Goal: Task Accomplishment & Management: Use online tool/utility

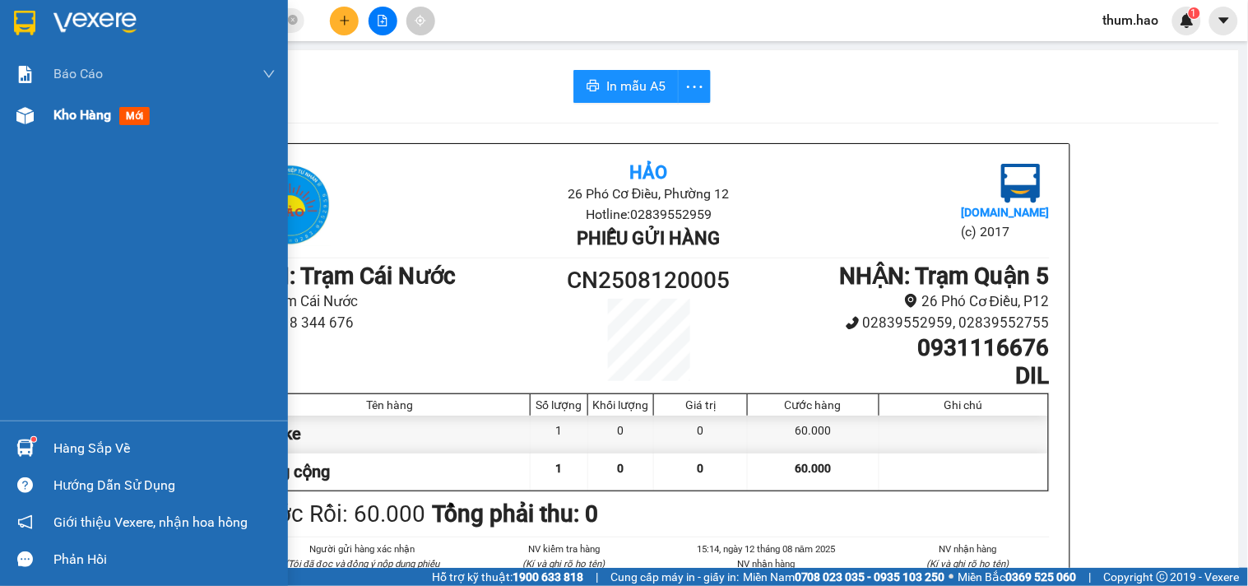
click at [58, 122] on span "Kho hàng" at bounding box center [82, 115] width 58 height 16
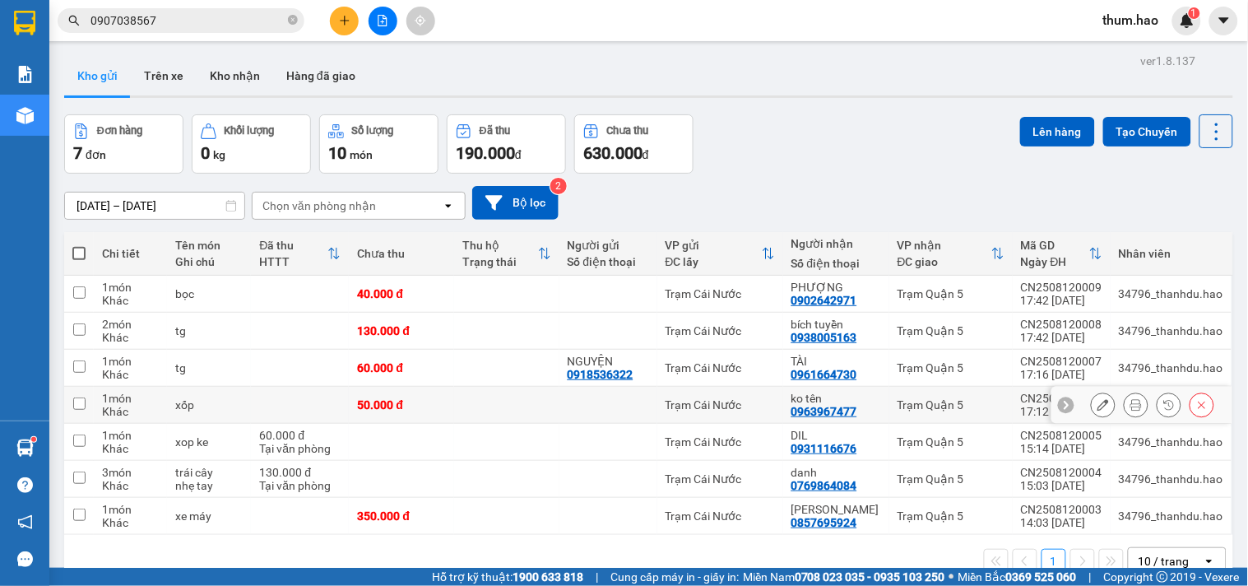
click at [947, 405] on div "Trạm Quận 5" at bounding box center [950, 404] width 107 height 13
checkbox input "true"
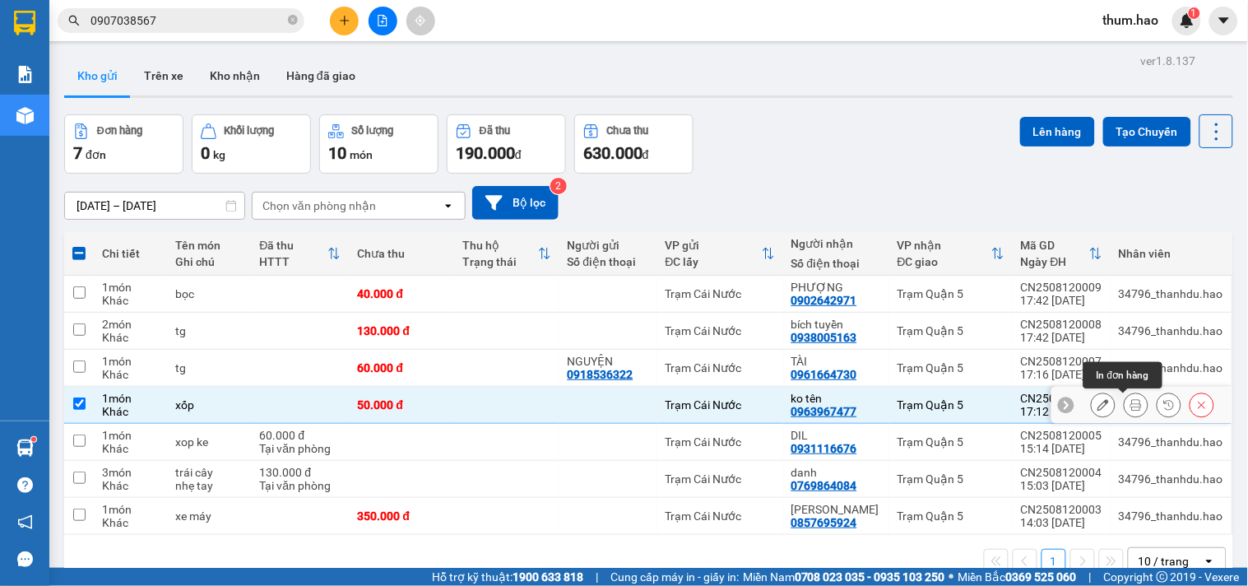
click at [1127, 412] on button at bounding box center [1135, 405] width 23 height 29
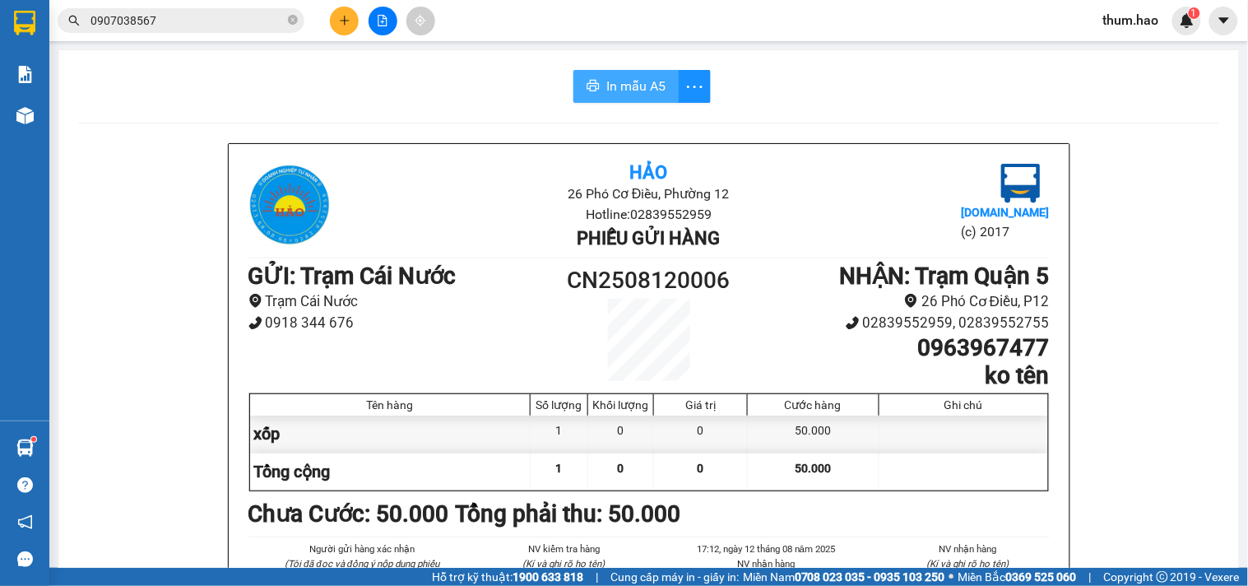
drag, startPoint x: 628, startPoint y: 91, endPoint x: 796, endPoint y: 112, distance: 169.9
click at [628, 94] on span "In mẫu A5" at bounding box center [635, 86] width 59 height 21
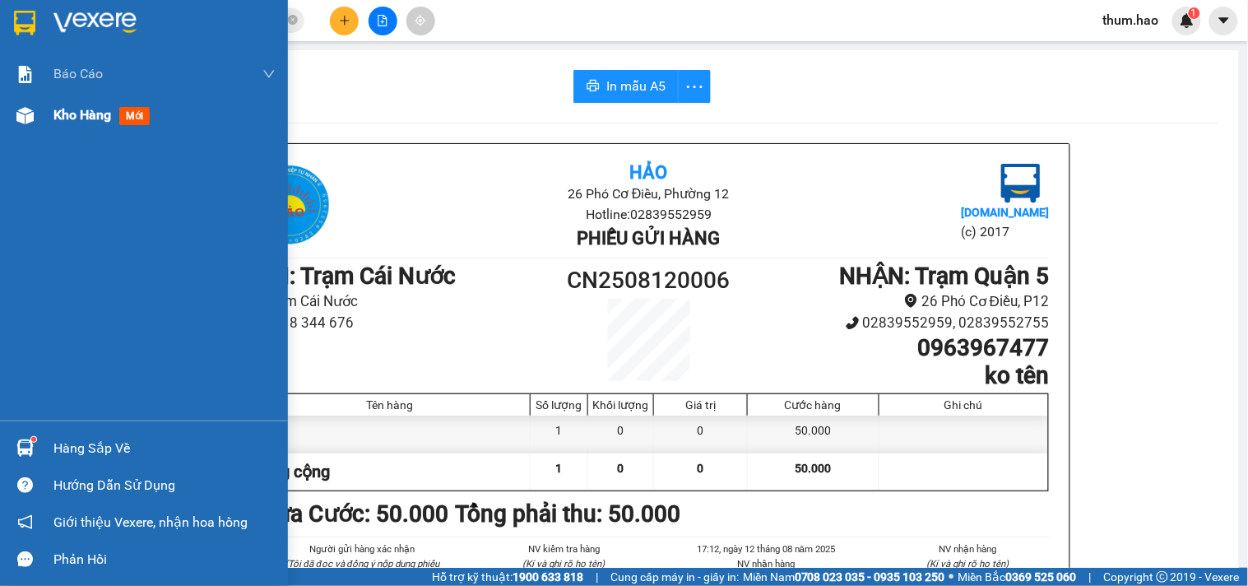
click at [62, 127] on div "Kho hàng mới" at bounding box center [164, 115] width 222 height 41
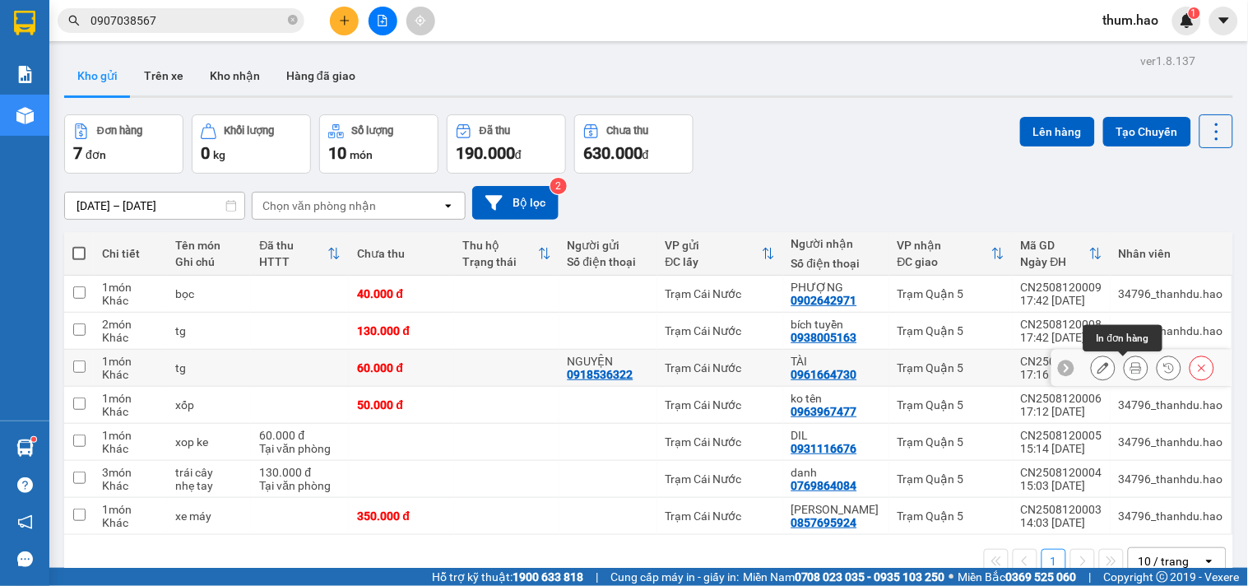
click at [1124, 378] on button at bounding box center [1135, 368] width 23 height 29
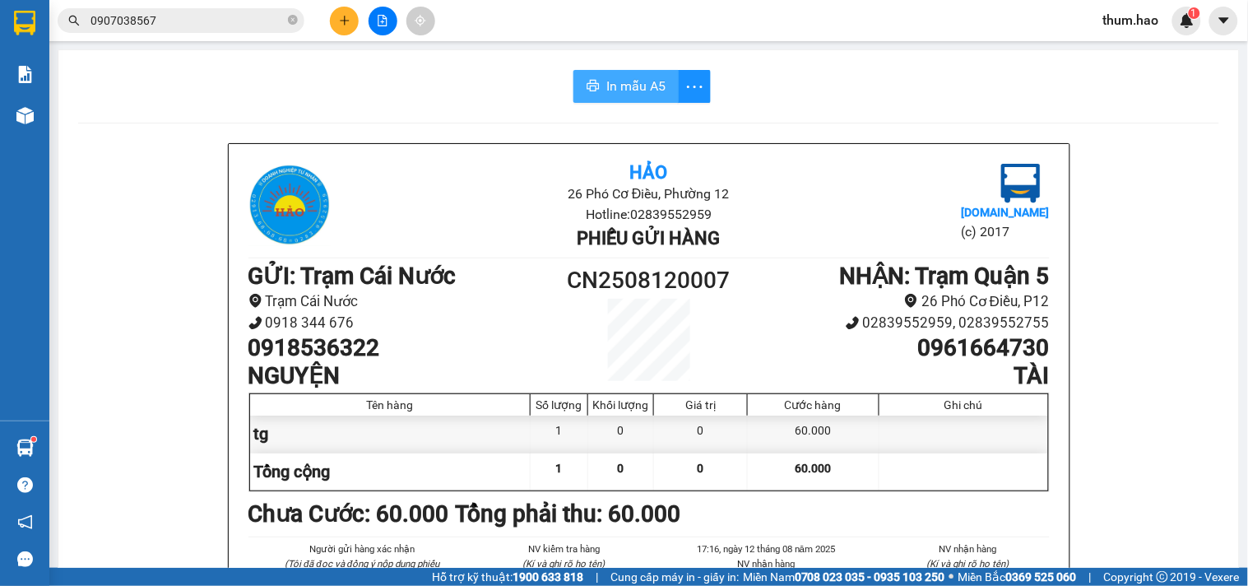
click at [577, 88] on button "In mẫu A5" at bounding box center [625, 86] width 105 height 33
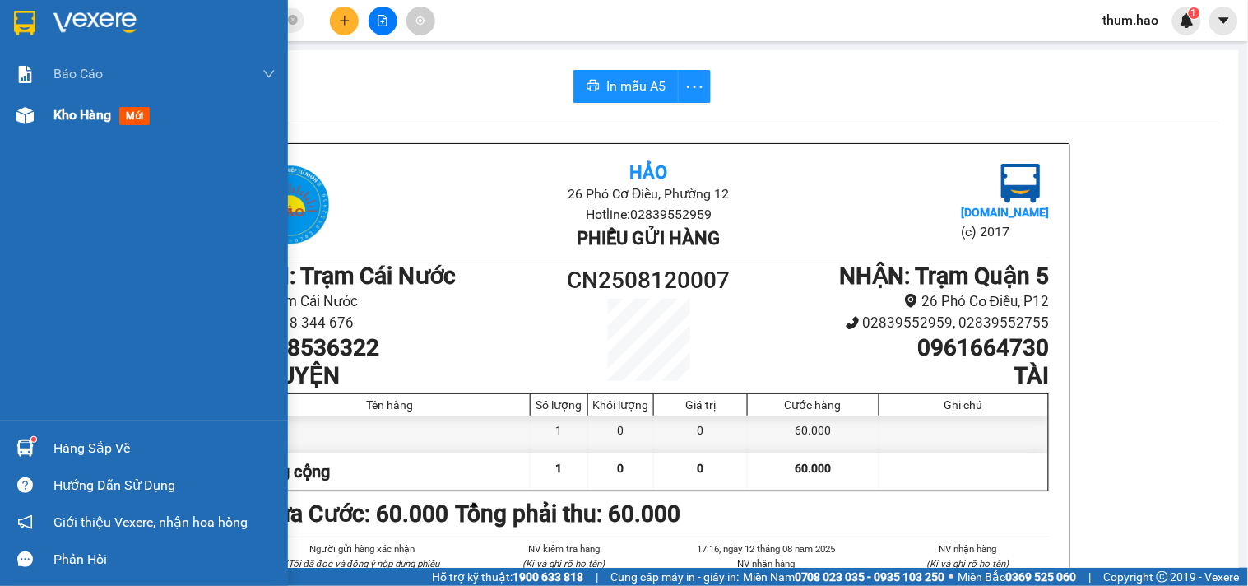
click at [118, 113] on div "Kho hàng mới" at bounding box center [104, 114] width 103 height 21
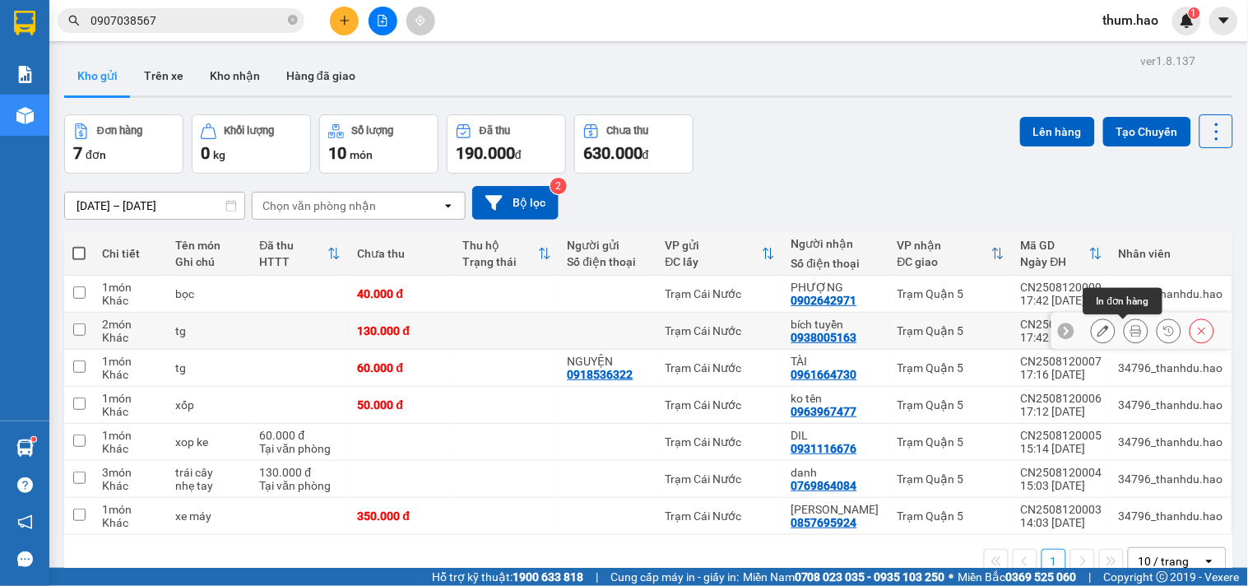
click at [1130, 333] on icon at bounding box center [1136, 331] width 12 height 12
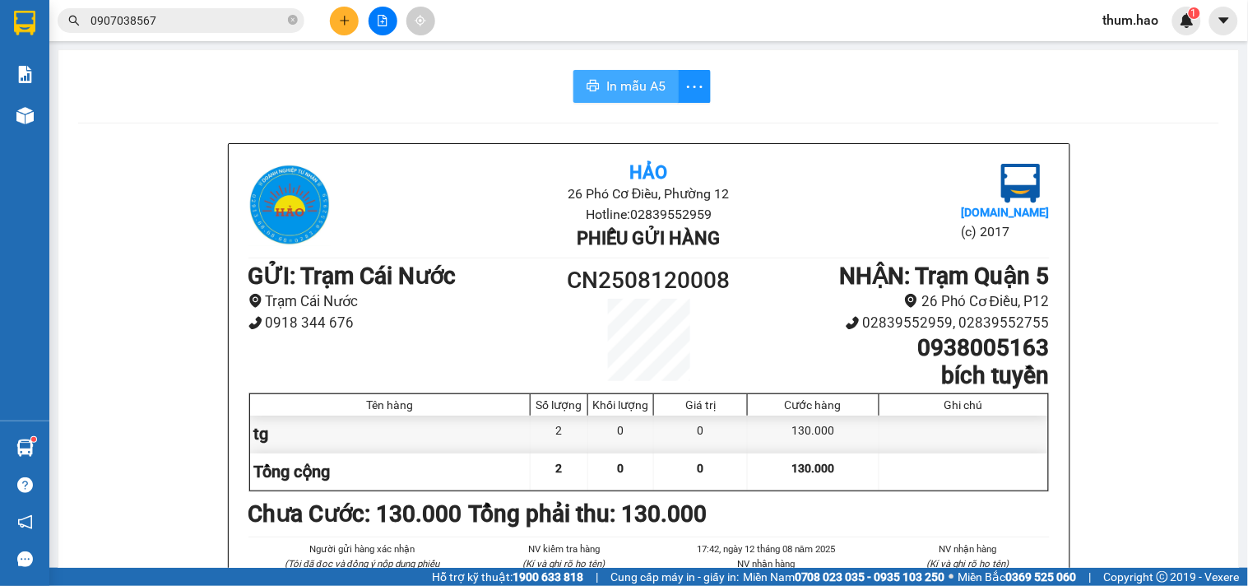
click at [607, 84] on span "In mẫu A5" at bounding box center [635, 86] width 59 height 21
click at [618, 89] on span "In mẫu A5" at bounding box center [635, 86] width 59 height 21
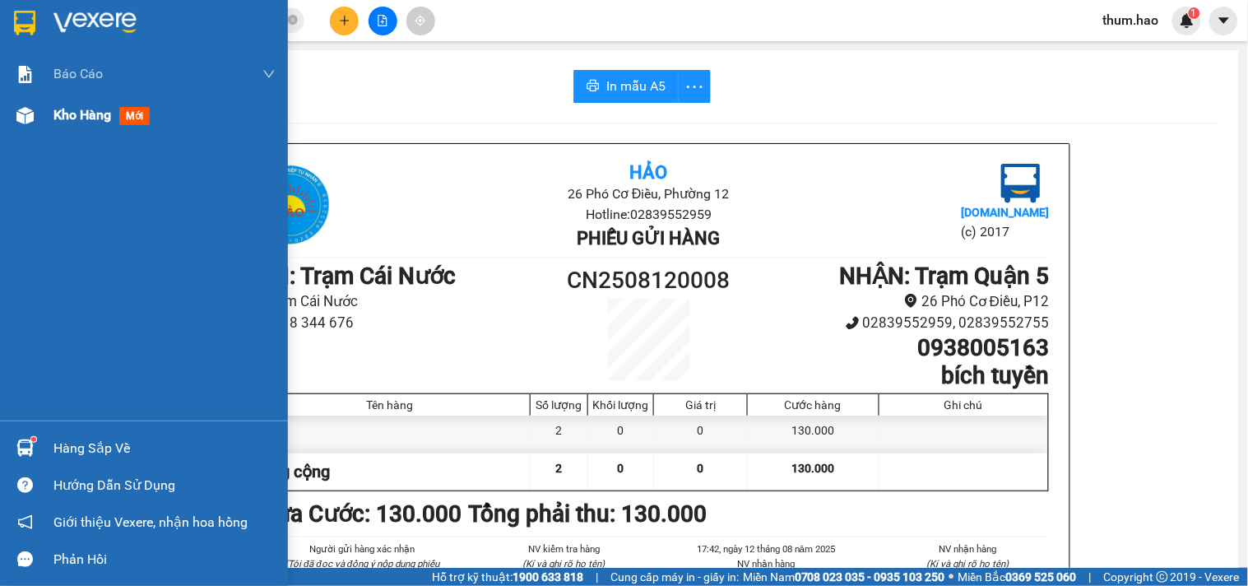
click at [30, 117] on img at bounding box center [24, 115] width 17 height 17
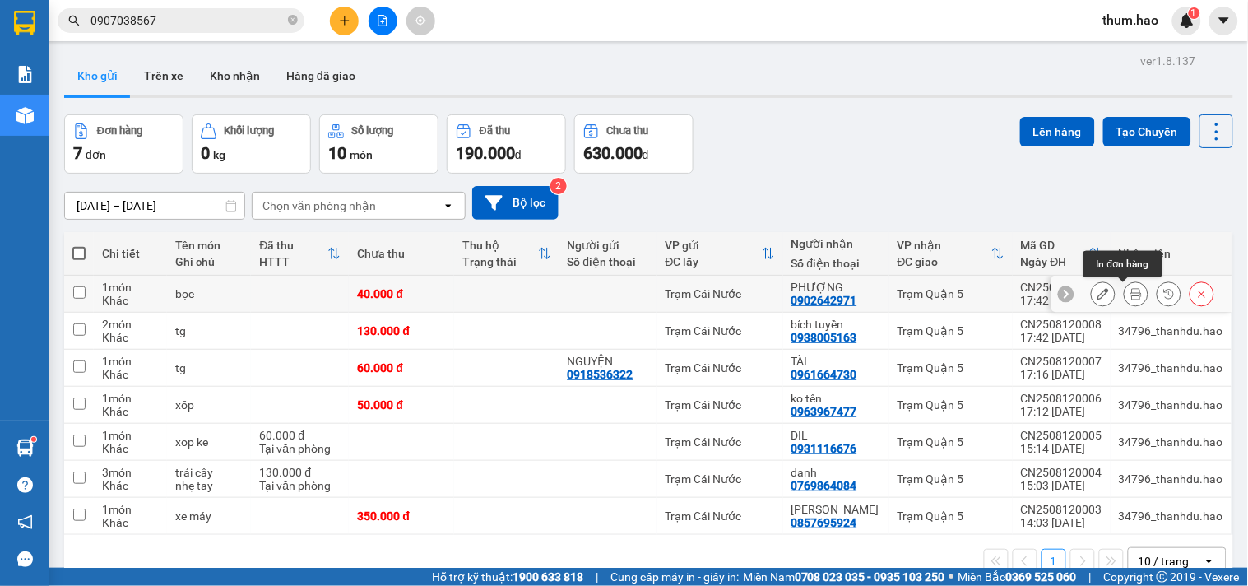
click at [1124, 288] on button at bounding box center [1135, 294] width 23 height 29
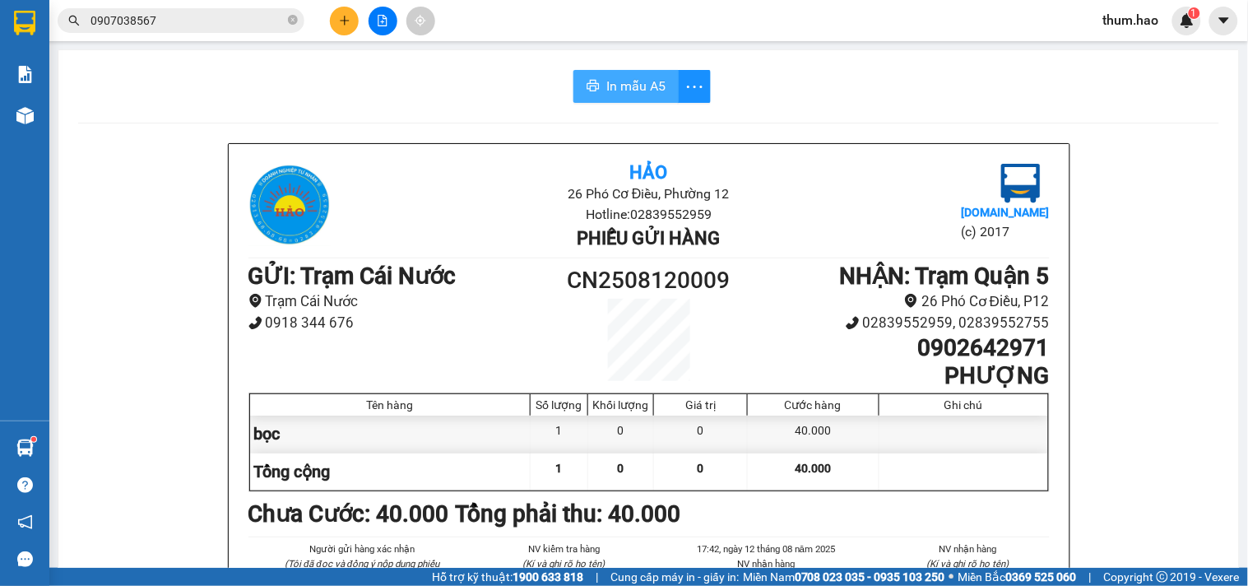
click at [612, 80] on span "In mẫu A5" at bounding box center [635, 86] width 59 height 21
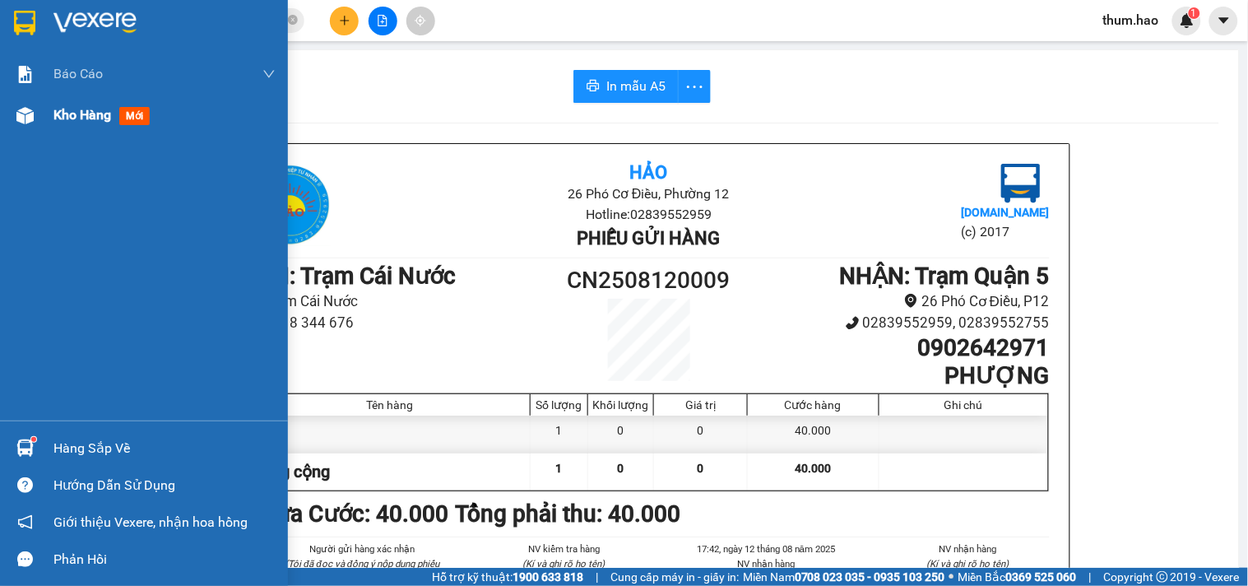
click at [86, 119] on span "Kho hàng" at bounding box center [82, 115] width 58 height 16
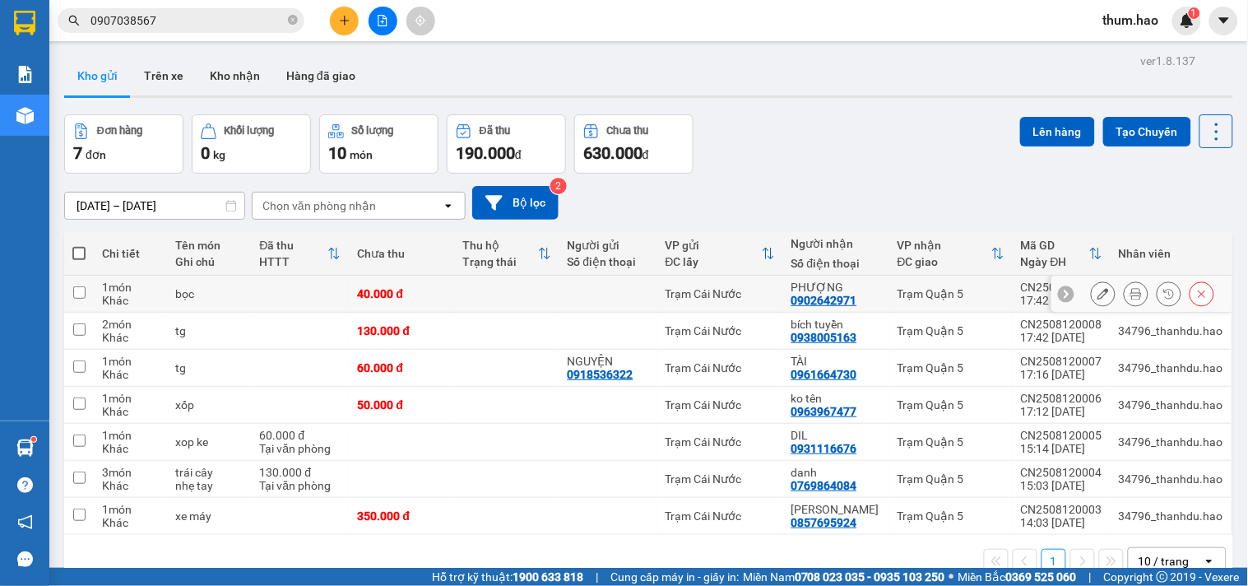
scroll to position [76, 0]
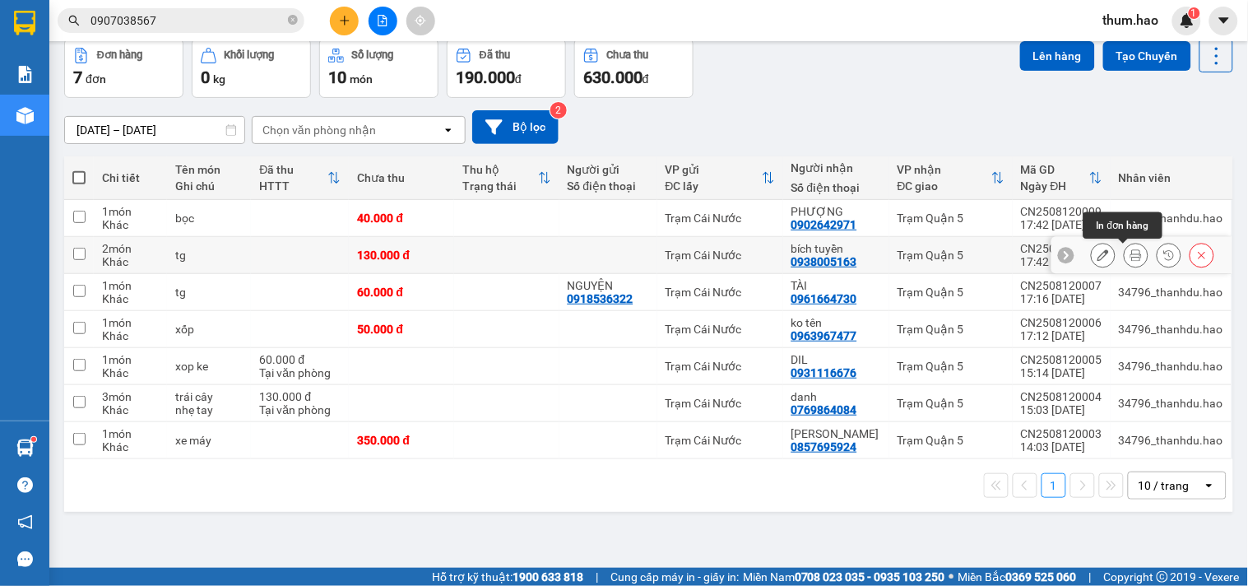
click at [1129, 253] on button at bounding box center [1135, 255] width 23 height 29
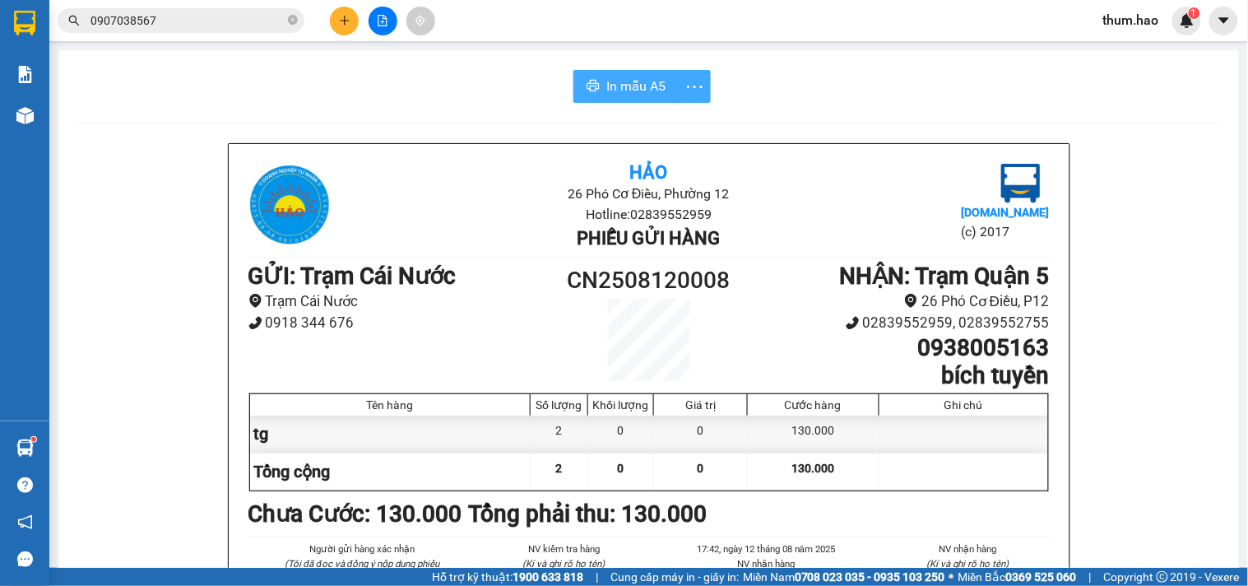
drag, startPoint x: 631, startPoint y: 92, endPoint x: 683, endPoint y: 85, distance: 53.2
click at [634, 92] on span "In mẫu A5" at bounding box center [635, 86] width 59 height 21
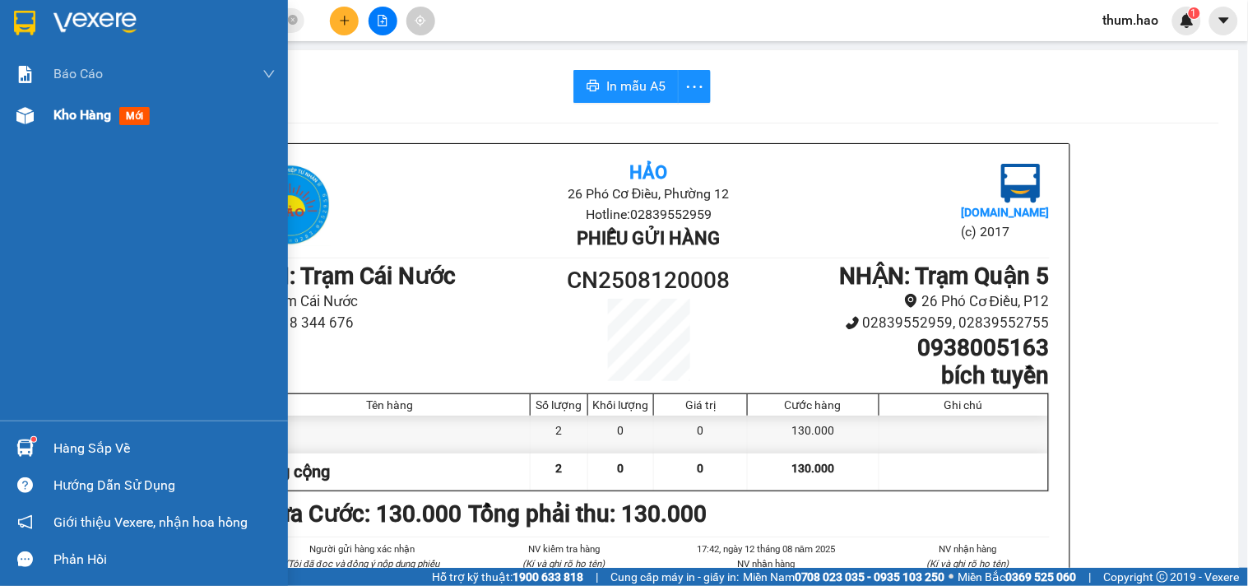
click at [61, 127] on div "Kho hàng mới" at bounding box center [164, 115] width 222 height 41
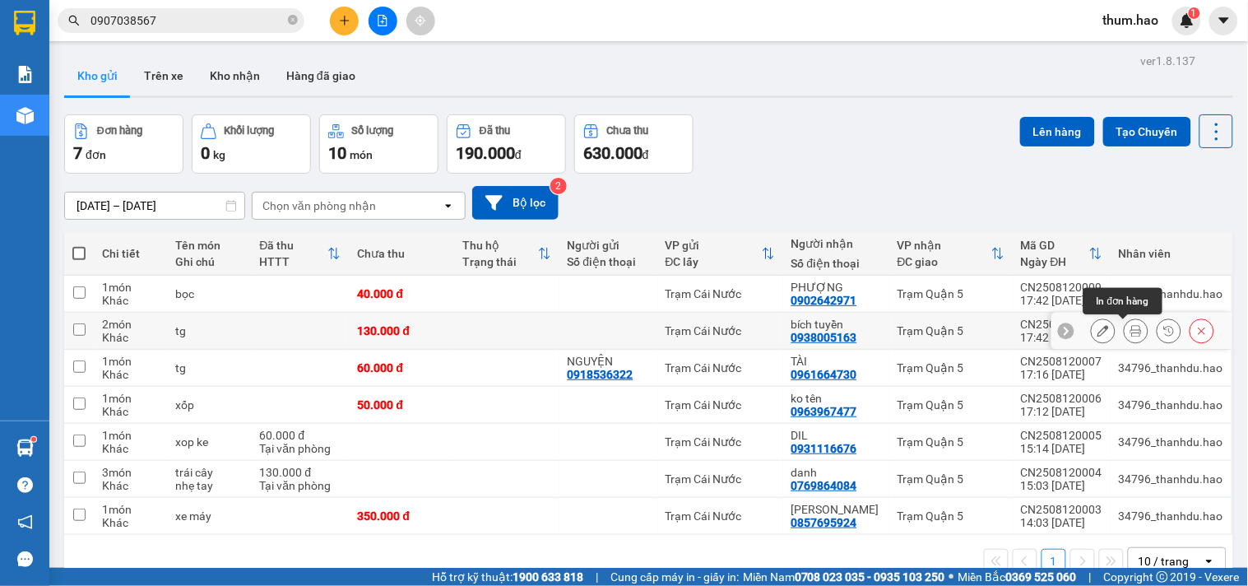
click at [1133, 333] on button at bounding box center [1135, 331] width 23 height 29
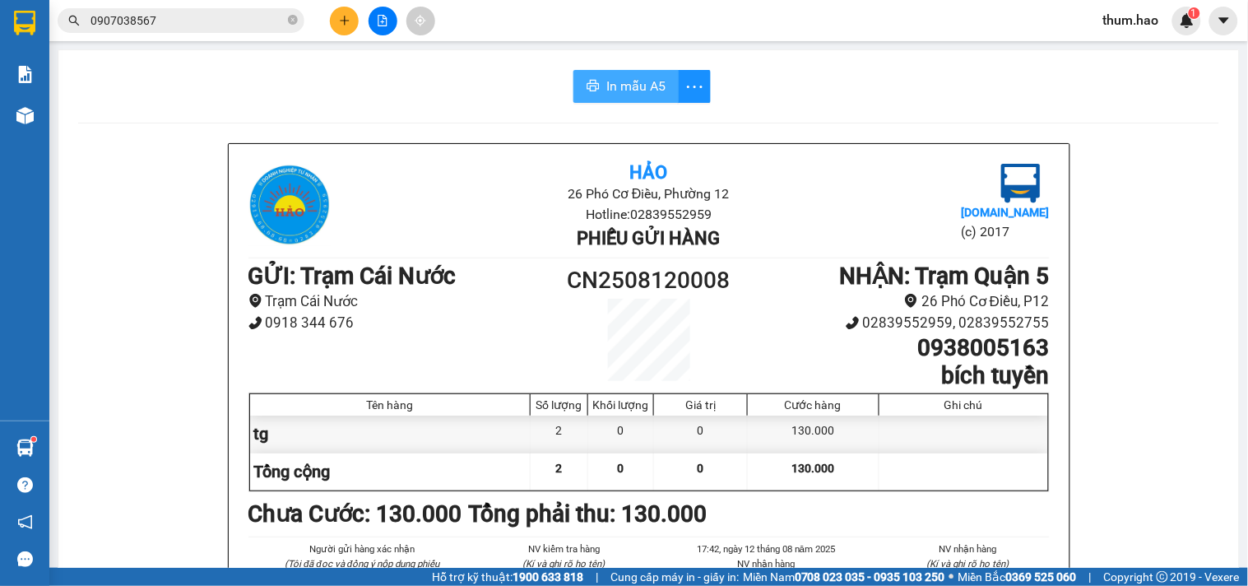
click at [628, 95] on span "In mẫu A5" at bounding box center [635, 86] width 59 height 21
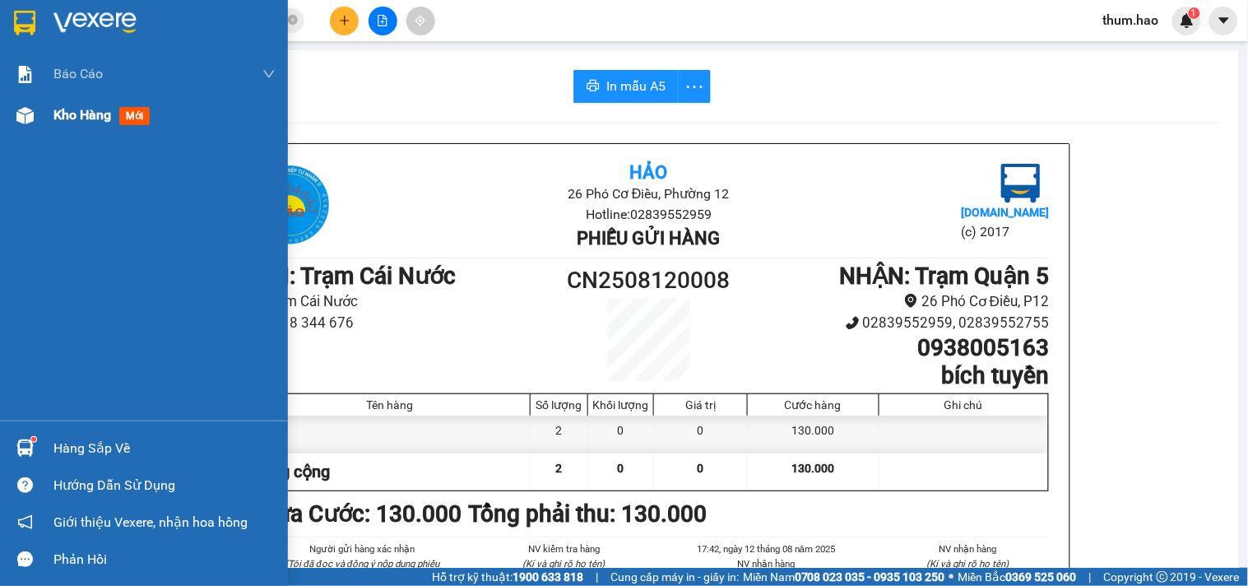
click at [55, 100] on div "Kho hàng mới" at bounding box center [164, 115] width 222 height 41
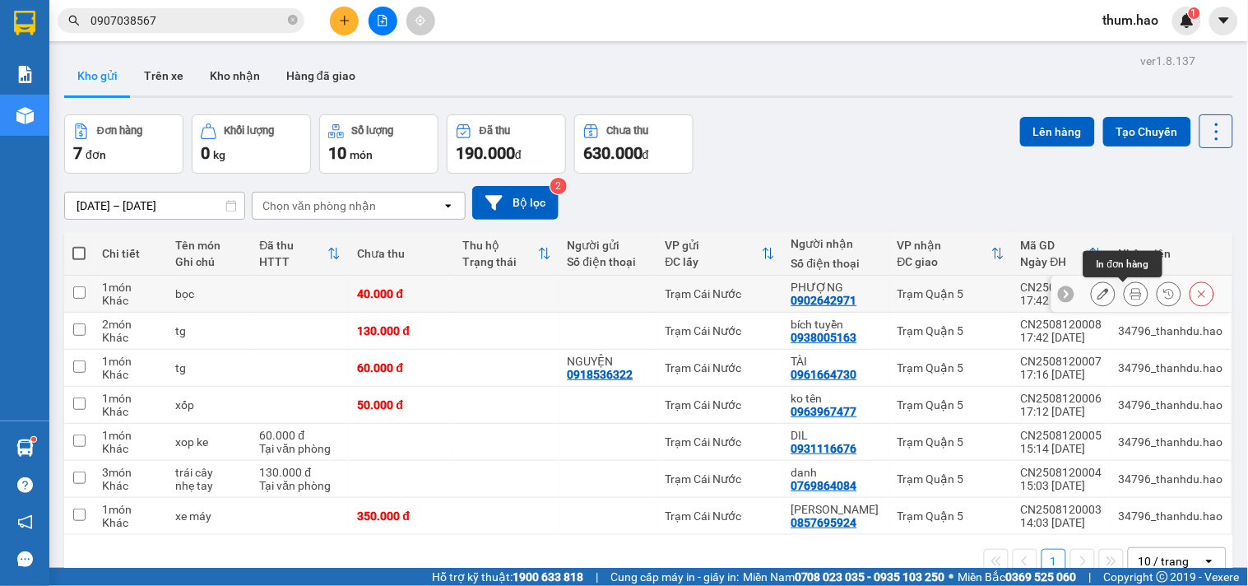
click at [1130, 292] on icon at bounding box center [1136, 294] width 12 height 12
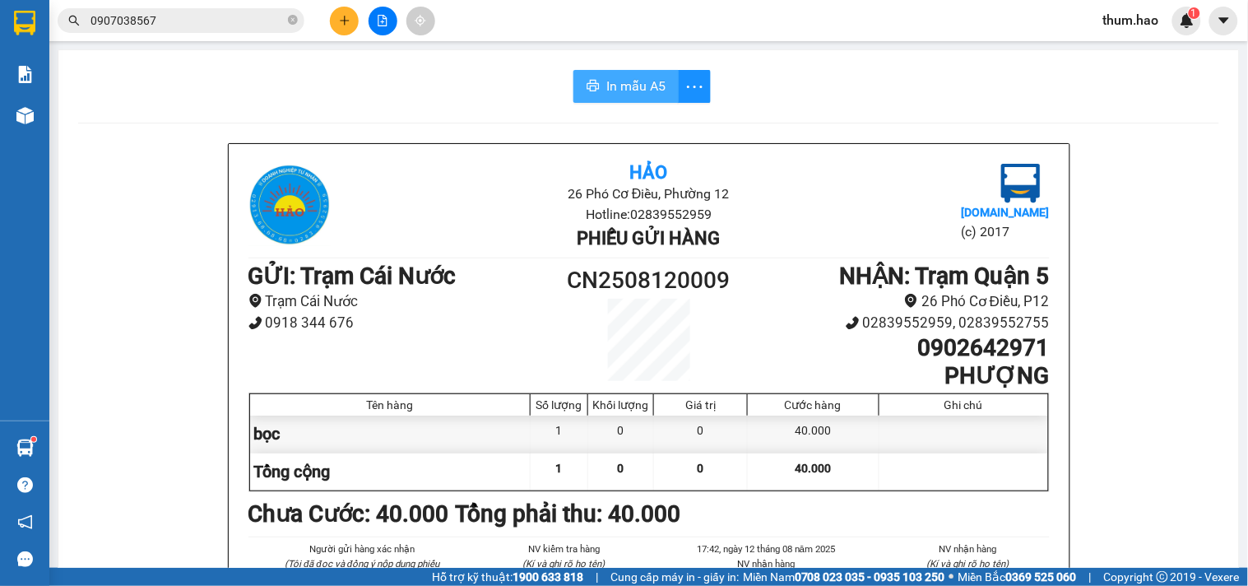
click at [622, 90] on span "In mẫu A5" at bounding box center [635, 86] width 59 height 21
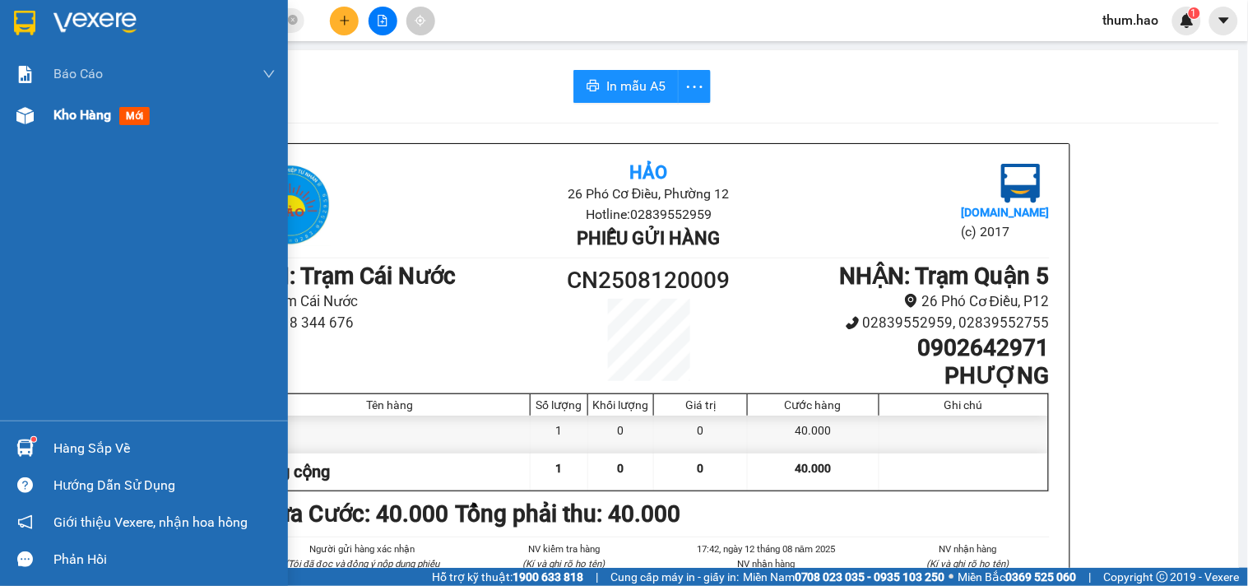
click at [97, 123] on div "Kho hàng mới" at bounding box center [104, 114] width 103 height 21
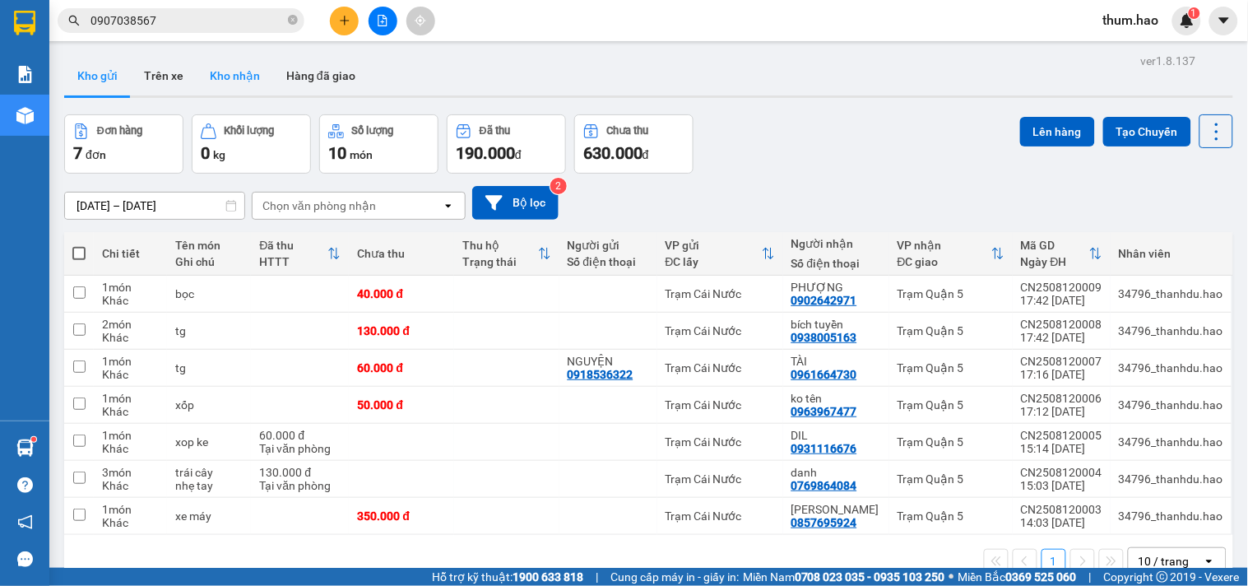
click at [211, 69] on button "Kho nhận" at bounding box center [235, 75] width 76 height 39
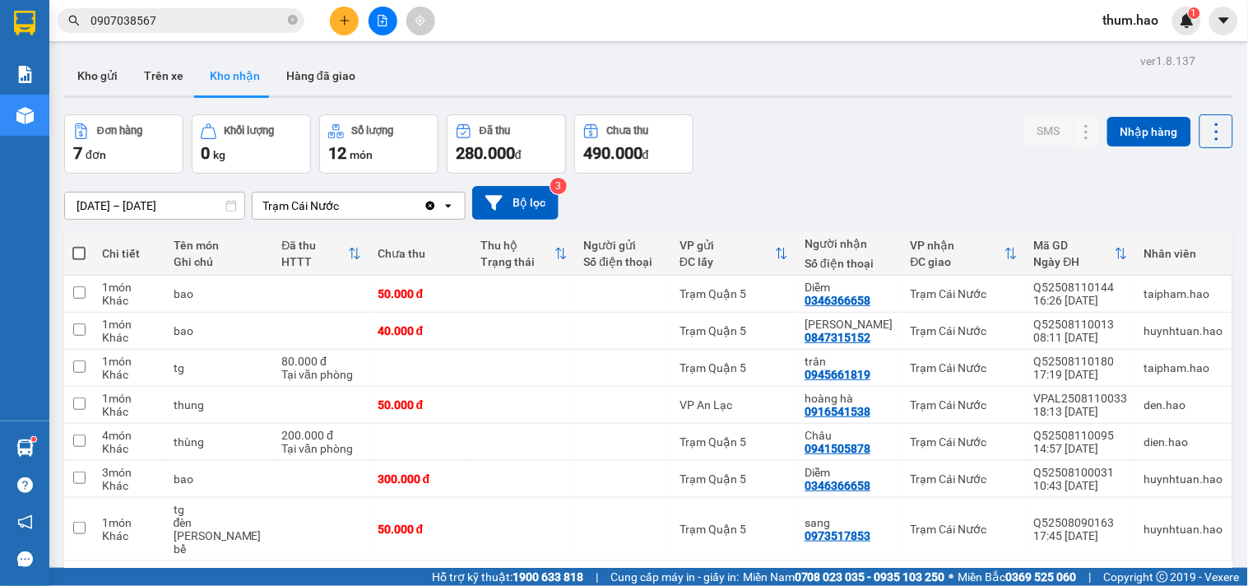
click at [88, 208] on input "[DATE] – [DATE]" at bounding box center [154, 205] width 179 height 26
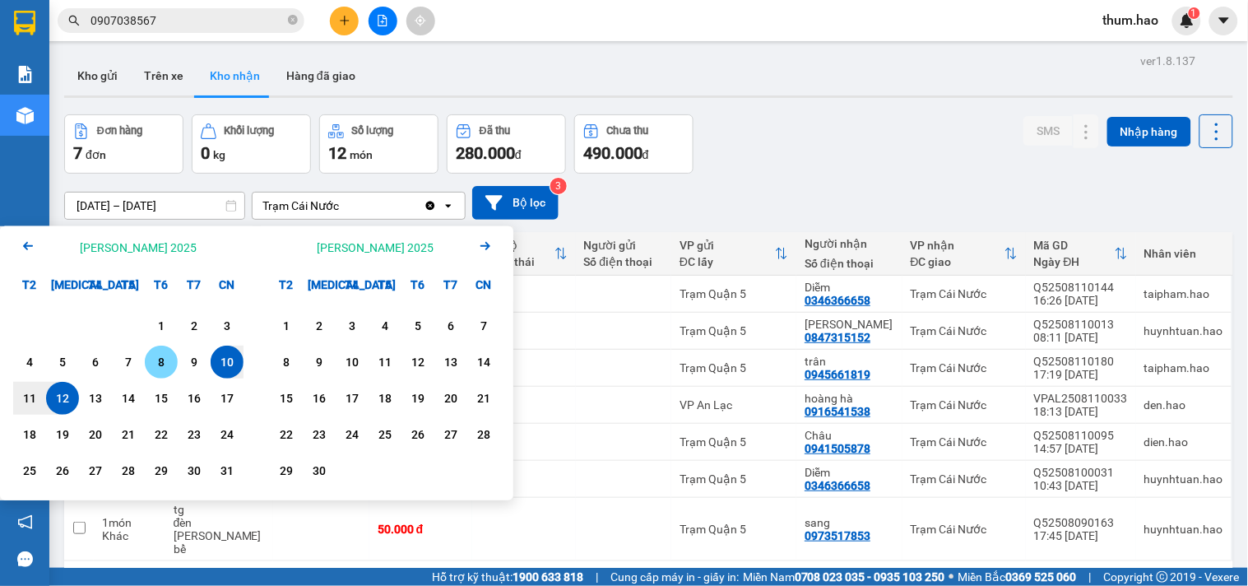
drag, startPoint x: 167, startPoint y: 359, endPoint x: 76, endPoint y: 391, distance: 96.3
click at [165, 359] on div "8" at bounding box center [161, 362] width 23 height 20
click at [60, 399] on div "12" at bounding box center [62, 398] width 23 height 20
type input "08/08/2025 – 12/08/2025"
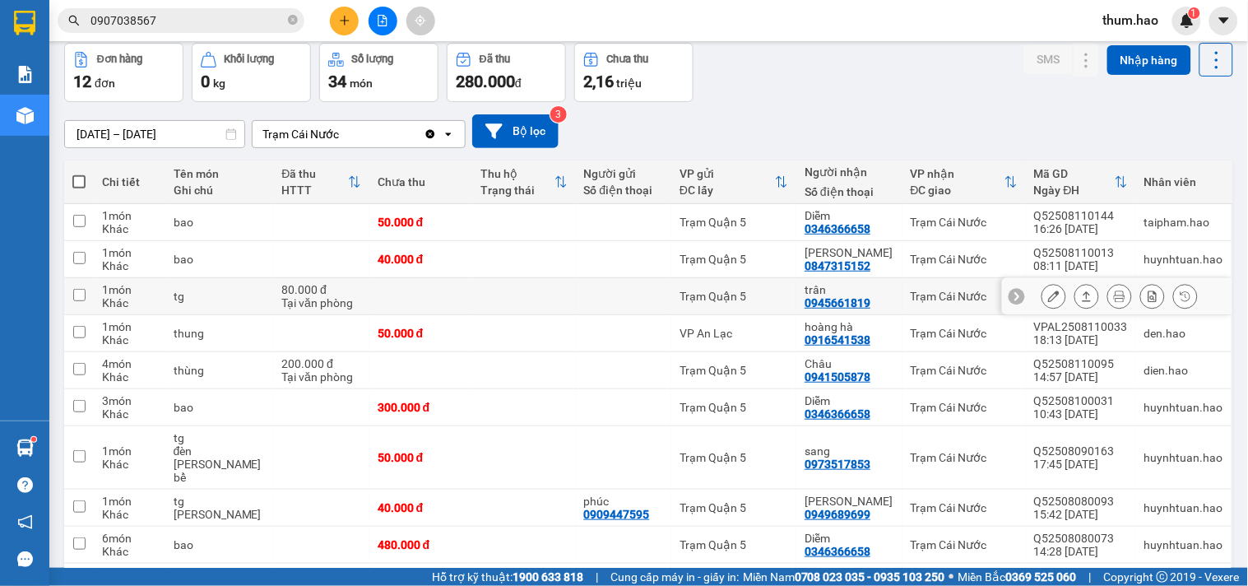
scroll to position [186, 0]
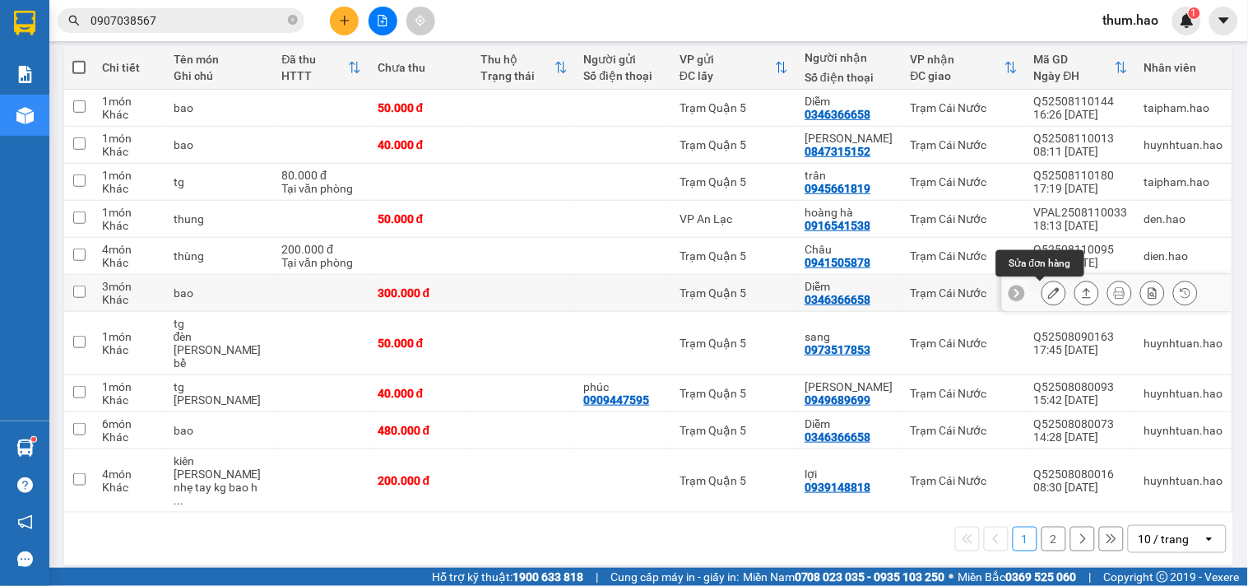
click at [1048, 292] on icon at bounding box center [1054, 293] width 12 height 12
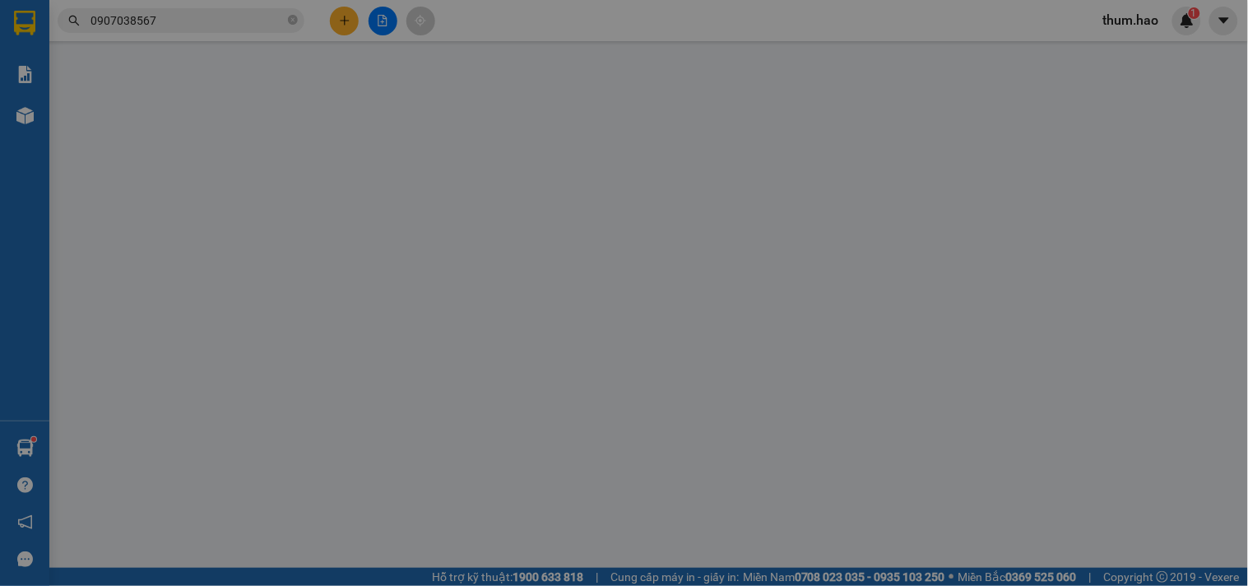
type input "0346366658"
type input "Diễm"
type input "300.000"
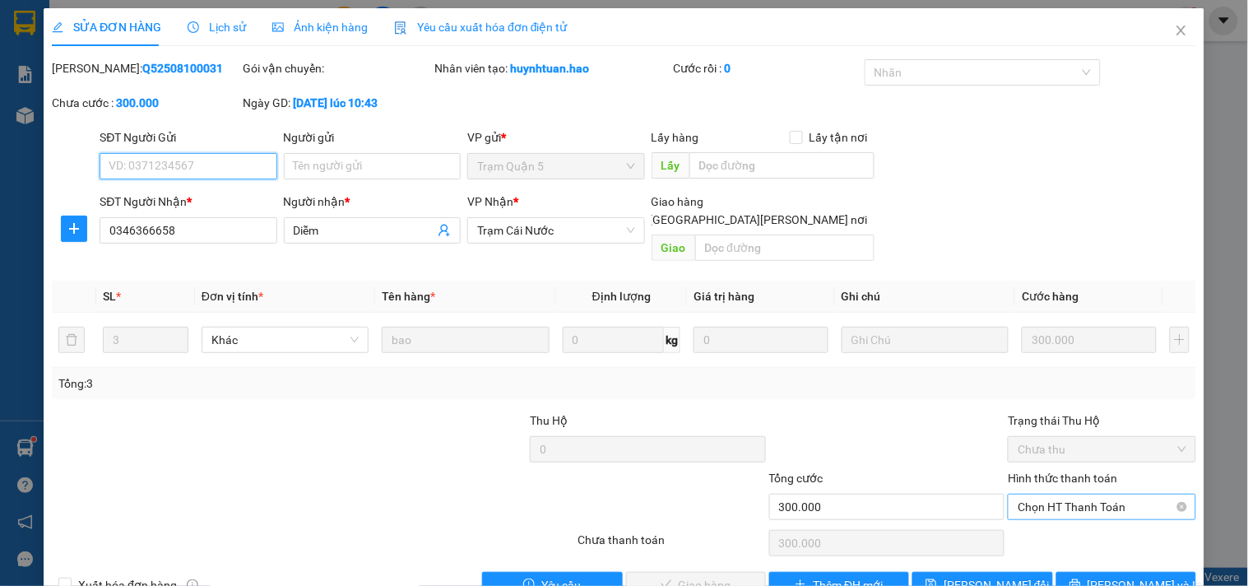
click at [1056, 494] on span "Chọn HT Thanh Toán" at bounding box center [1101, 506] width 168 height 25
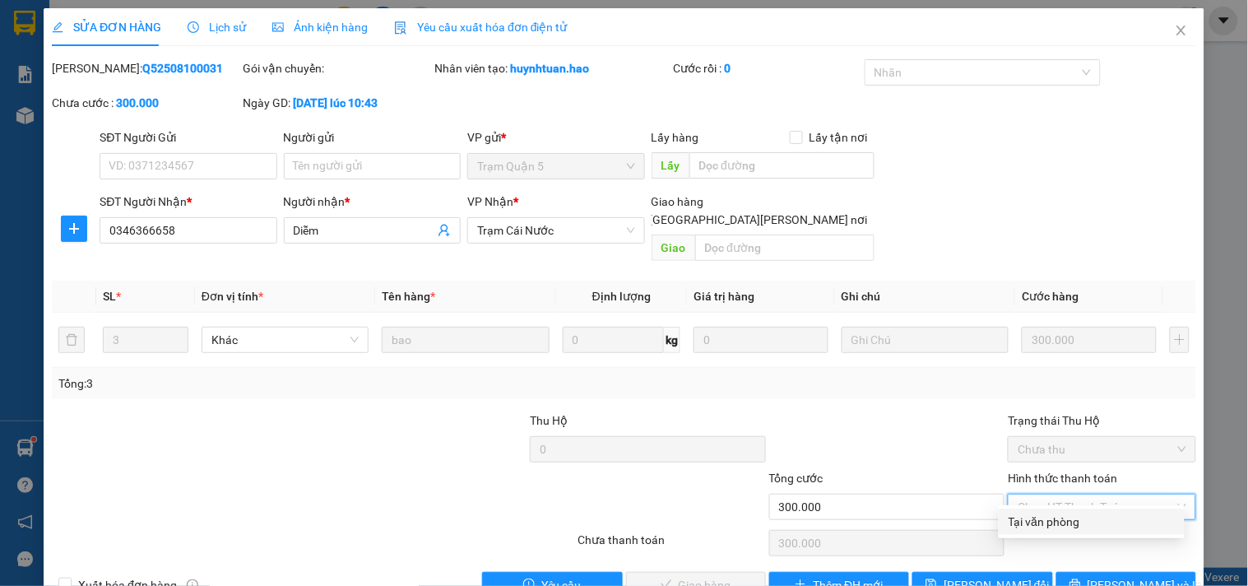
click at [1033, 518] on div "Tại văn phòng" at bounding box center [1091, 521] width 166 height 18
type input "0"
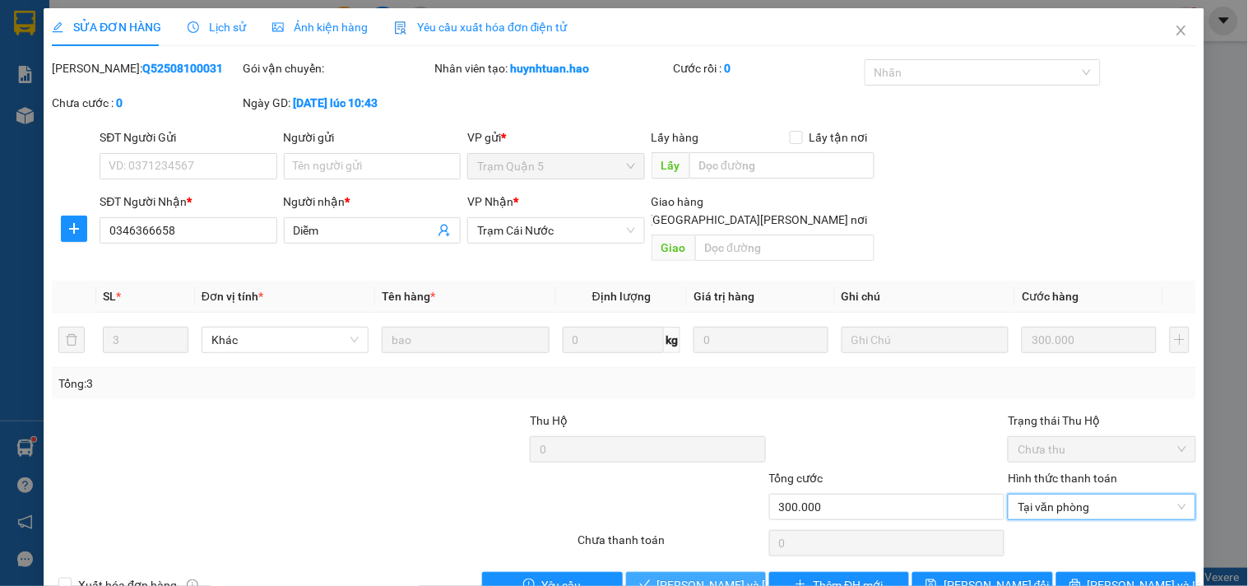
click at [729, 576] on span "Lưu và Giao hàng" at bounding box center [768, 585] width 222 height 18
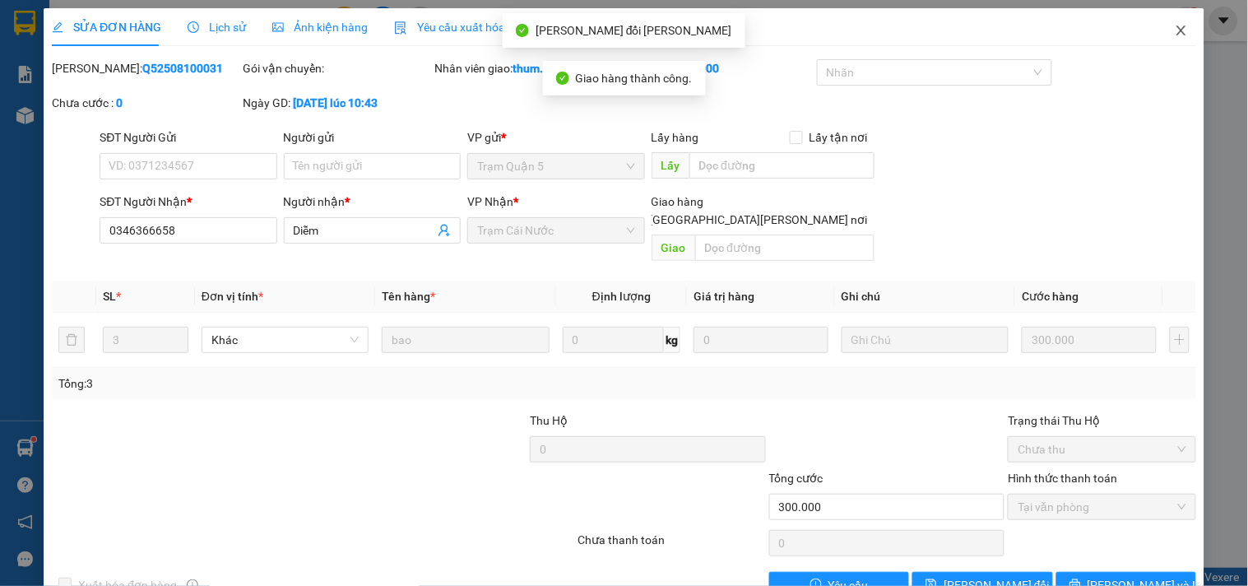
click at [1176, 28] on icon "close" at bounding box center [1180, 30] width 9 height 10
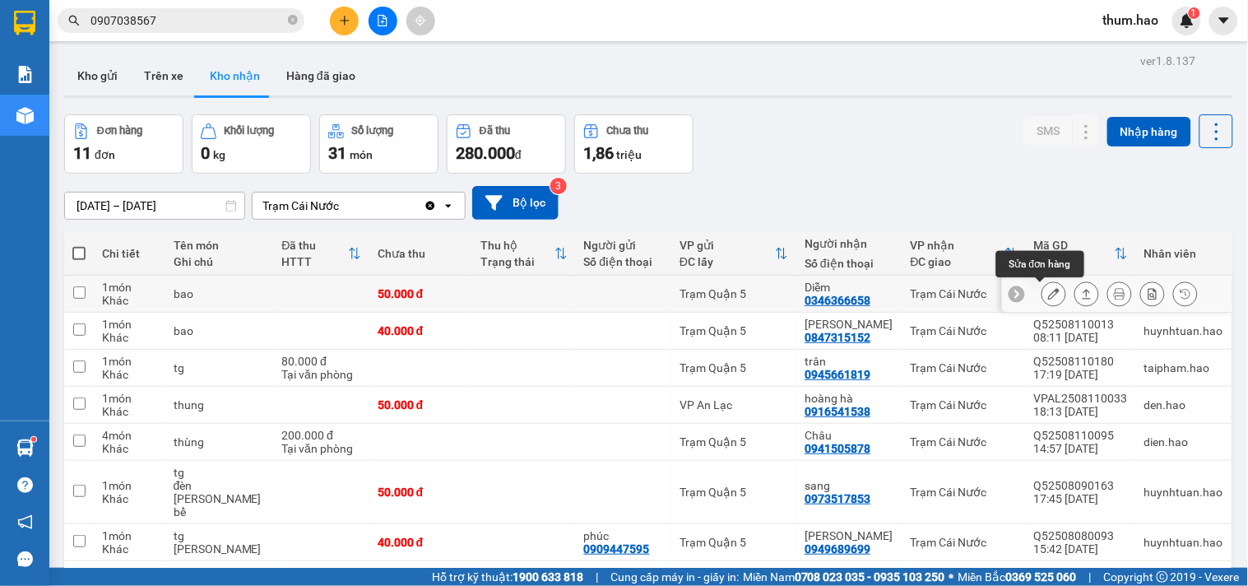
click at [1048, 294] on icon at bounding box center [1054, 294] width 12 height 12
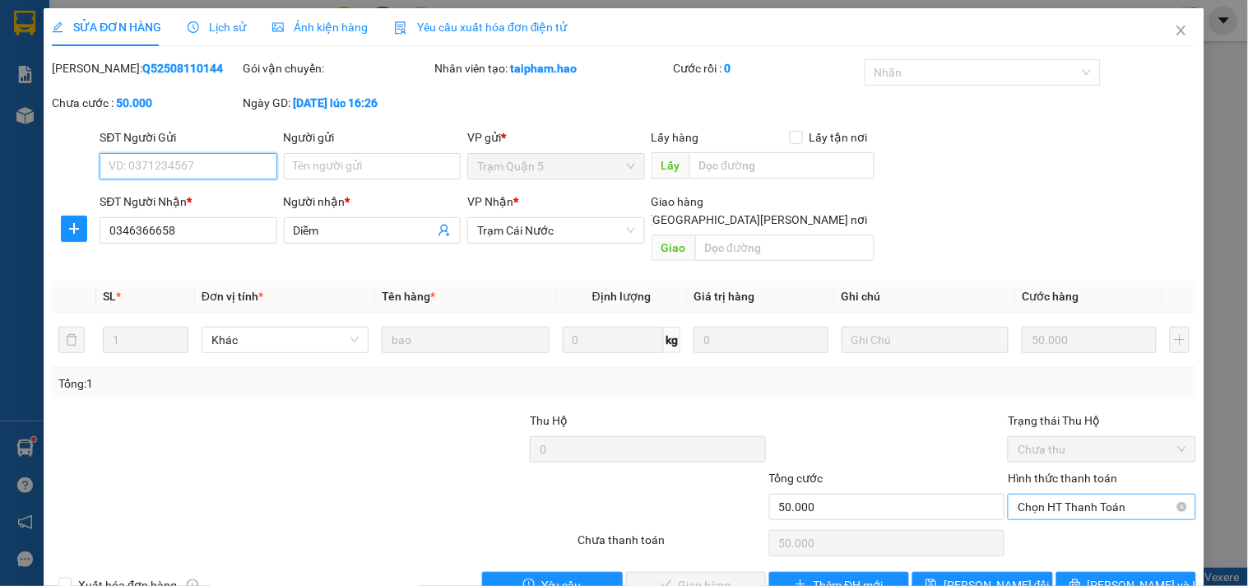
click at [1078, 494] on span "Chọn HT Thanh Toán" at bounding box center [1101, 506] width 168 height 25
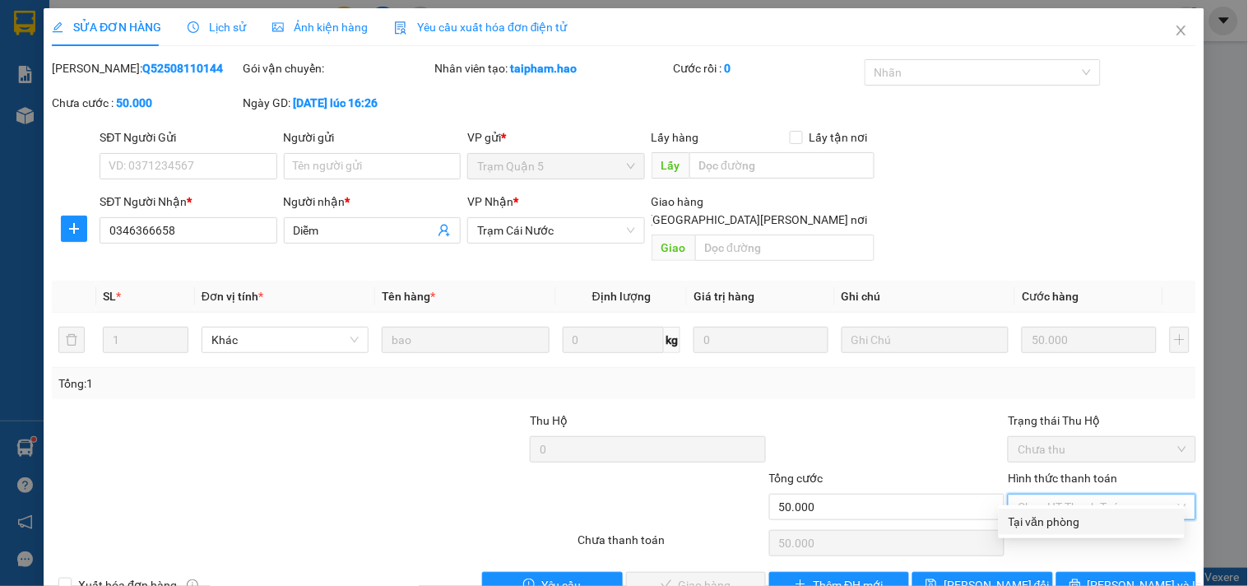
click at [1069, 537] on div "Total Paid Fee 0 Total UnPaid Fee 50.000 Cash Collection Total Fee Mã ĐH: Q5250…" at bounding box center [624, 328] width 1144 height 539
click at [1068, 529] on div "Chọn HT Thanh Toán" at bounding box center [1101, 542] width 191 height 33
click at [1070, 494] on span "Chọn HT Thanh Toán" at bounding box center [1101, 506] width 168 height 25
click at [1062, 526] on div "Tại văn phòng" at bounding box center [1091, 521] width 166 height 18
type input "0"
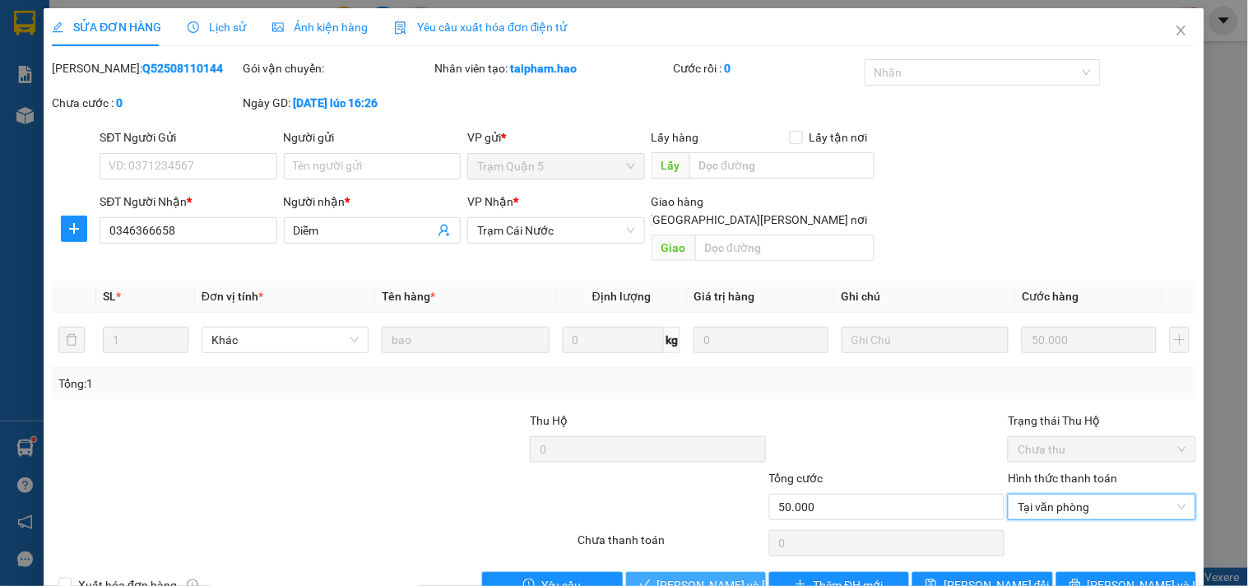
click at [722, 577] on button "Lưu và Giao hàng" at bounding box center [696, 585] width 140 height 26
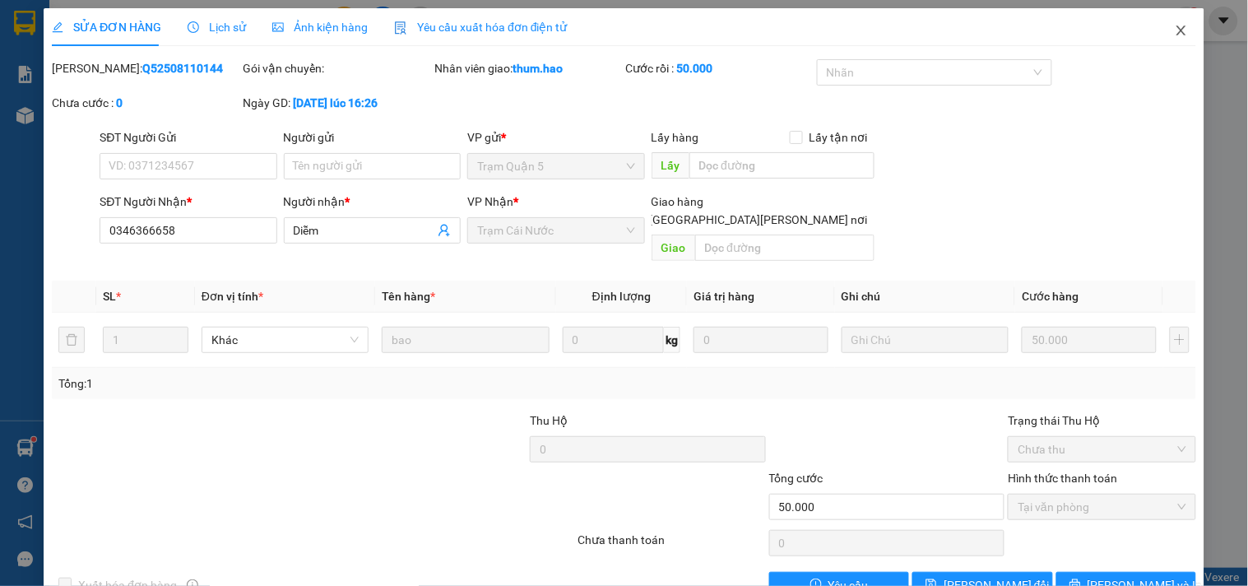
click at [1160, 35] on span "Close" at bounding box center [1181, 31] width 46 height 46
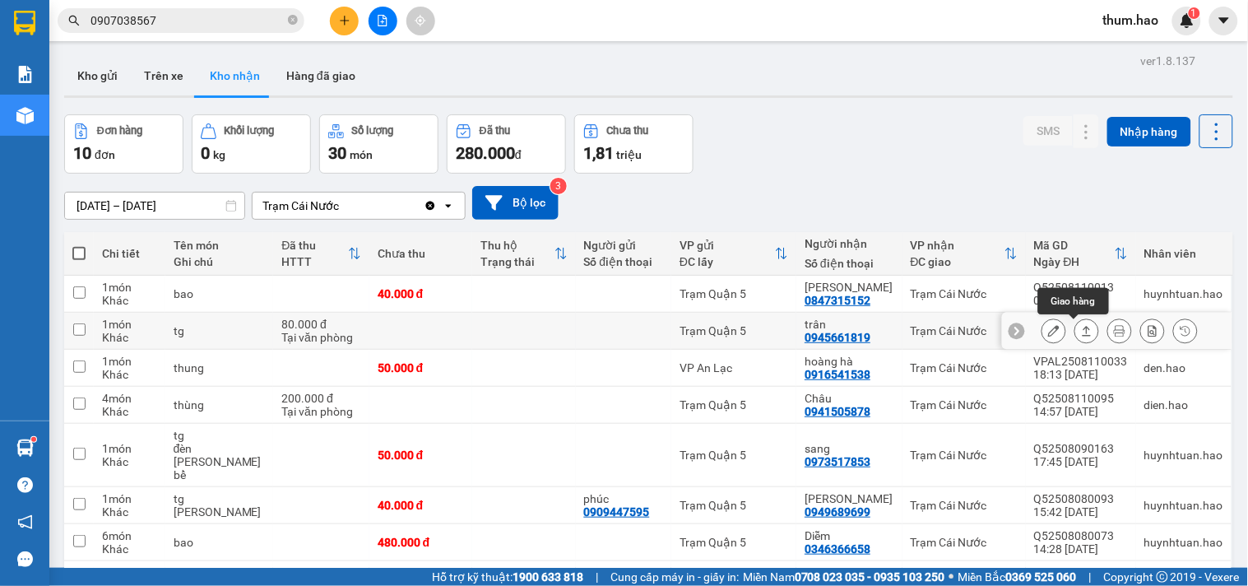
click at [1081, 335] on icon at bounding box center [1087, 331] width 12 height 12
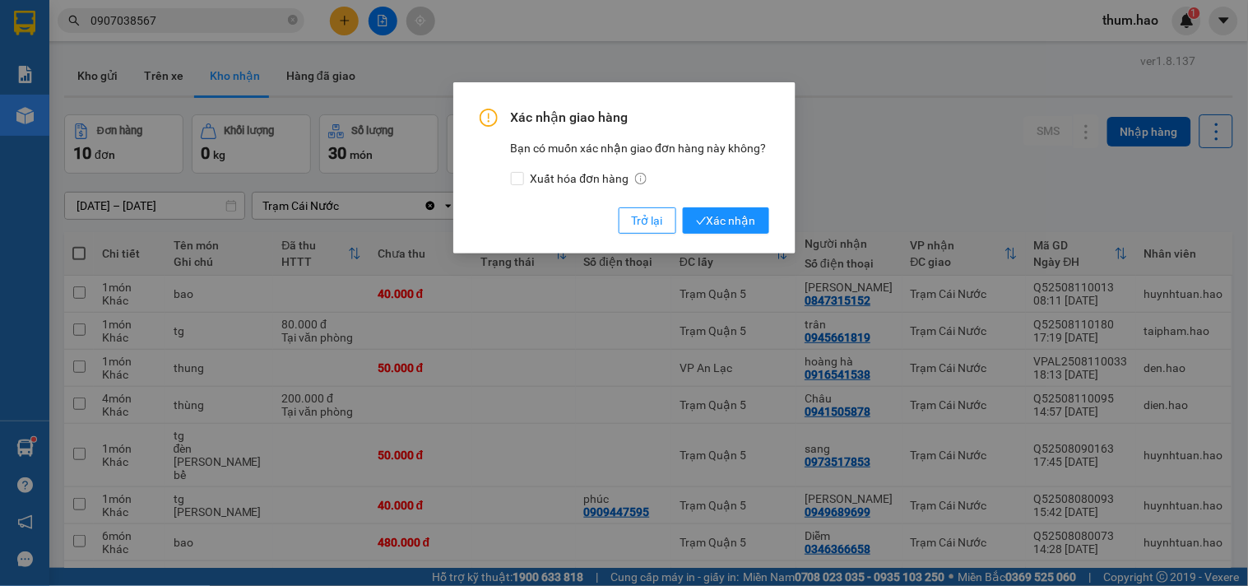
drag, startPoint x: 721, startPoint y: 235, endPoint x: 730, endPoint y: 220, distance: 16.9
click at [722, 235] on div "Xác nhận giao hàng Bạn có muốn xác nhận giao đơn hàng này không? Xuất hóa đơn h…" at bounding box center [624, 167] width 342 height 171
click at [730, 219] on span "Xác nhận" at bounding box center [726, 220] width 60 height 18
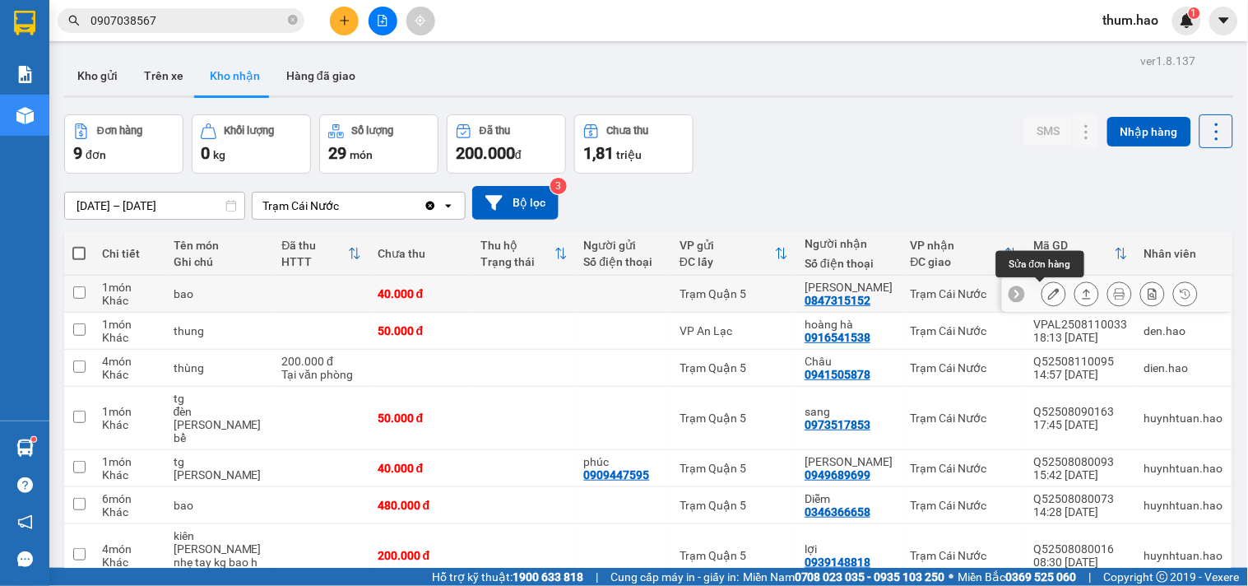
click at [1042, 302] on button at bounding box center [1053, 294] width 23 height 29
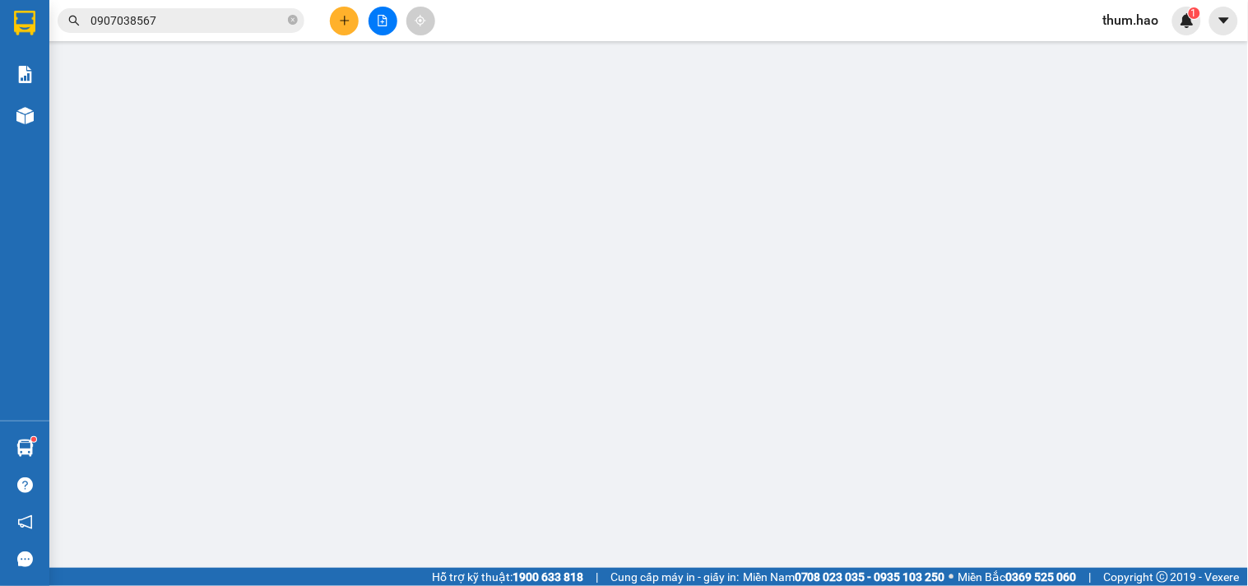
type input "0847315152"
type input "Nguyễn Huỳnh"
type input "40.000"
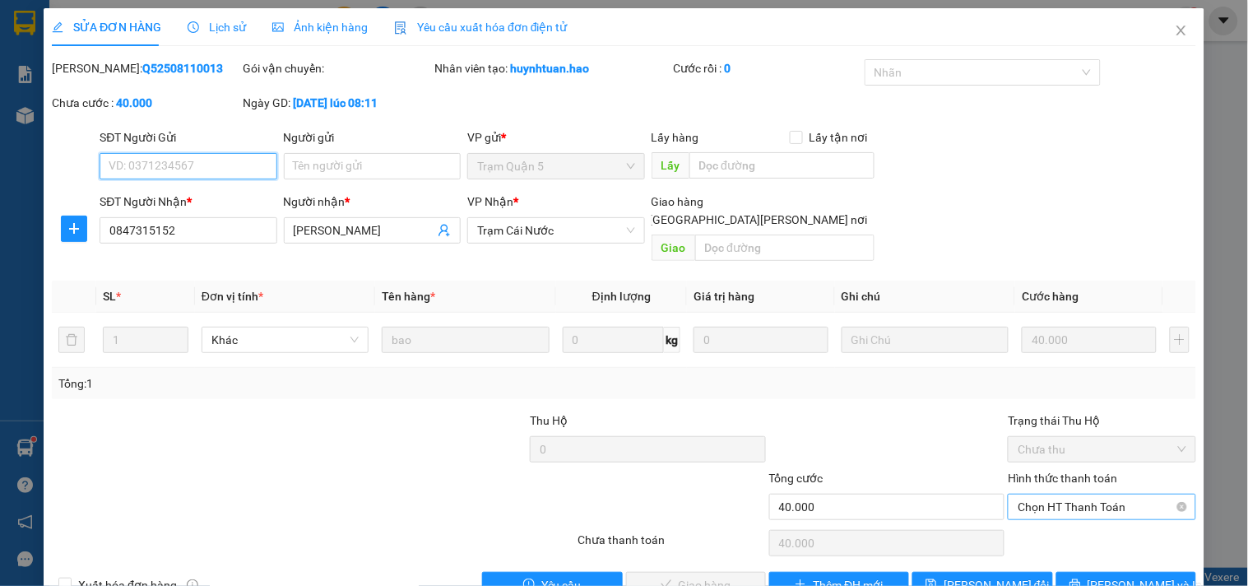
click at [1023, 494] on span "Chọn HT Thanh Toán" at bounding box center [1101, 506] width 168 height 25
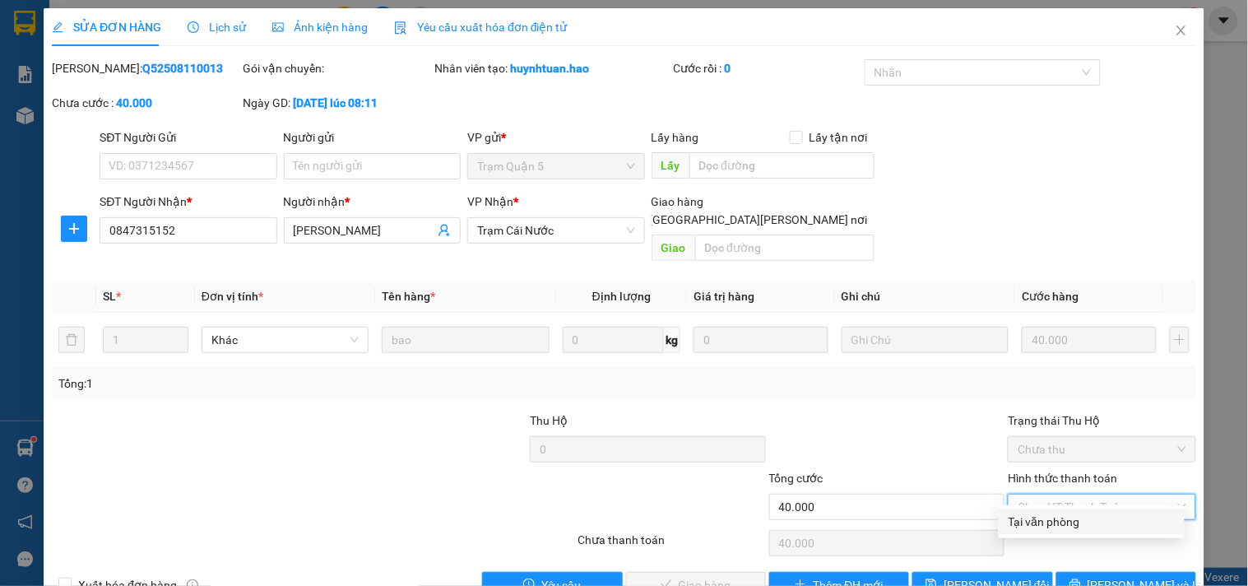
click at [1029, 518] on div "Tại văn phòng" at bounding box center [1091, 521] width 166 height 18
type input "0"
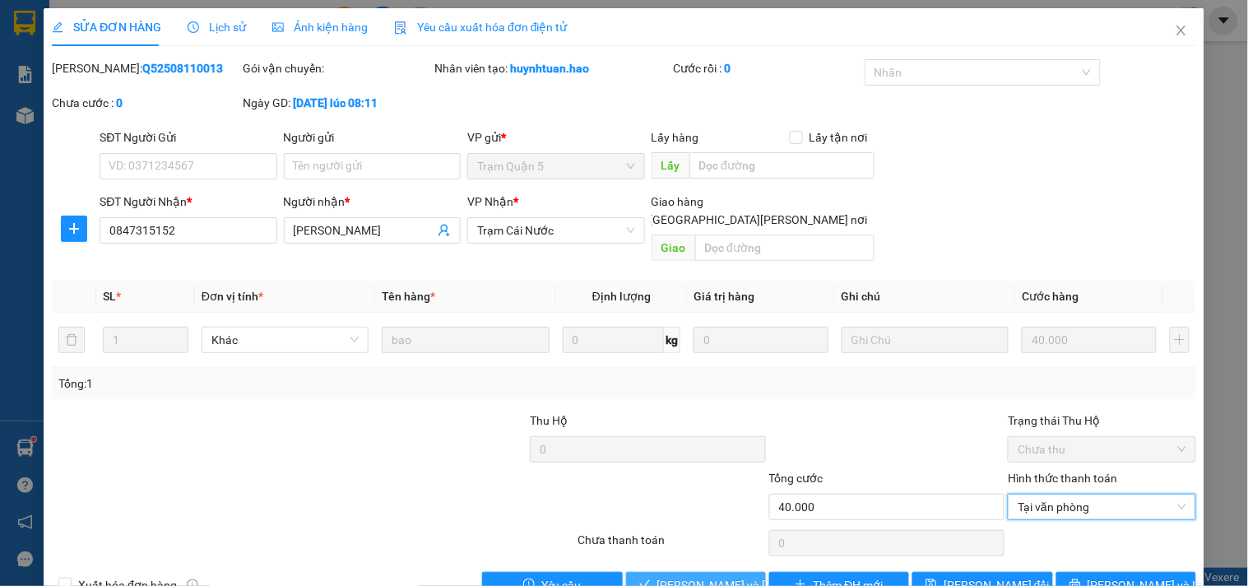
click at [694, 576] on span "Lưu và Giao hàng" at bounding box center [768, 585] width 222 height 18
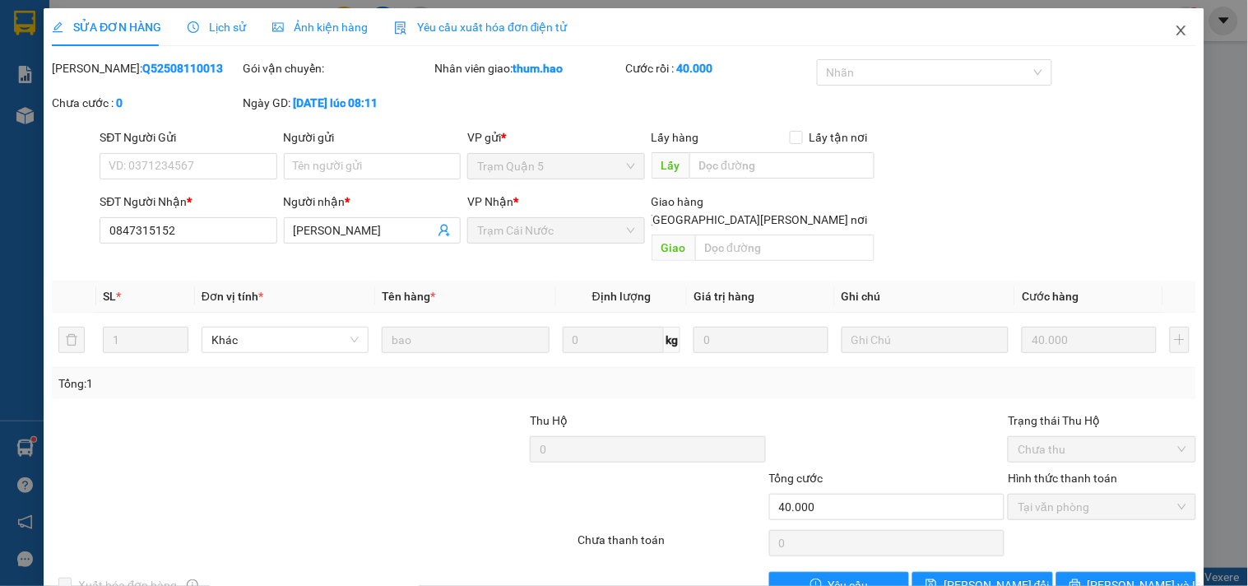
click at [1174, 25] on icon "close" at bounding box center [1180, 30] width 13 height 13
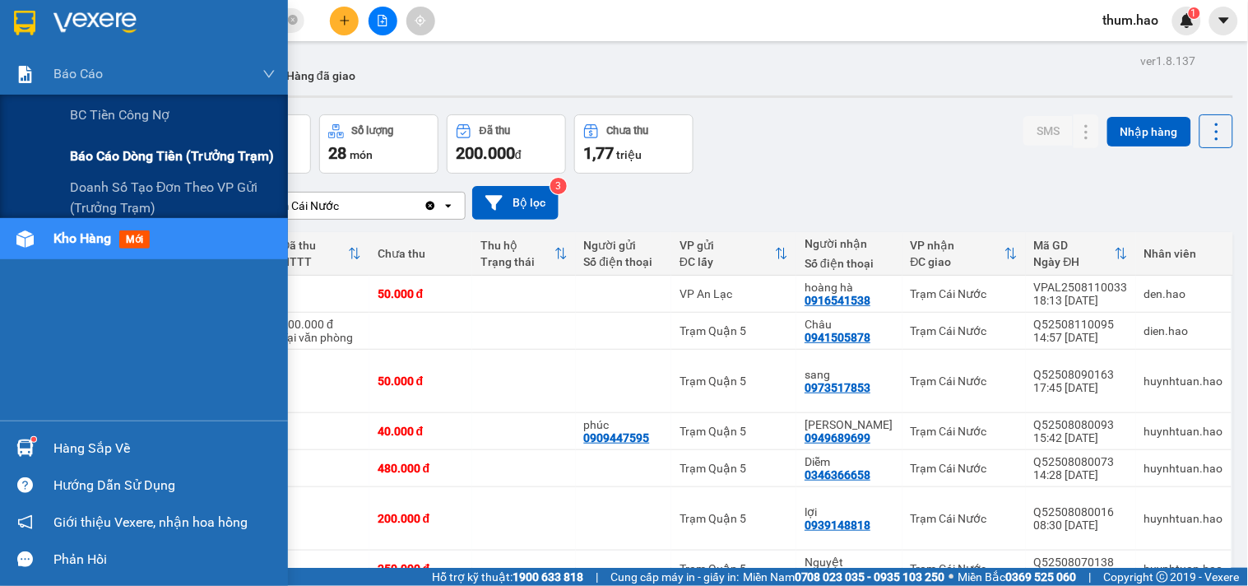
click at [132, 146] on span "Báo cáo dòng tiền (trưởng trạm)" at bounding box center [172, 156] width 204 height 21
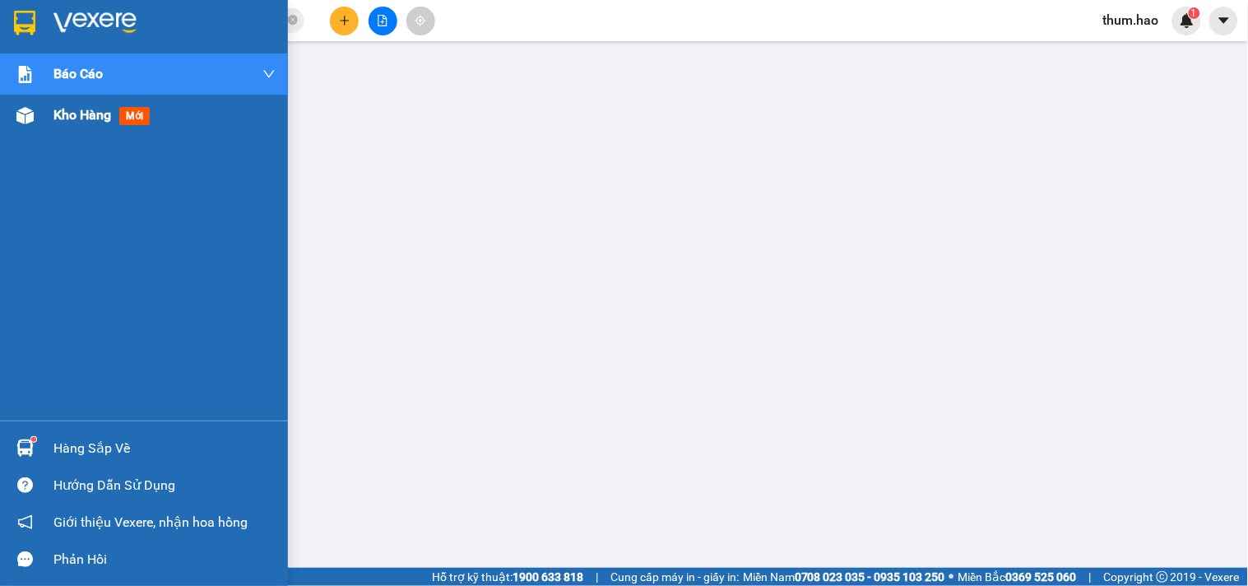
click at [72, 120] on span "Kho hàng" at bounding box center [82, 115] width 58 height 16
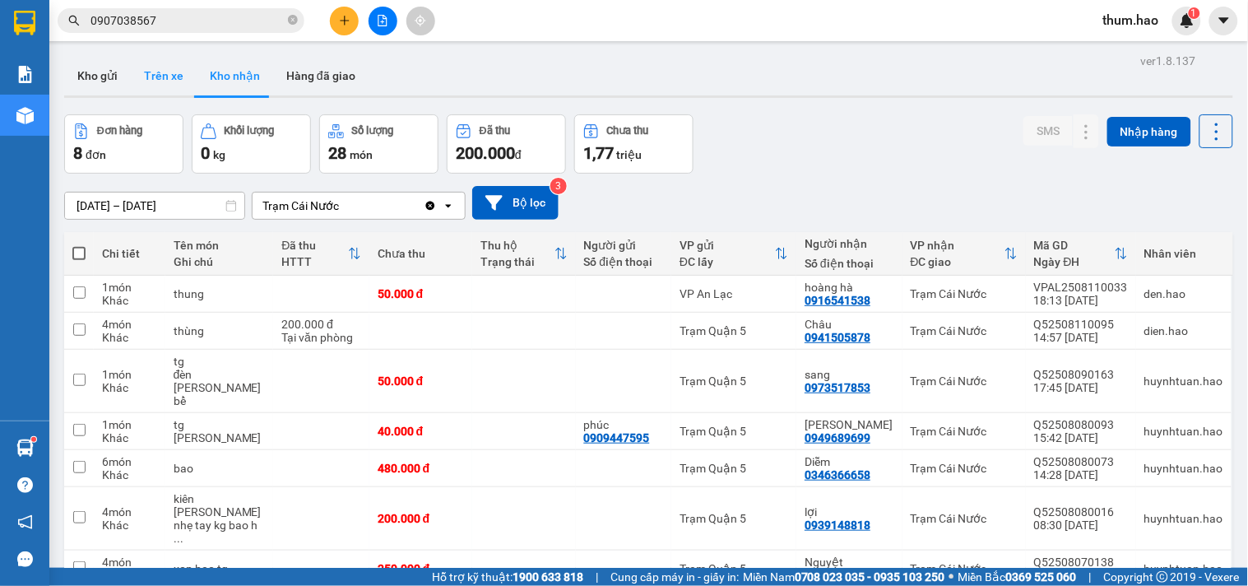
click at [174, 86] on button "Trên xe" at bounding box center [164, 75] width 66 height 39
type input "[DATE] – [DATE]"
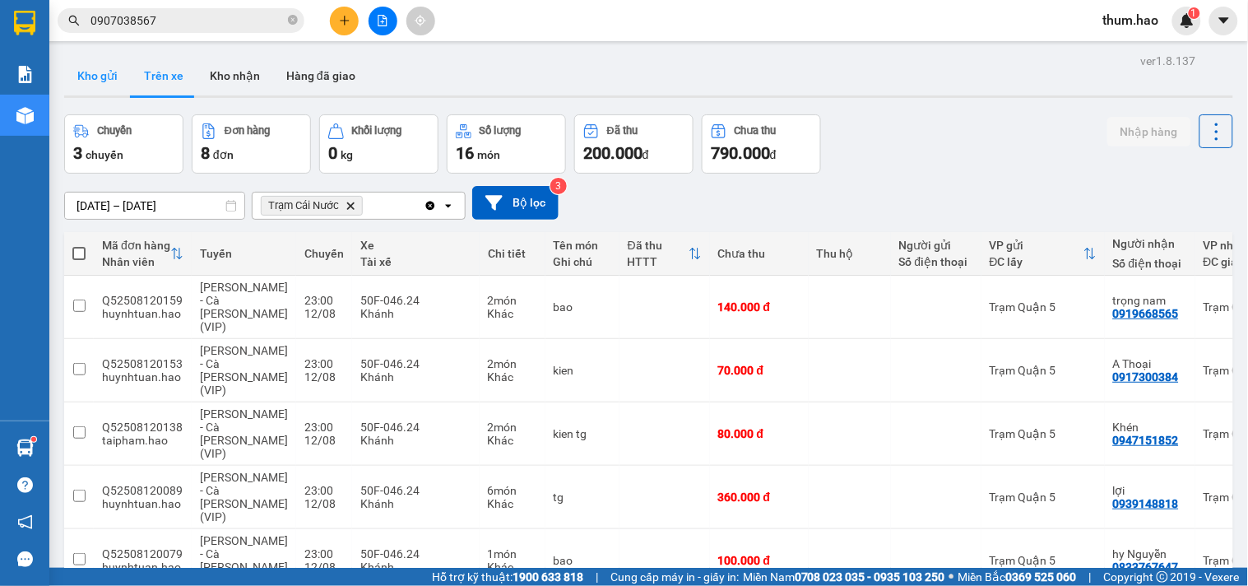
click at [85, 70] on button "Kho gửi" at bounding box center [97, 75] width 67 height 39
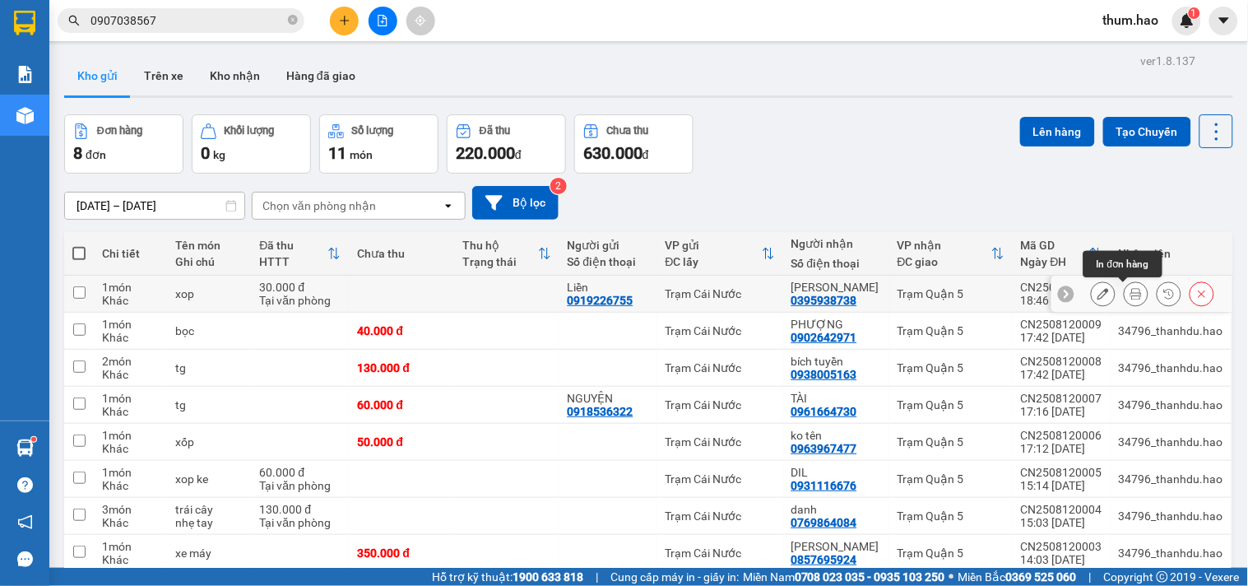
click at [1130, 294] on icon at bounding box center [1136, 294] width 12 height 12
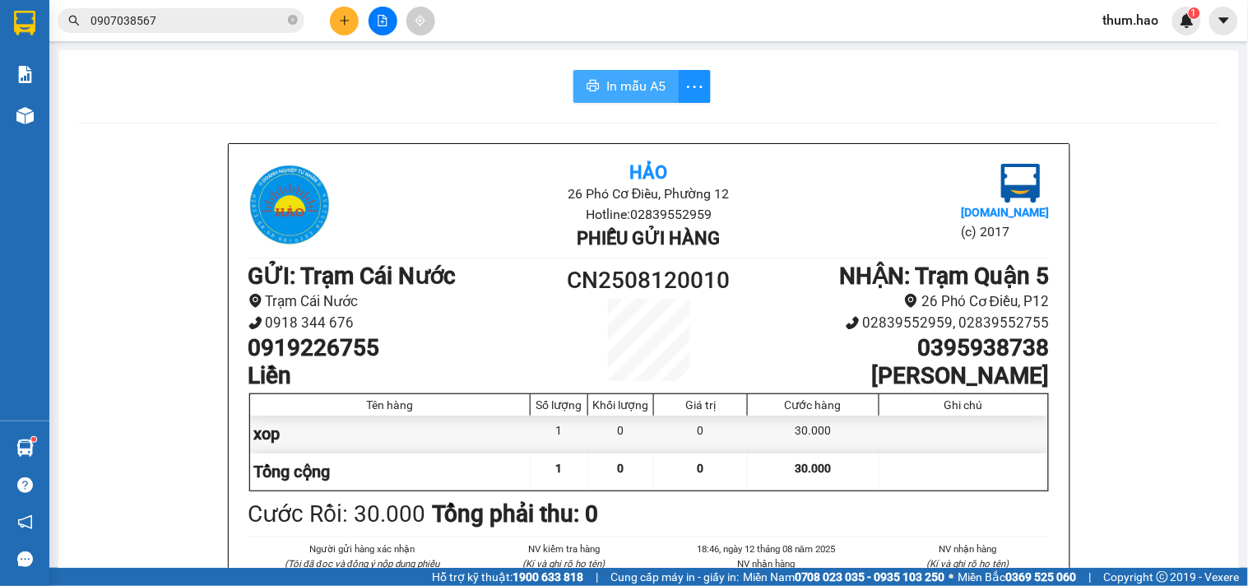
click at [639, 100] on button "In mẫu A5" at bounding box center [625, 86] width 105 height 33
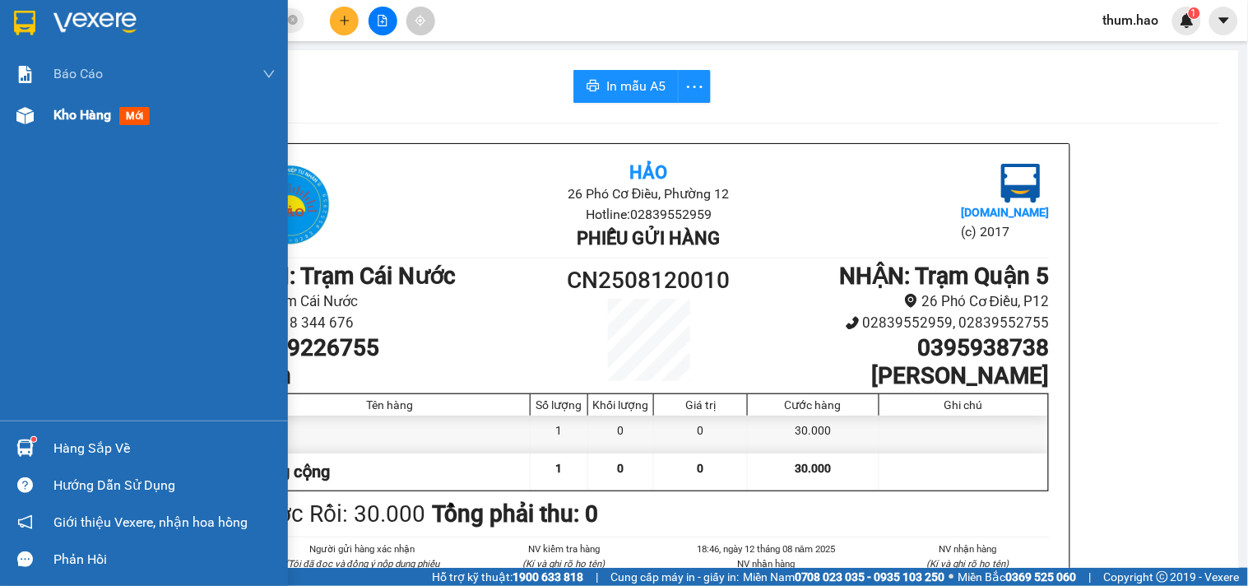
click at [70, 121] on span "Kho hàng" at bounding box center [82, 115] width 58 height 16
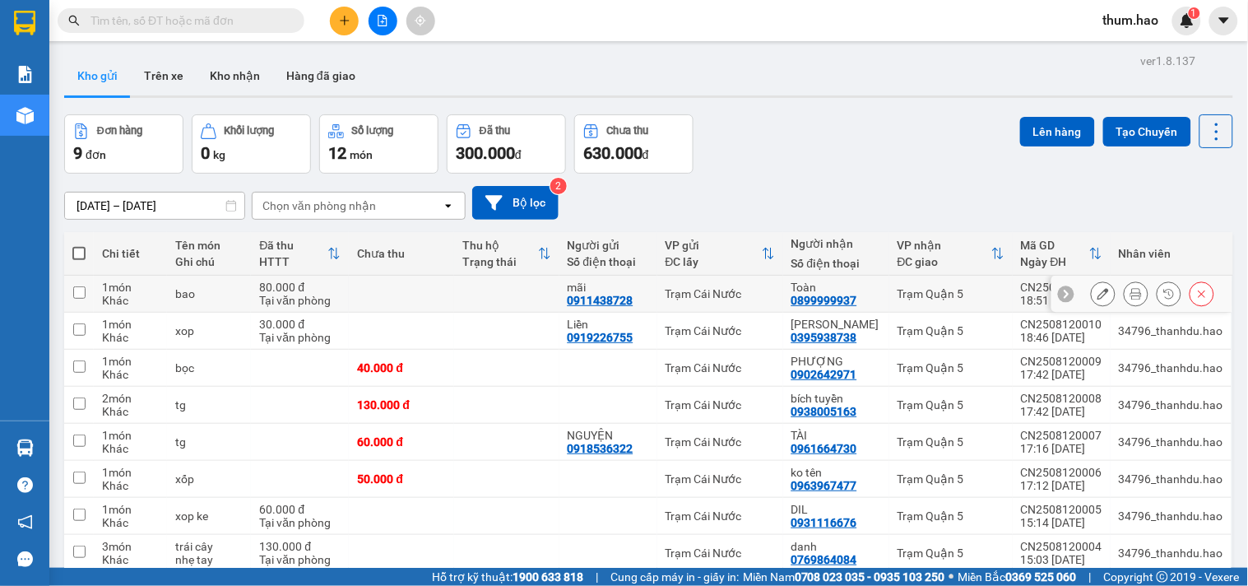
click at [1130, 291] on button at bounding box center [1135, 294] width 23 height 29
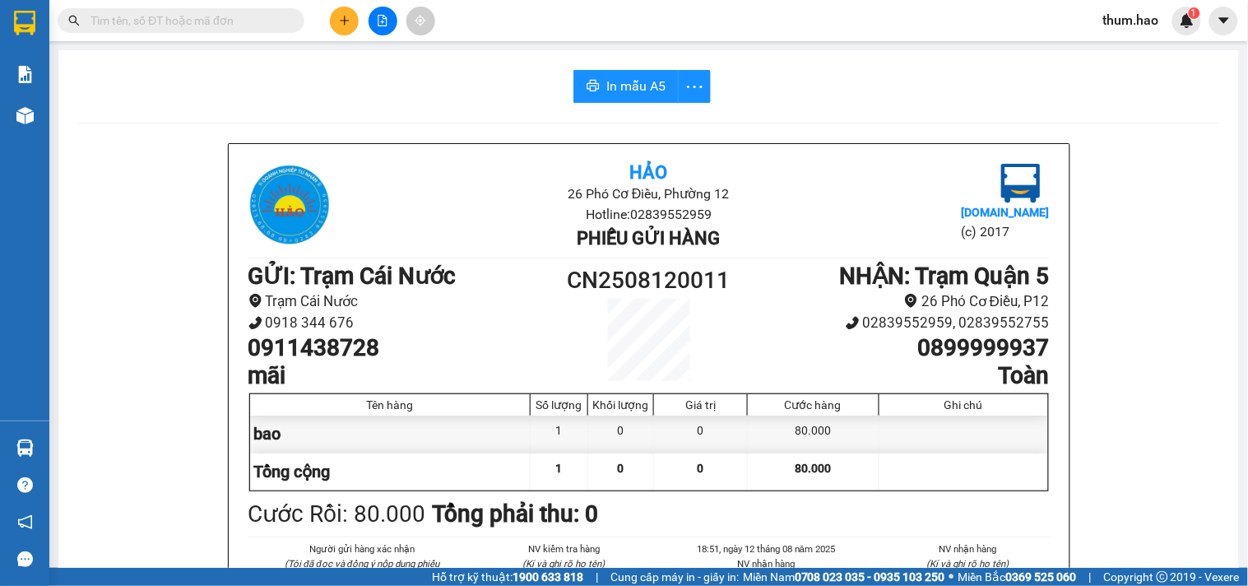
click at [636, 95] on span "In mẫu A5" at bounding box center [635, 86] width 59 height 21
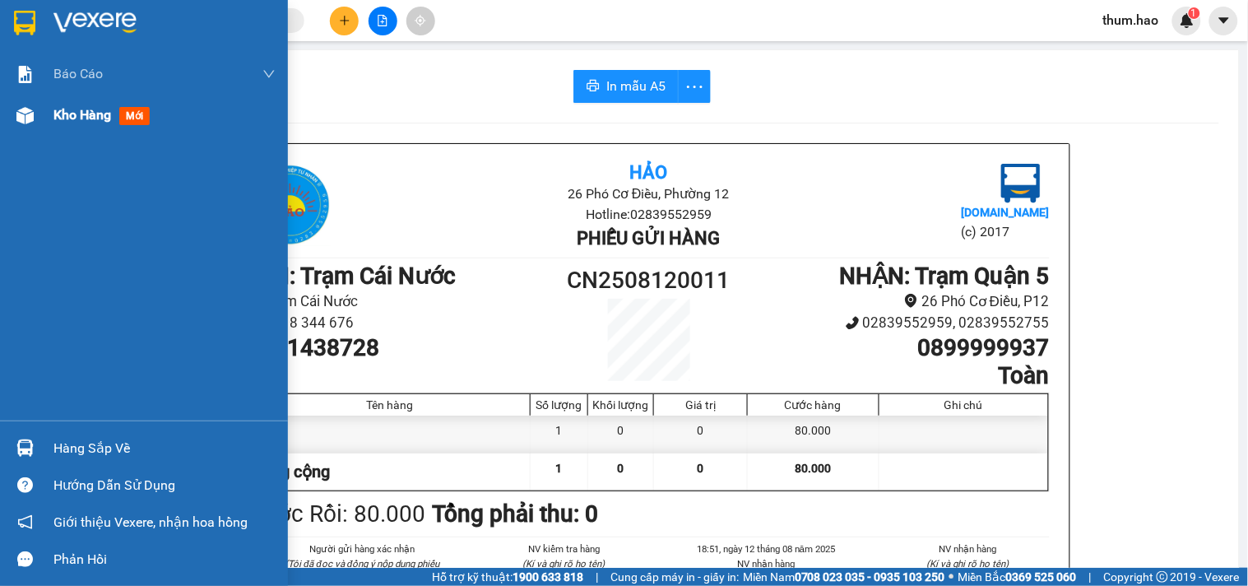
click at [30, 118] on img at bounding box center [24, 115] width 17 height 17
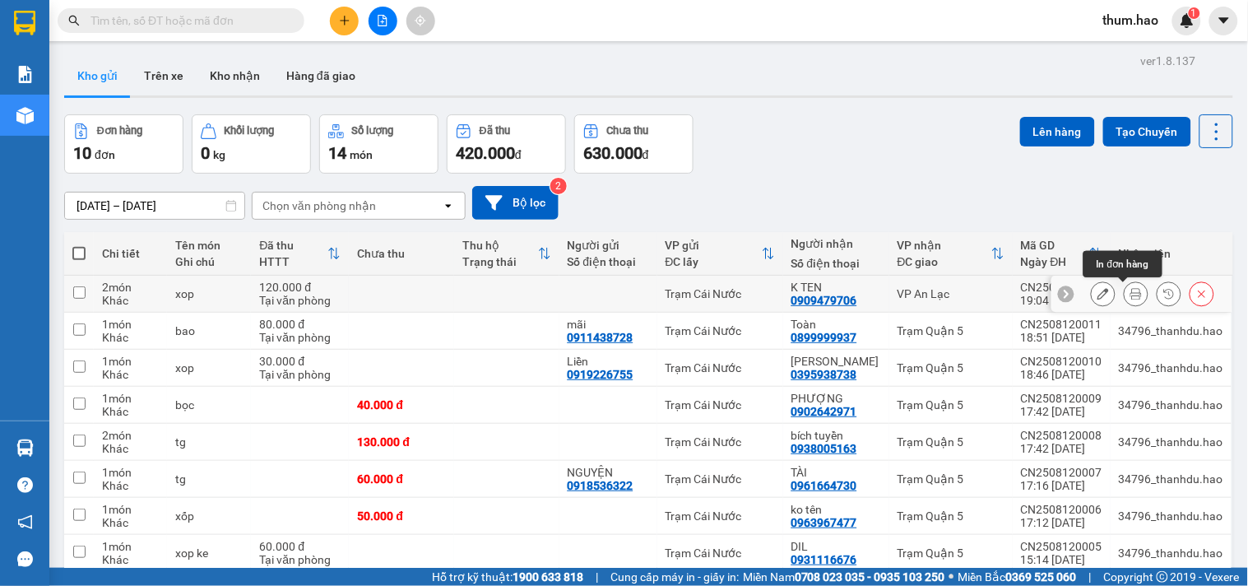
click at [1128, 291] on button at bounding box center [1135, 294] width 23 height 29
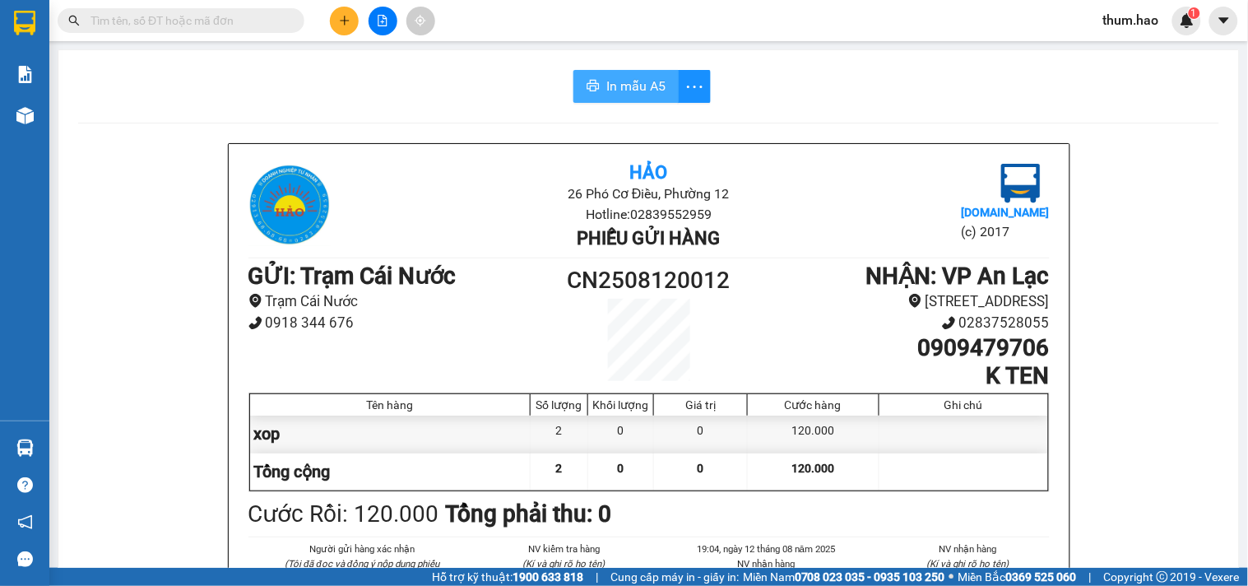
click at [596, 94] on button "In mẫu A5" at bounding box center [625, 86] width 105 height 33
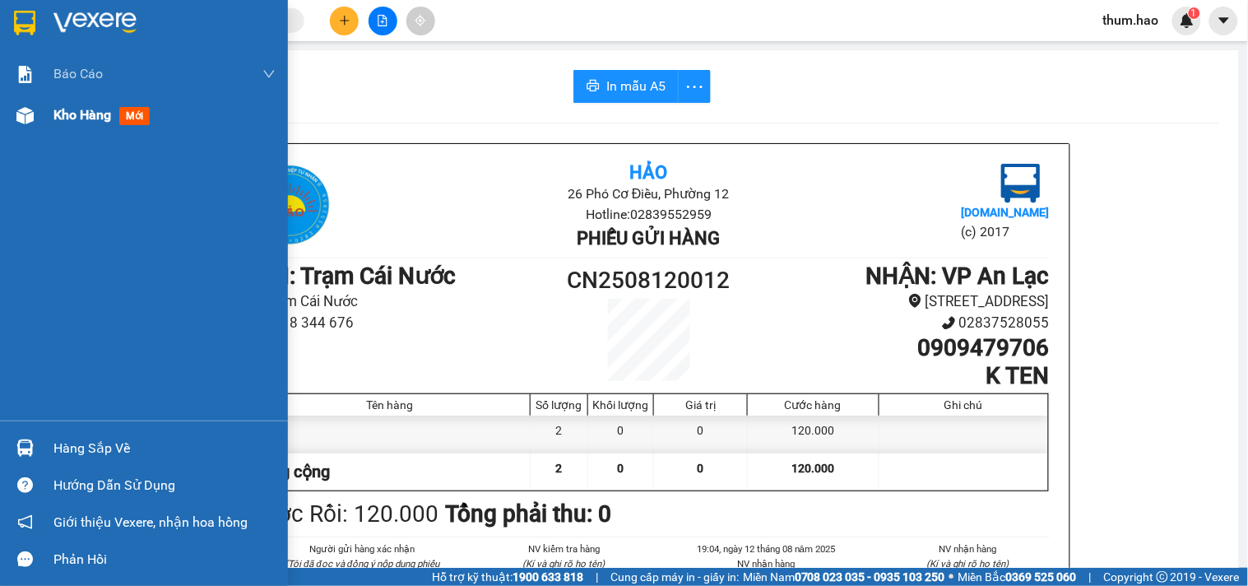
click at [113, 127] on div "Kho hàng mới" at bounding box center [164, 115] width 222 height 41
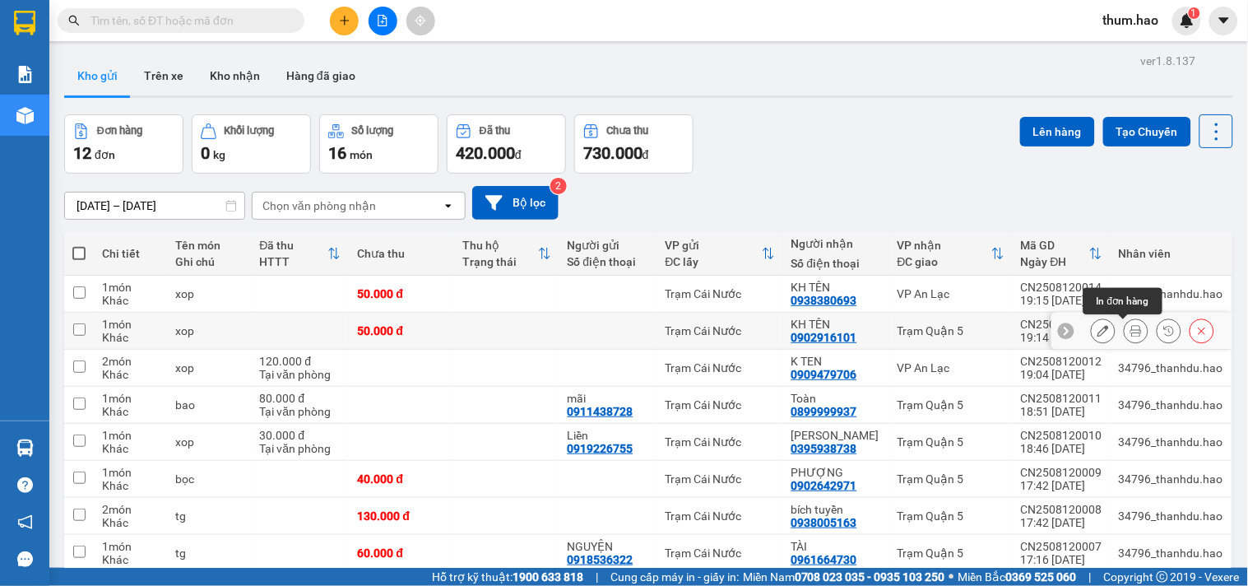
click at [1130, 331] on icon at bounding box center [1136, 331] width 12 height 12
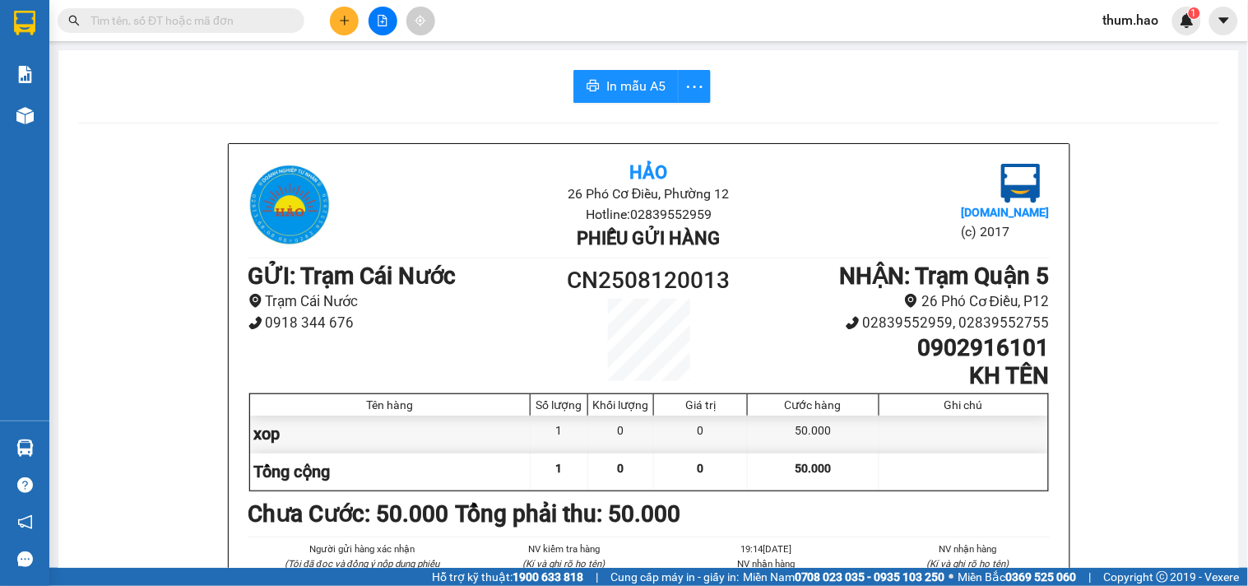
click at [639, 90] on span "In mẫu A5" at bounding box center [635, 86] width 59 height 21
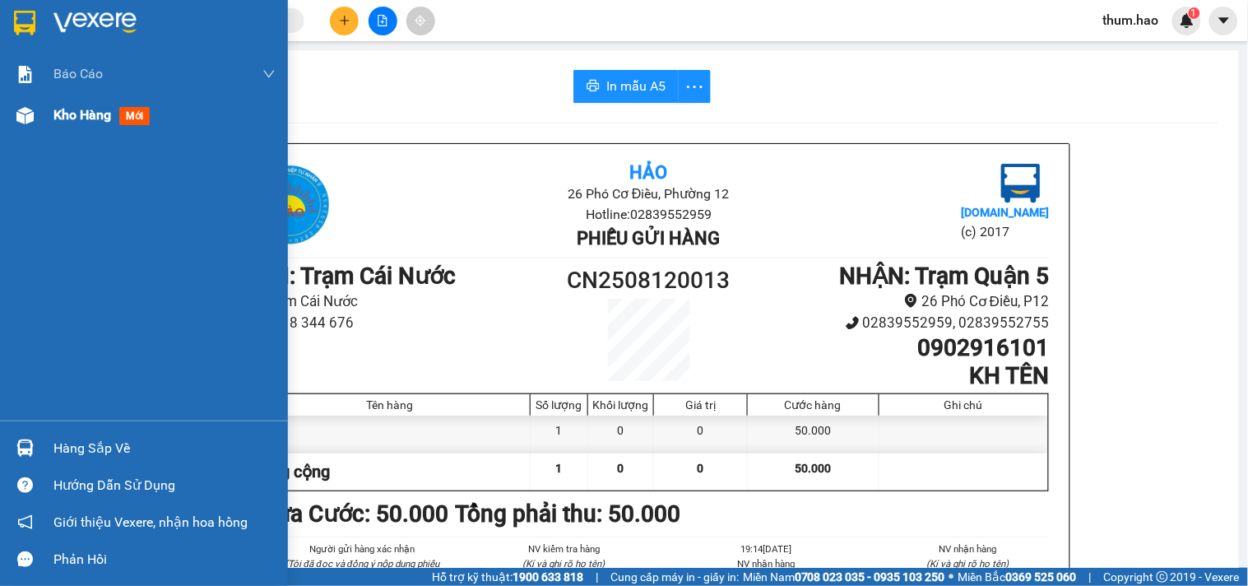
click at [30, 116] on img at bounding box center [24, 115] width 17 height 17
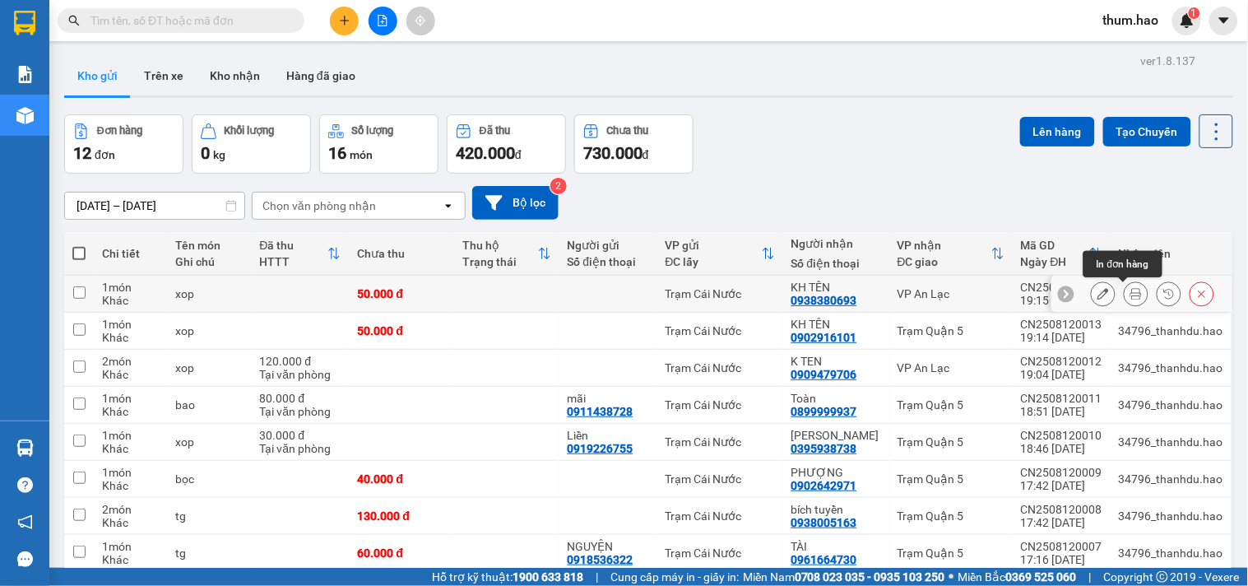
click at [1130, 294] on icon at bounding box center [1136, 294] width 12 height 12
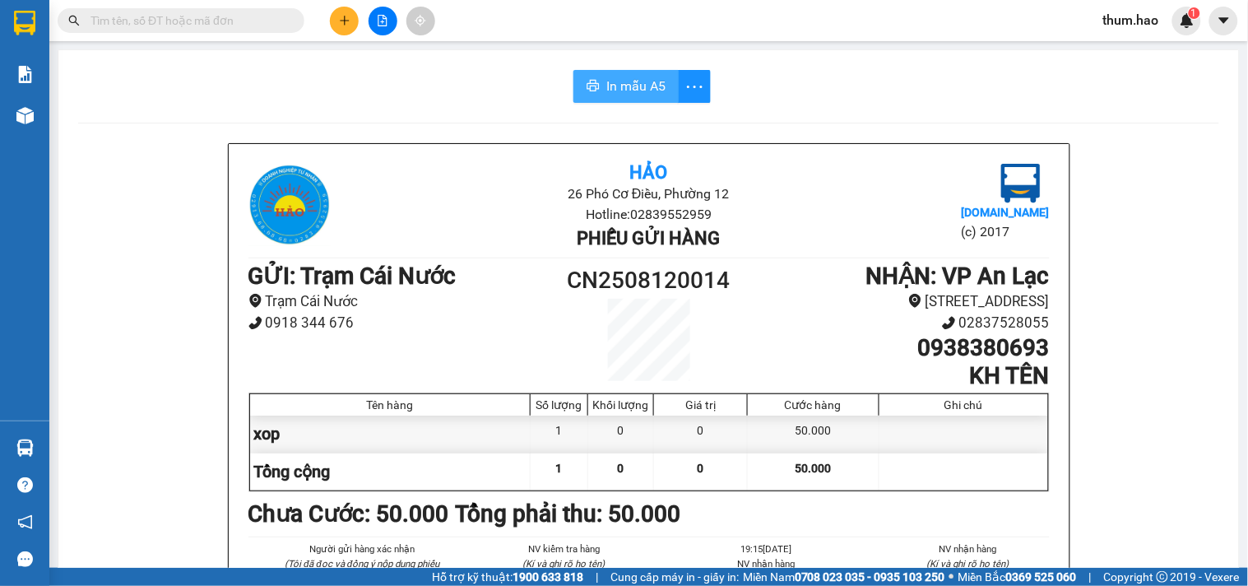
click at [640, 99] on button "In mẫu A5" at bounding box center [625, 86] width 105 height 33
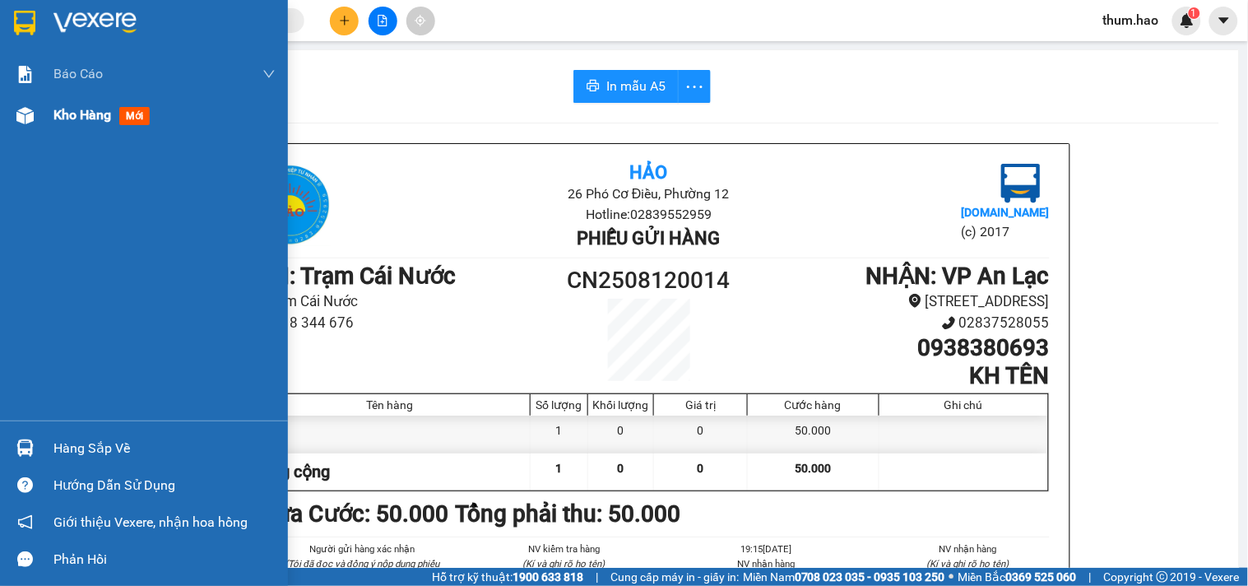
click at [19, 125] on div at bounding box center [25, 115] width 29 height 29
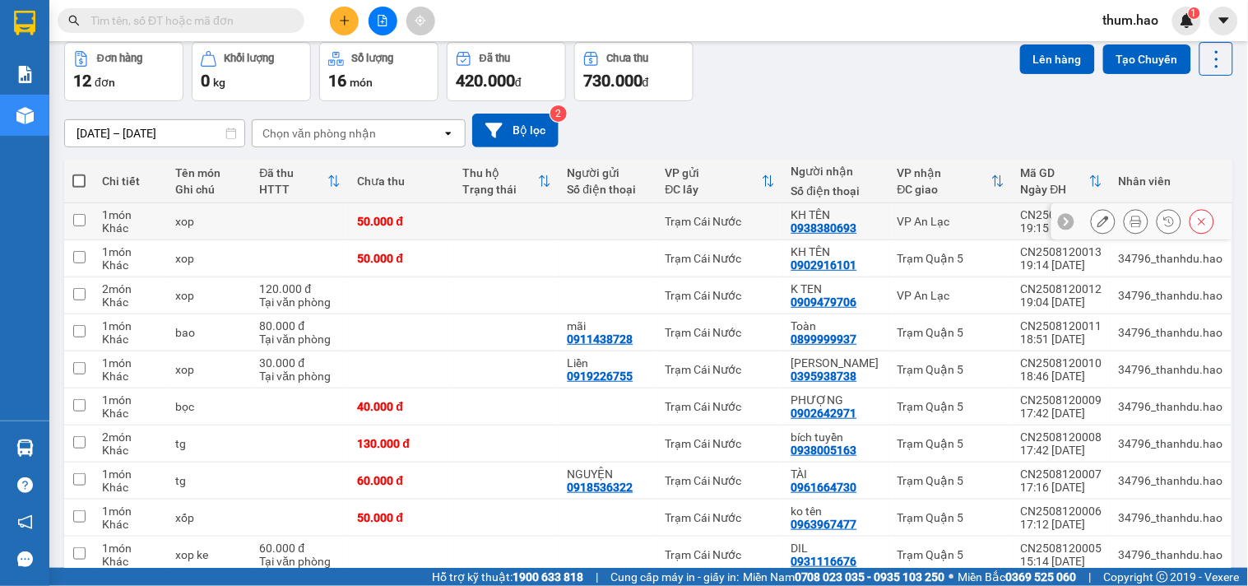
scroll to position [146, 0]
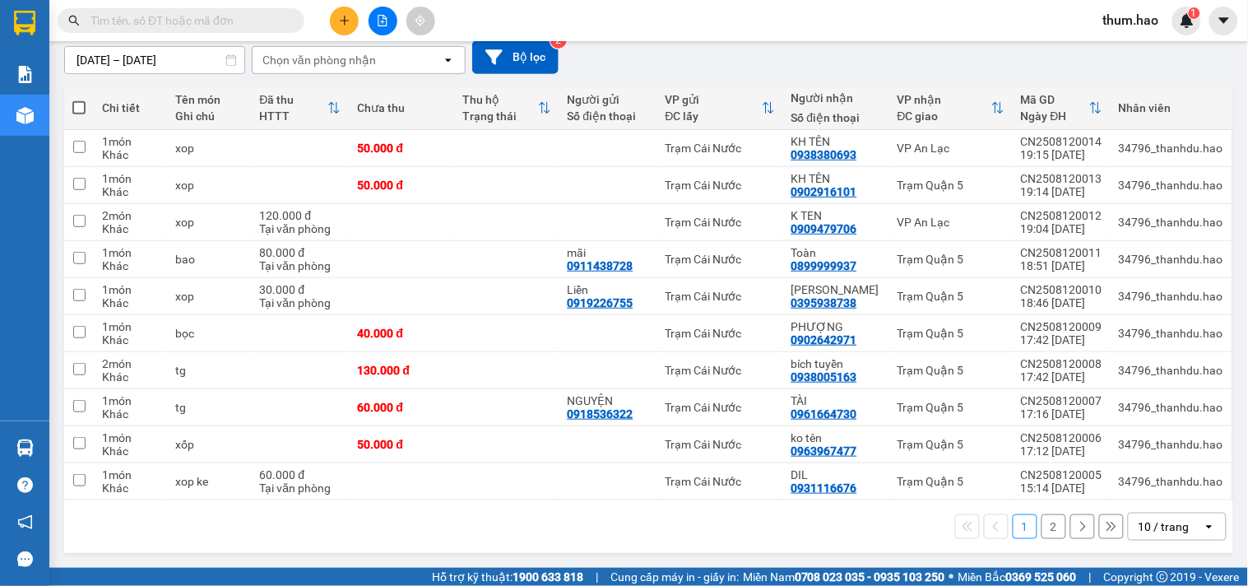
click at [1170, 535] on div "10 / trang" at bounding box center [1165, 526] width 74 height 26
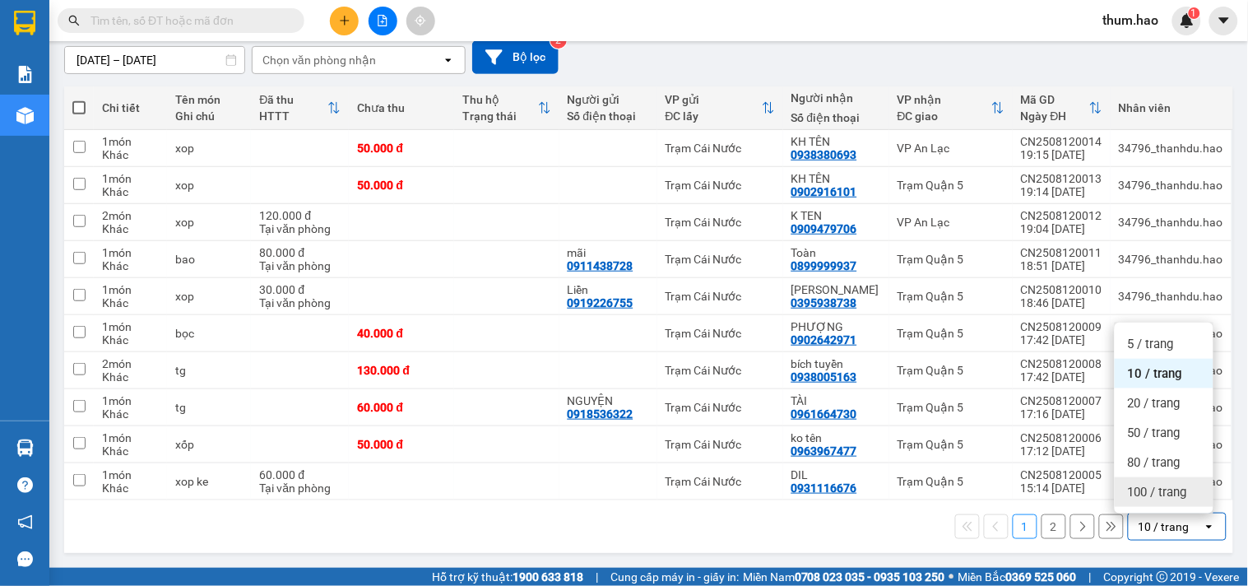
click at [1149, 490] on span "100 / trang" at bounding box center [1157, 492] width 59 height 16
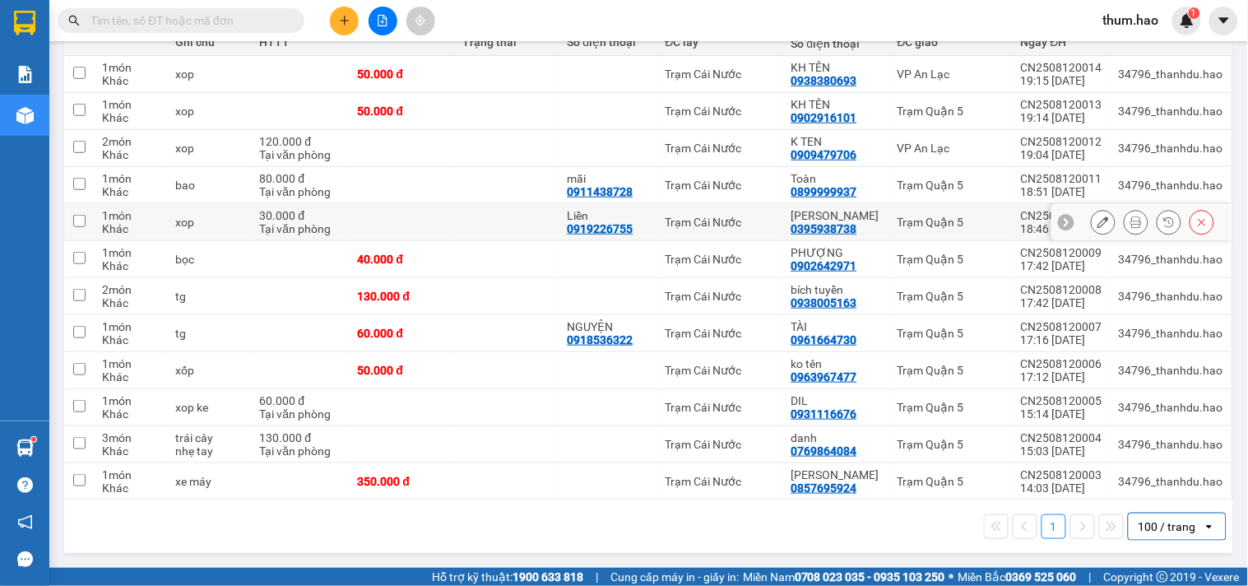
scroll to position [0, 0]
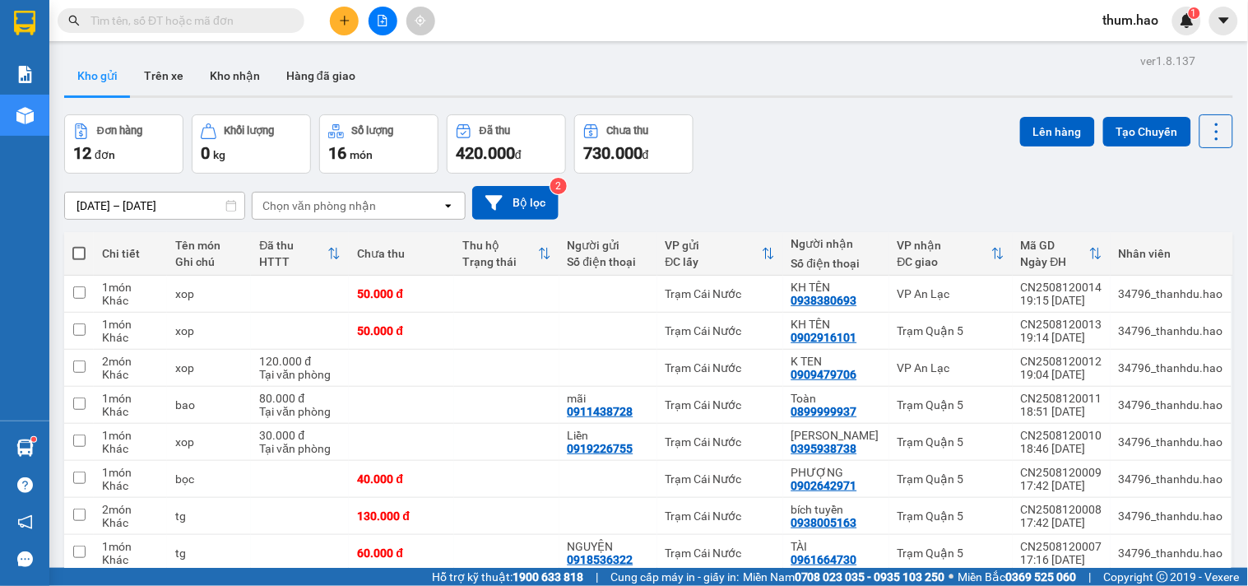
click at [91, 79] on button "Kho gửi" at bounding box center [97, 75] width 67 height 39
click at [157, 76] on button "Trên xe" at bounding box center [164, 75] width 66 height 39
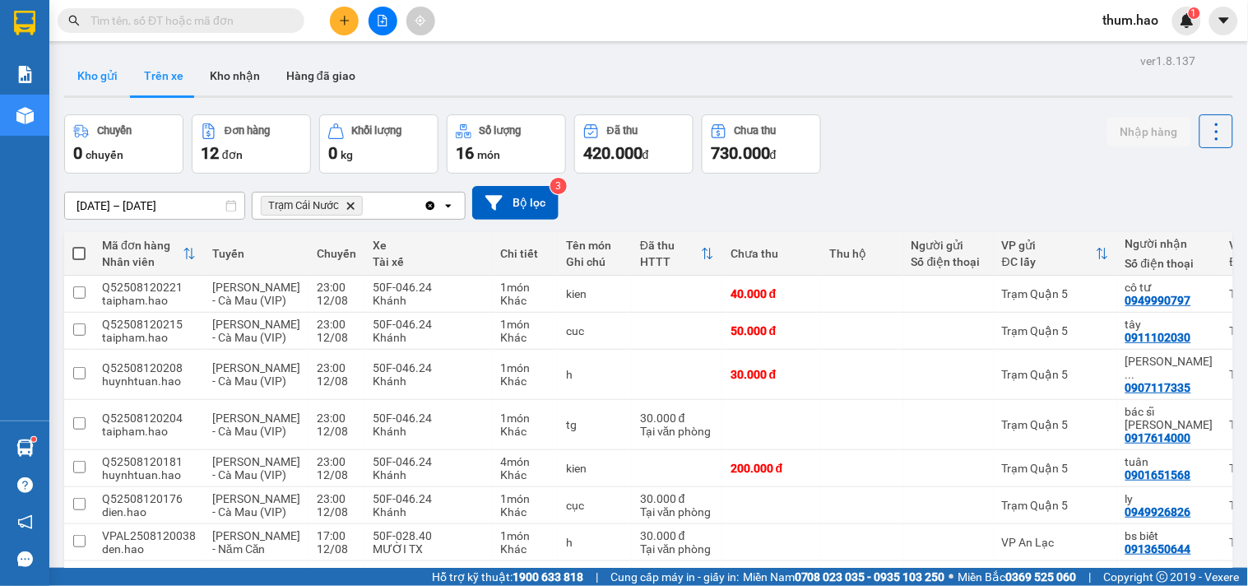
click at [92, 81] on button "Kho gửi" at bounding box center [97, 75] width 67 height 39
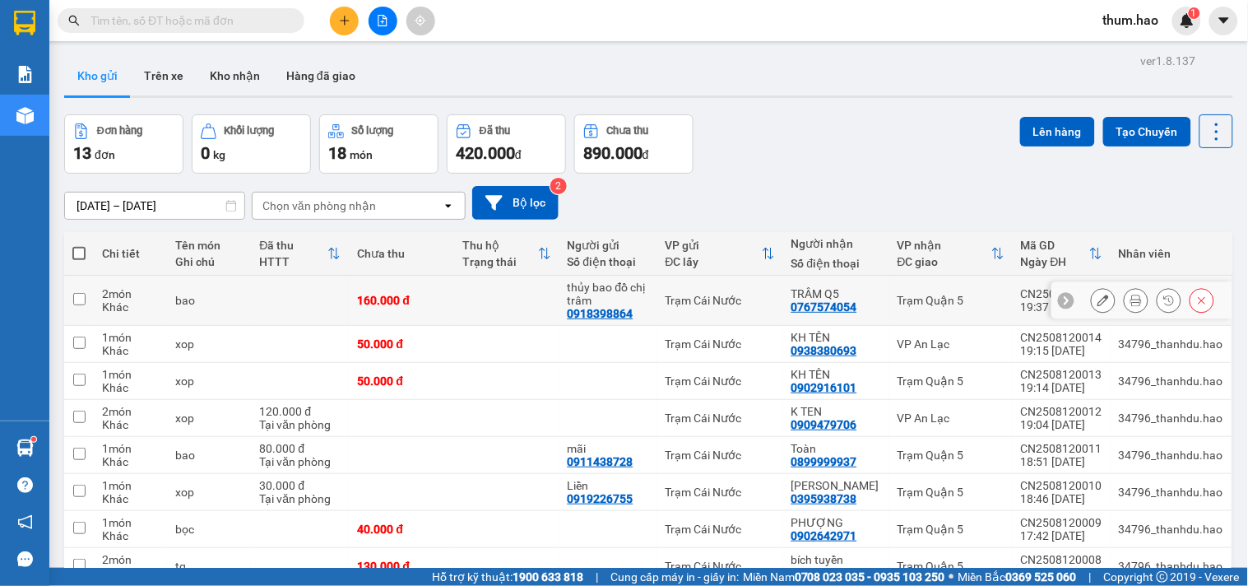
click at [1127, 294] on button at bounding box center [1135, 300] width 23 height 29
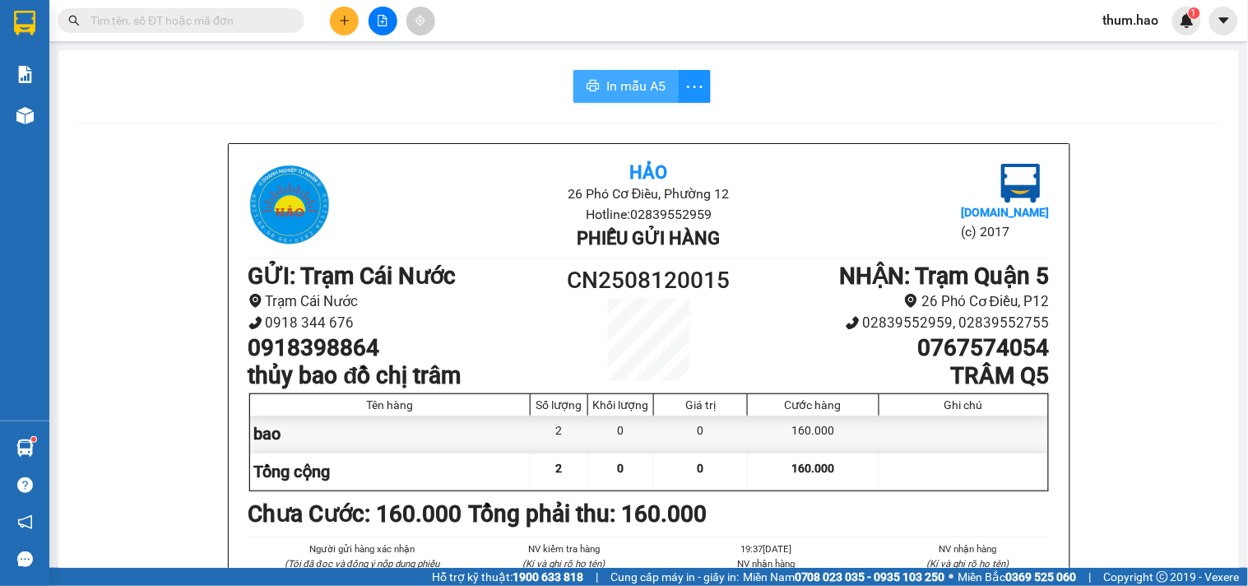
click at [620, 75] on button "In mẫu A5" at bounding box center [625, 86] width 105 height 33
click at [606, 94] on span "In mẫu A5" at bounding box center [635, 86] width 59 height 21
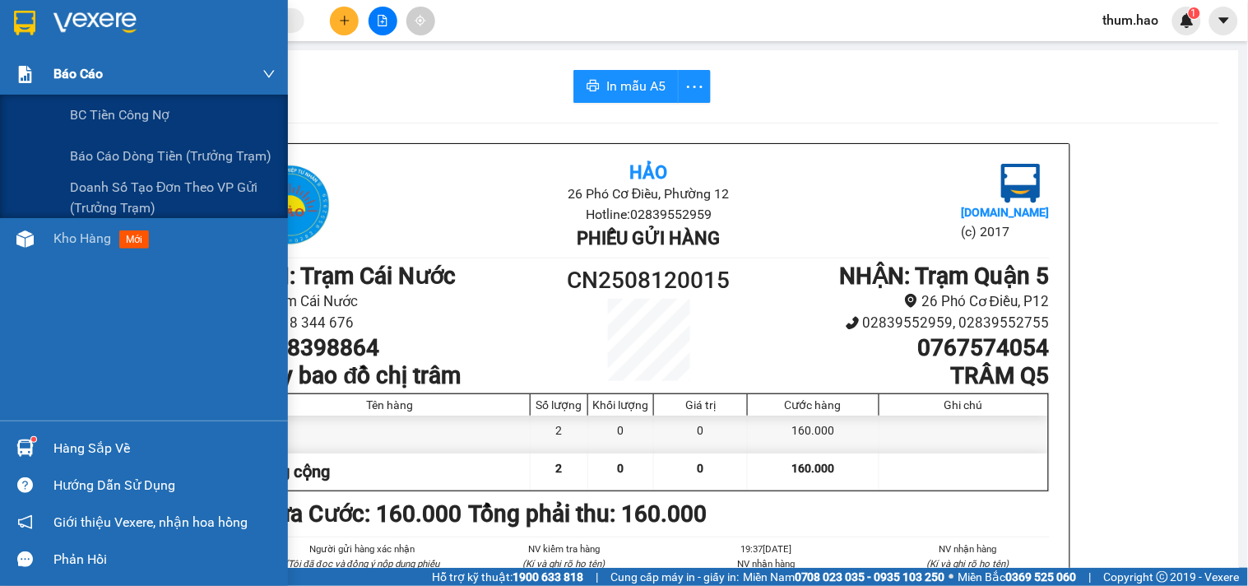
click at [59, 85] on div "Báo cáo" at bounding box center [164, 73] width 222 height 41
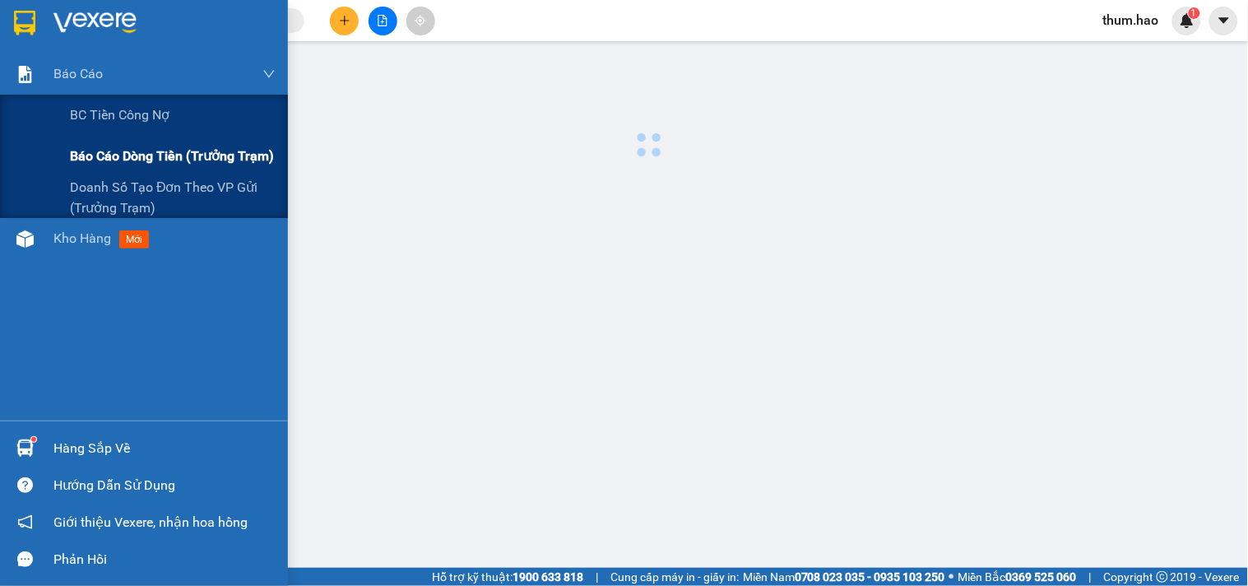
click at [88, 146] on span "Báo cáo dòng tiền (trưởng trạm)" at bounding box center [172, 156] width 204 height 21
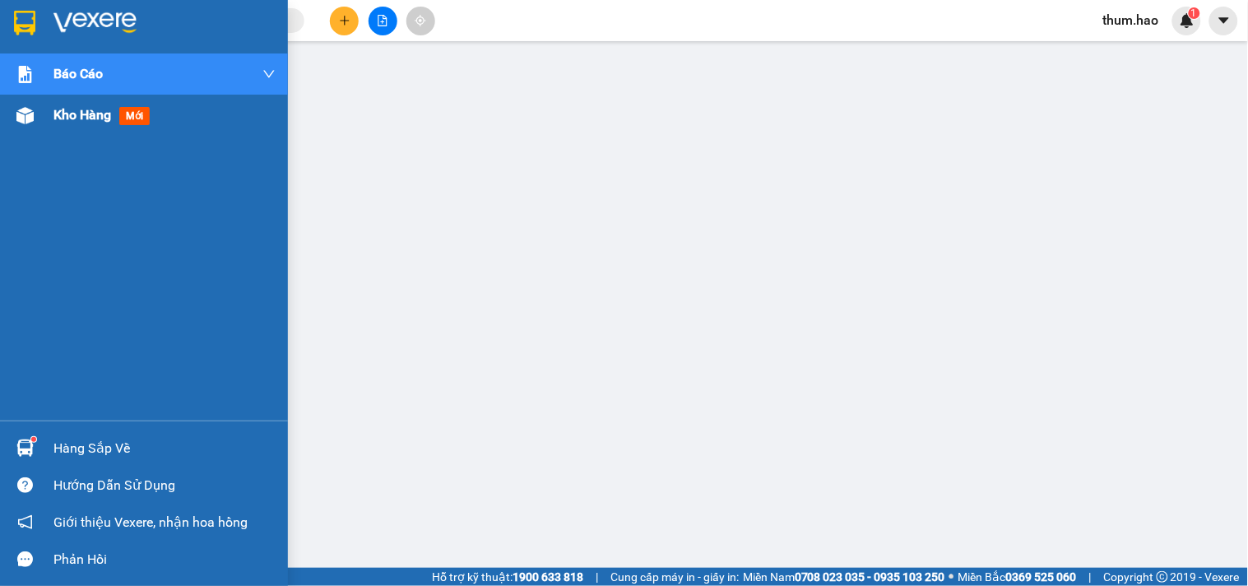
click at [76, 119] on span "Kho hàng" at bounding box center [82, 115] width 58 height 16
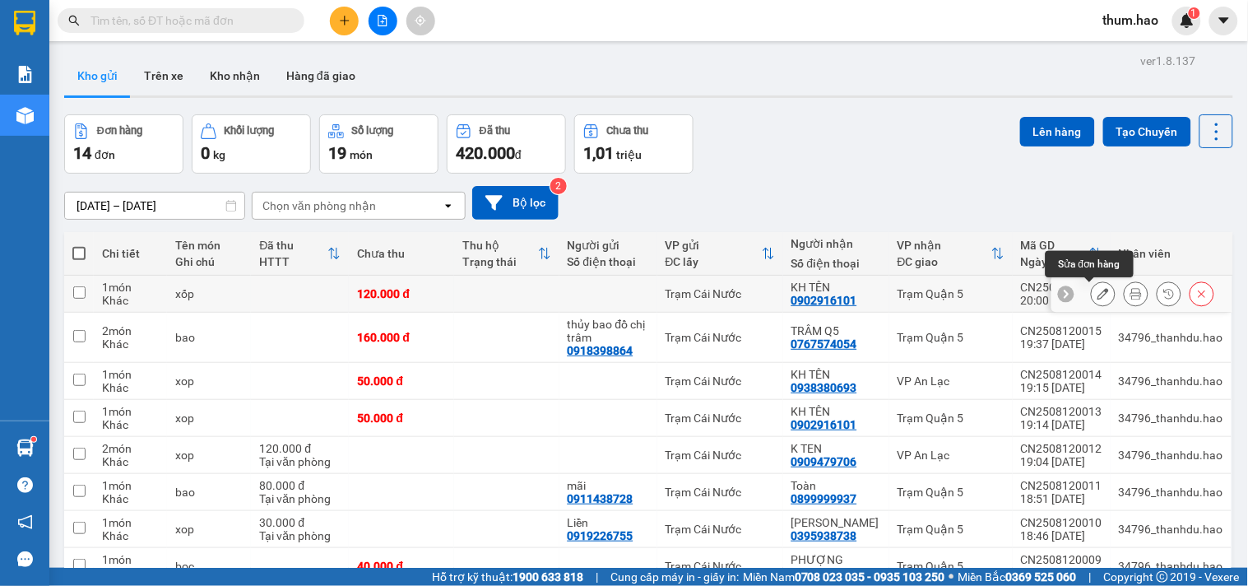
click at [1130, 294] on icon at bounding box center [1136, 294] width 12 height 12
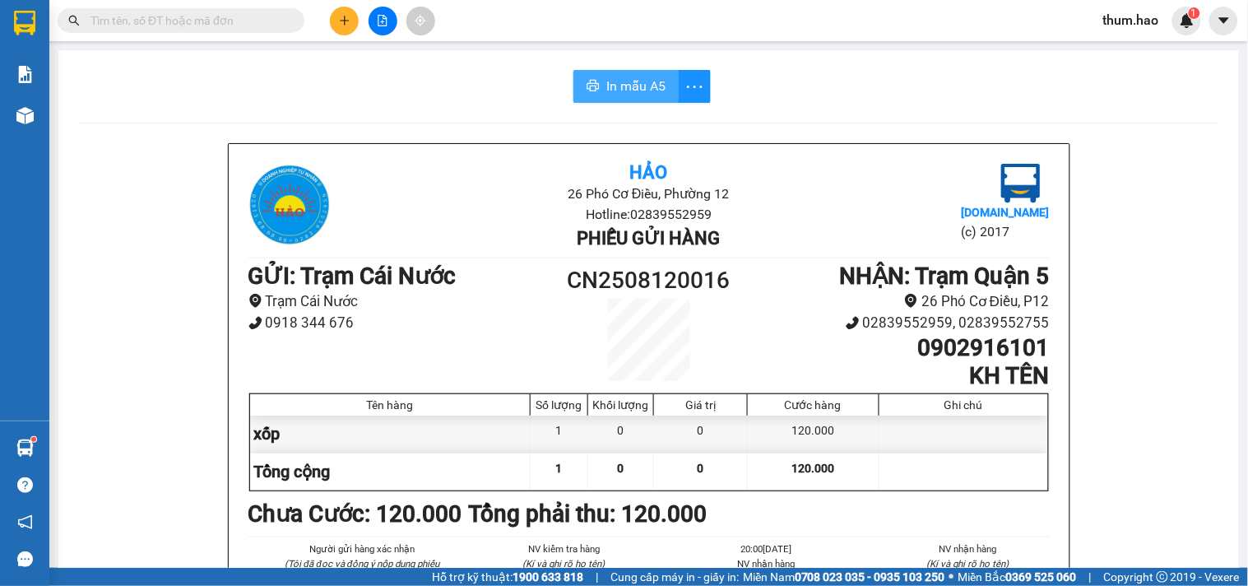
click at [612, 84] on span "In mẫu A5" at bounding box center [635, 86] width 59 height 21
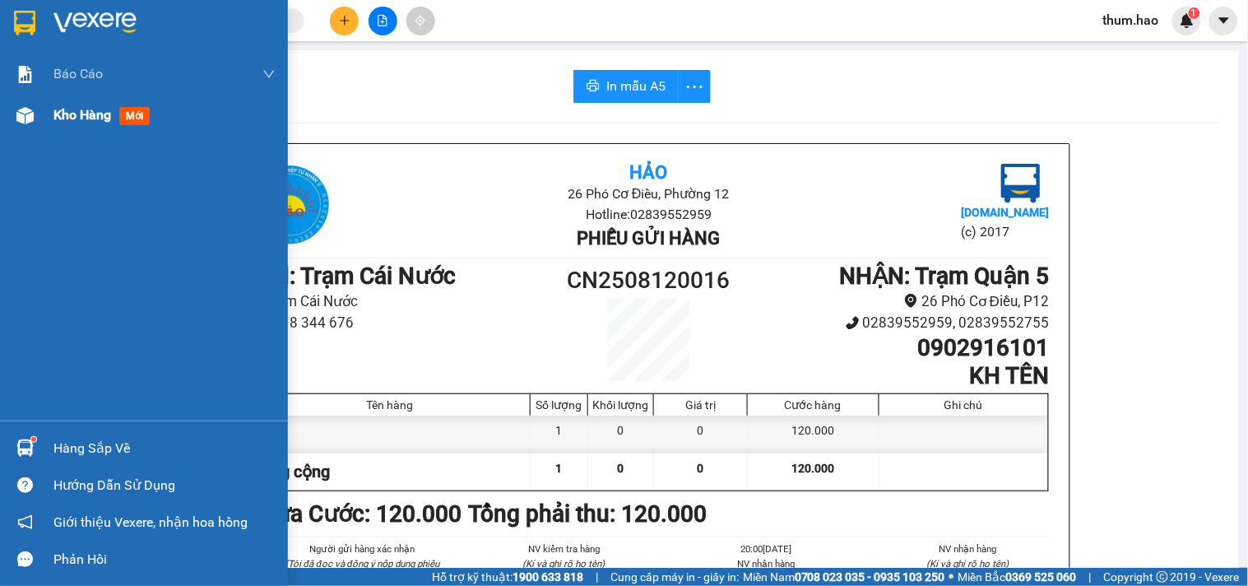
click at [72, 121] on span "Kho hàng" at bounding box center [82, 115] width 58 height 16
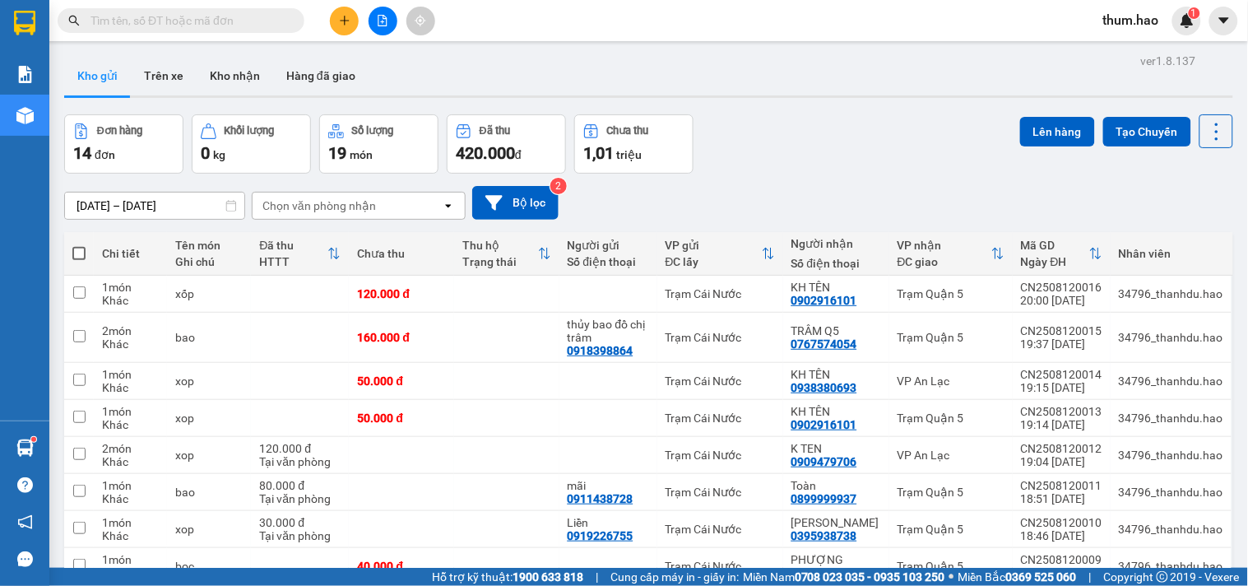
click at [103, 84] on button "Kho gửi" at bounding box center [97, 75] width 67 height 39
click at [49, 13] on div "Kết quả tìm kiếm ( 0 ) Bộ lọc No Data thum.hao 1" at bounding box center [624, 20] width 1248 height 41
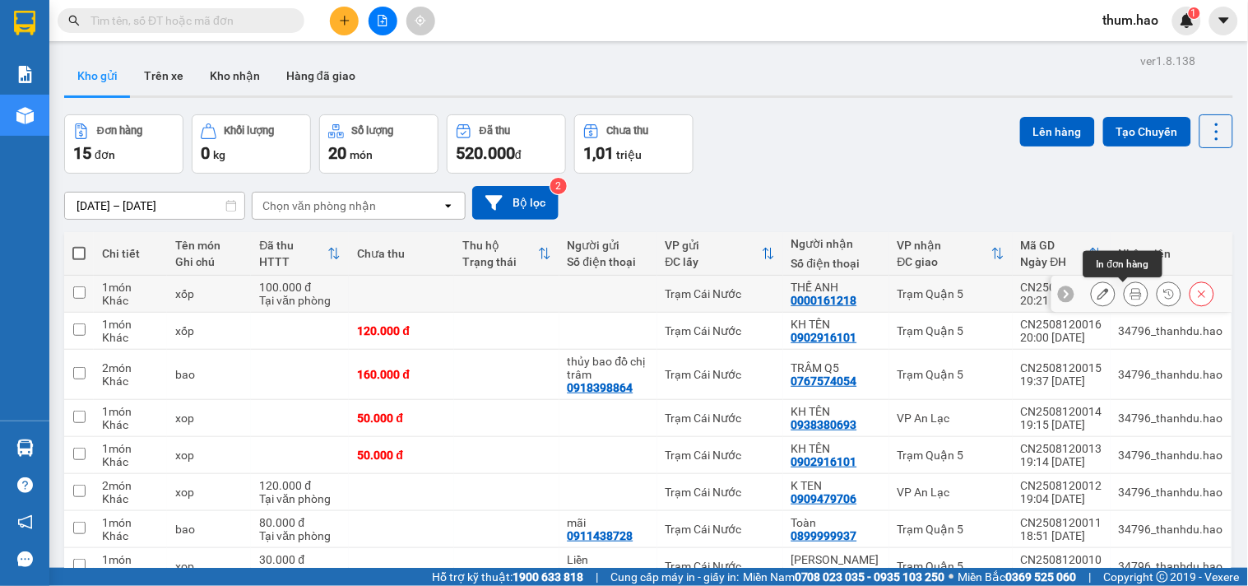
click at [1124, 300] on button at bounding box center [1135, 294] width 23 height 29
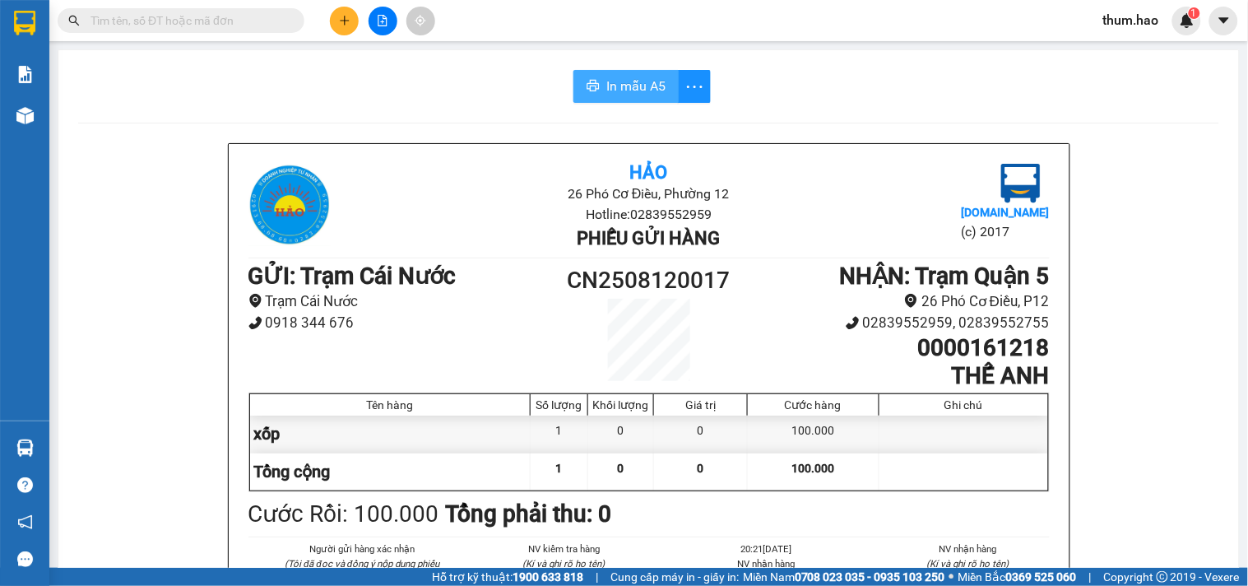
click at [628, 91] on span "In mẫu A5" at bounding box center [635, 86] width 59 height 21
click at [352, 20] on button at bounding box center [344, 21] width 29 height 29
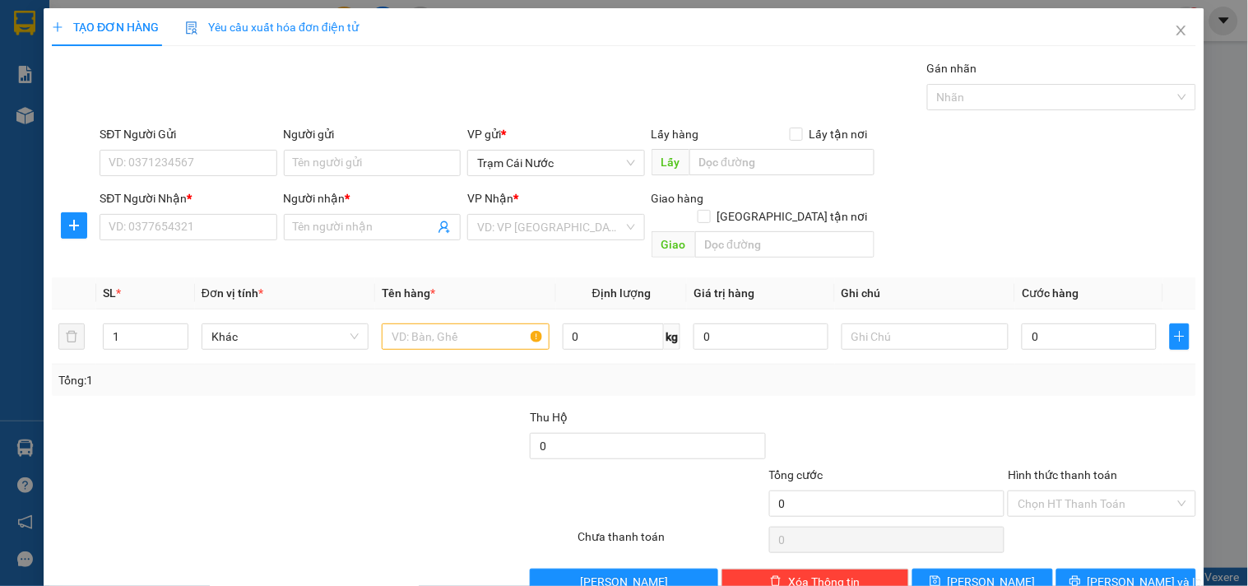
click at [195, 211] on div "SĐT Người Nhận *" at bounding box center [188, 201] width 177 height 25
click at [203, 222] on input "SĐT Người Nhận *" at bounding box center [188, 227] width 177 height 26
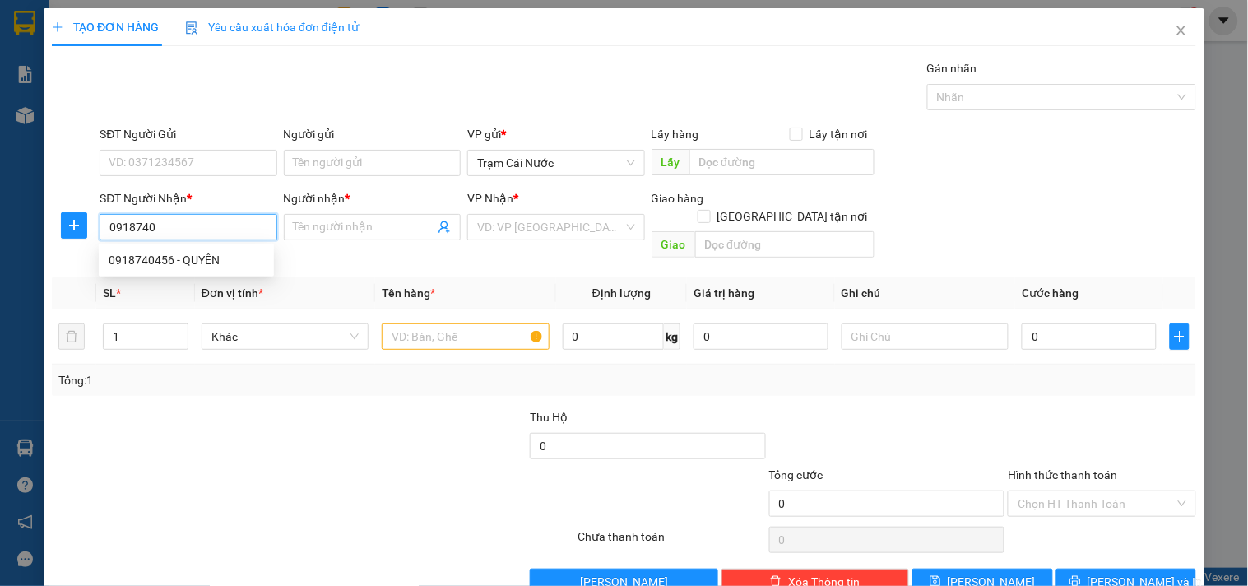
click at [210, 253] on div "0918740456 - QUYÊN" at bounding box center [186, 260] width 155 height 18
type input "0918740456"
type input "QUYÊN"
type input "30.000"
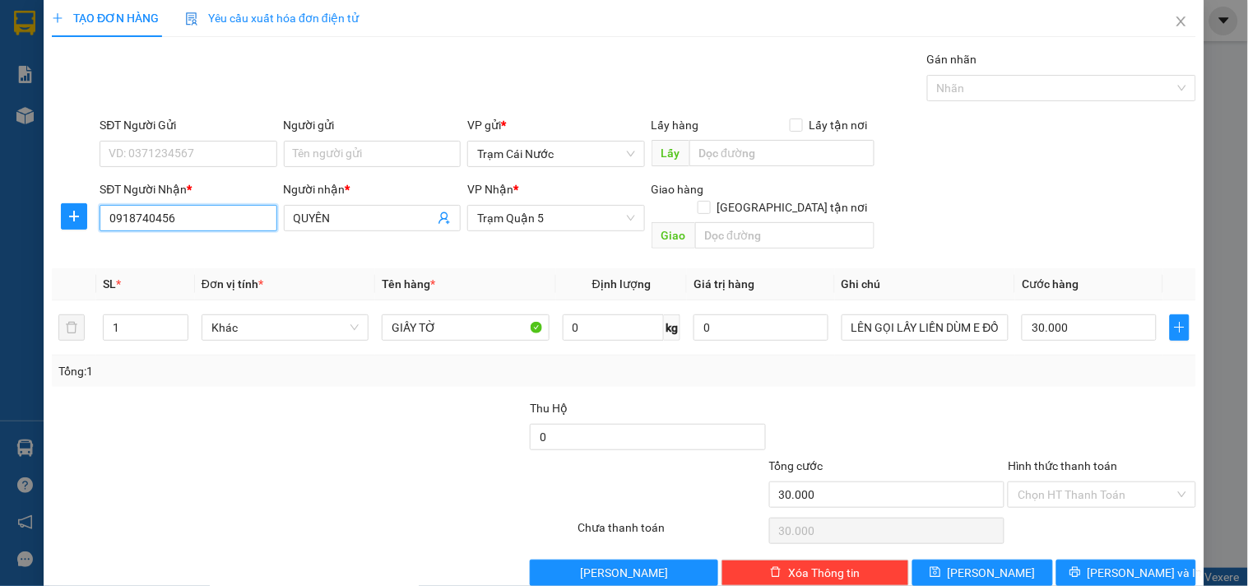
scroll to position [22, 0]
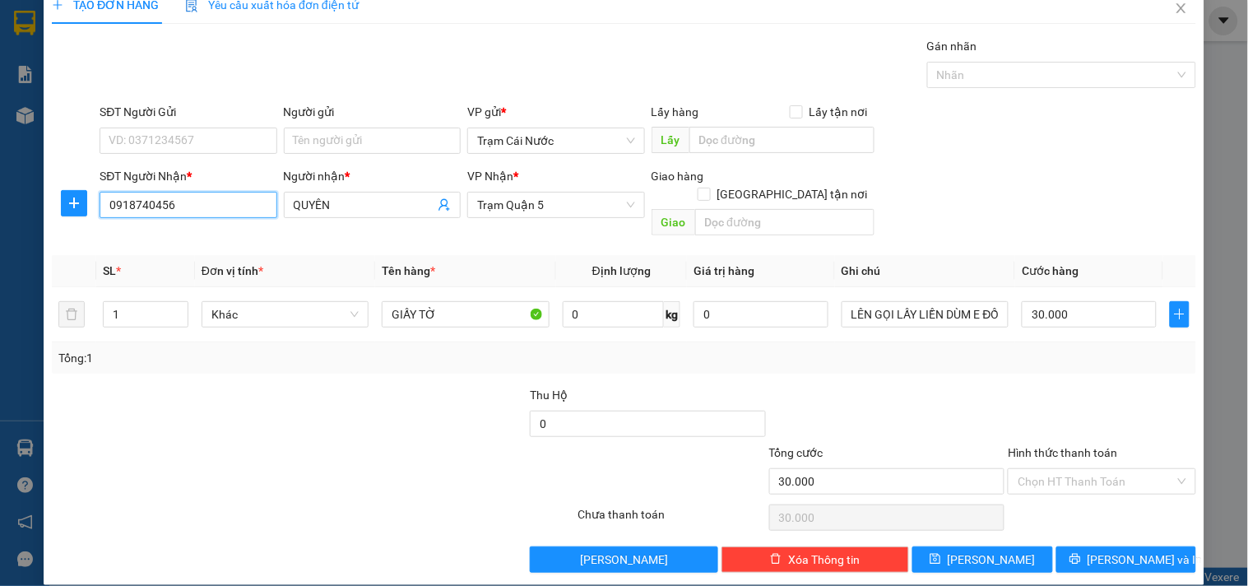
type input "0918740456"
click at [1119, 550] on span "[PERSON_NAME] và In" at bounding box center [1144, 559] width 115 height 18
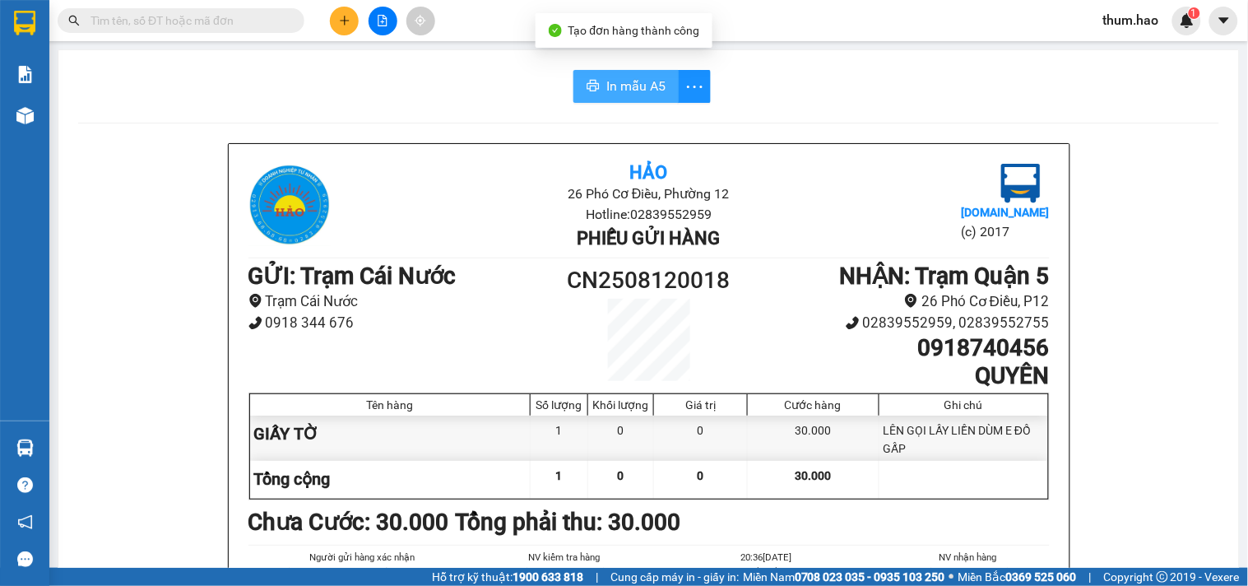
drag, startPoint x: 584, startPoint y: 104, endPoint x: 581, endPoint y: 72, distance: 32.2
click at [581, 72] on button "In mẫu A5" at bounding box center [625, 86] width 105 height 33
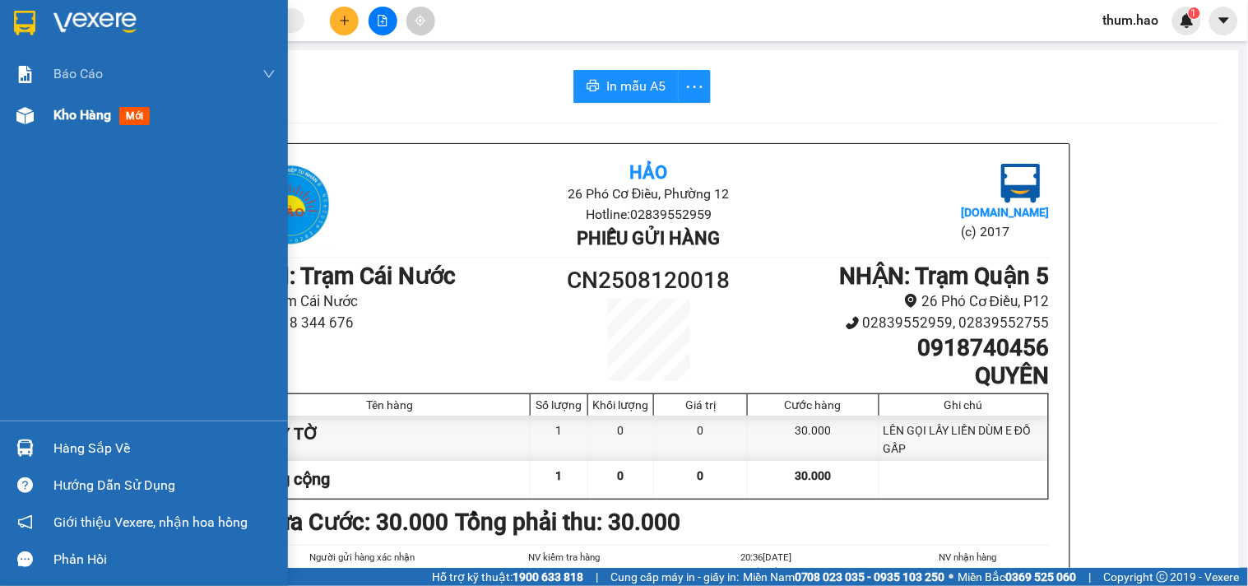
click at [54, 112] on span "Kho hàng" at bounding box center [82, 115] width 58 height 16
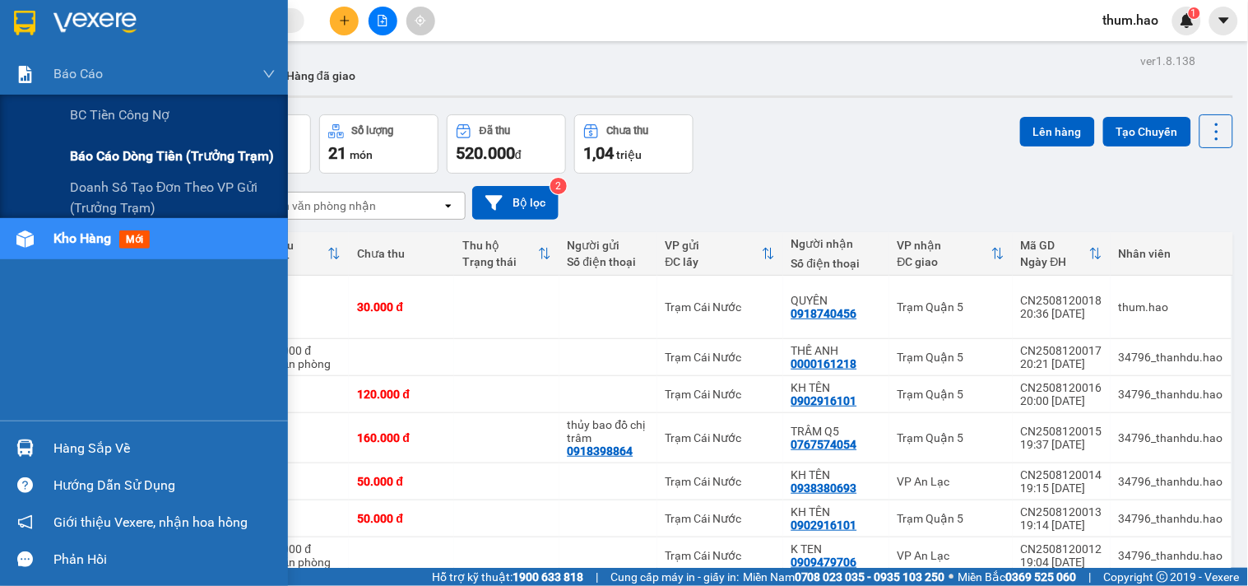
click at [119, 143] on div "Báo cáo dòng tiền (trưởng trạm)" at bounding box center [173, 156] width 206 height 41
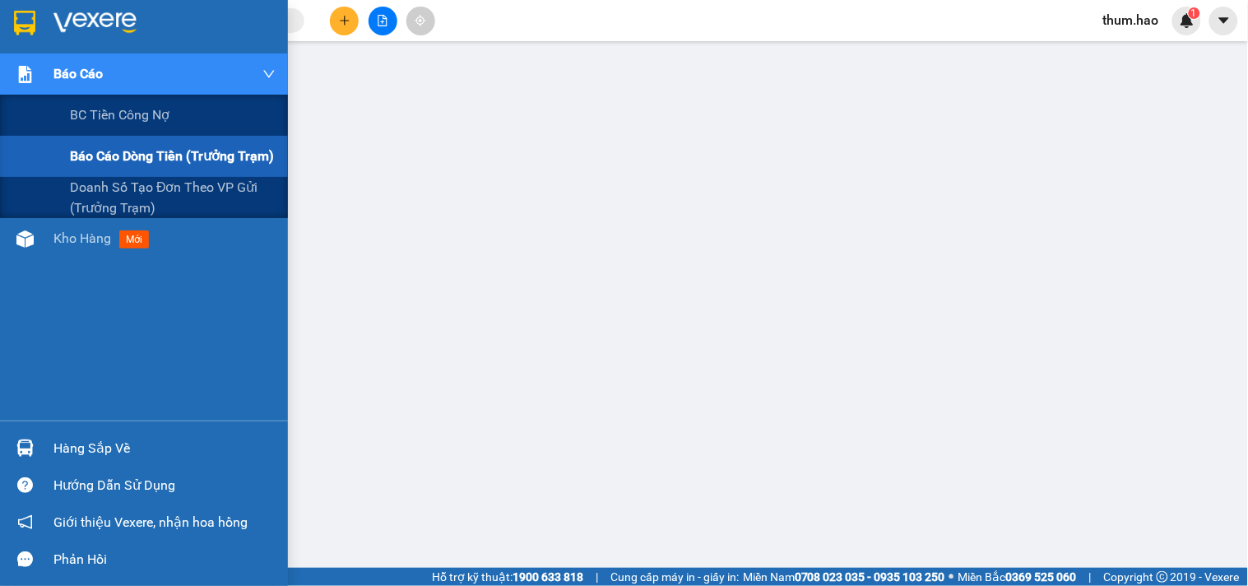
click at [118, 162] on span "Báo cáo dòng tiền (trưởng trạm)" at bounding box center [172, 156] width 204 height 21
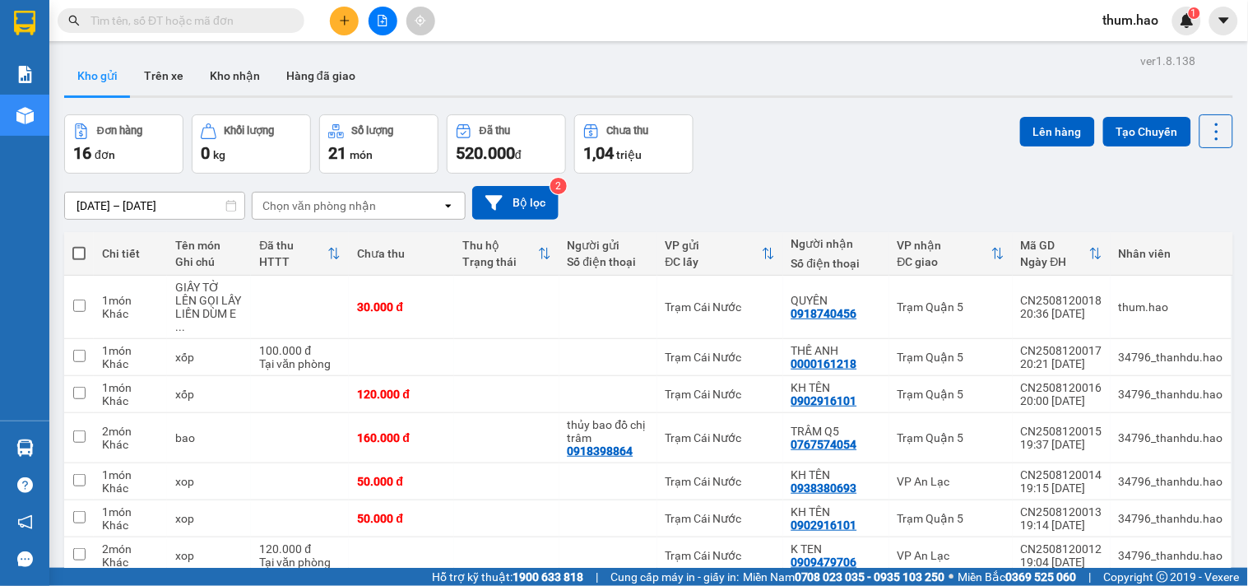
click at [86, 259] on th at bounding box center [79, 254] width 30 height 44
click at [72, 258] on span at bounding box center [78, 253] width 13 height 13
click at [79, 245] on input "checkbox" at bounding box center [79, 245] width 0 height 0
checkbox input "true"
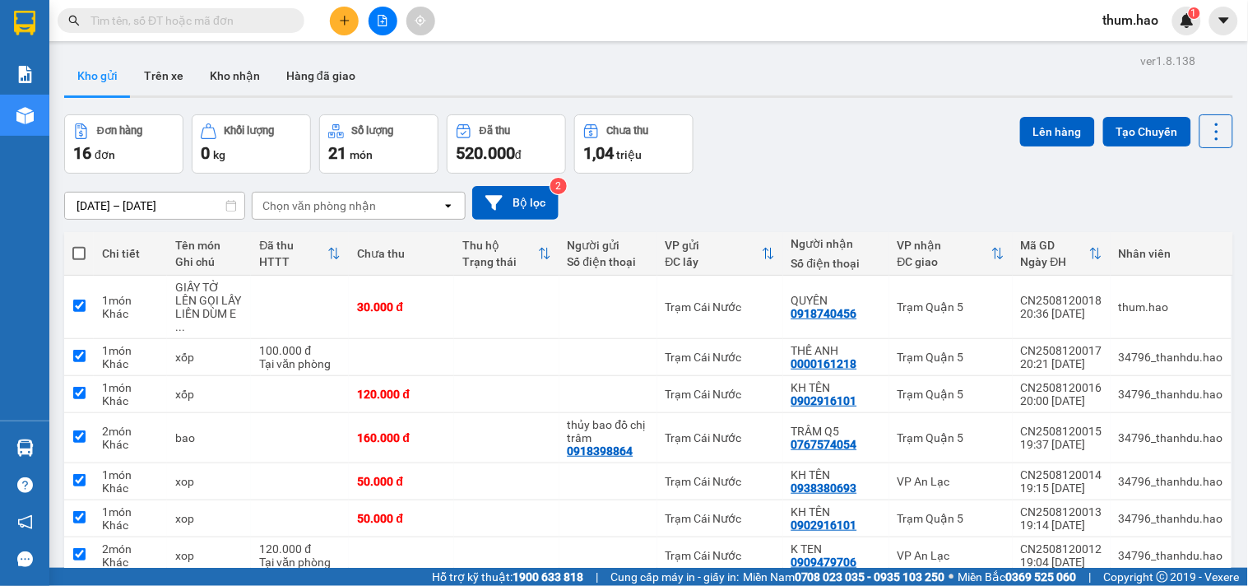
checkbox input "true"
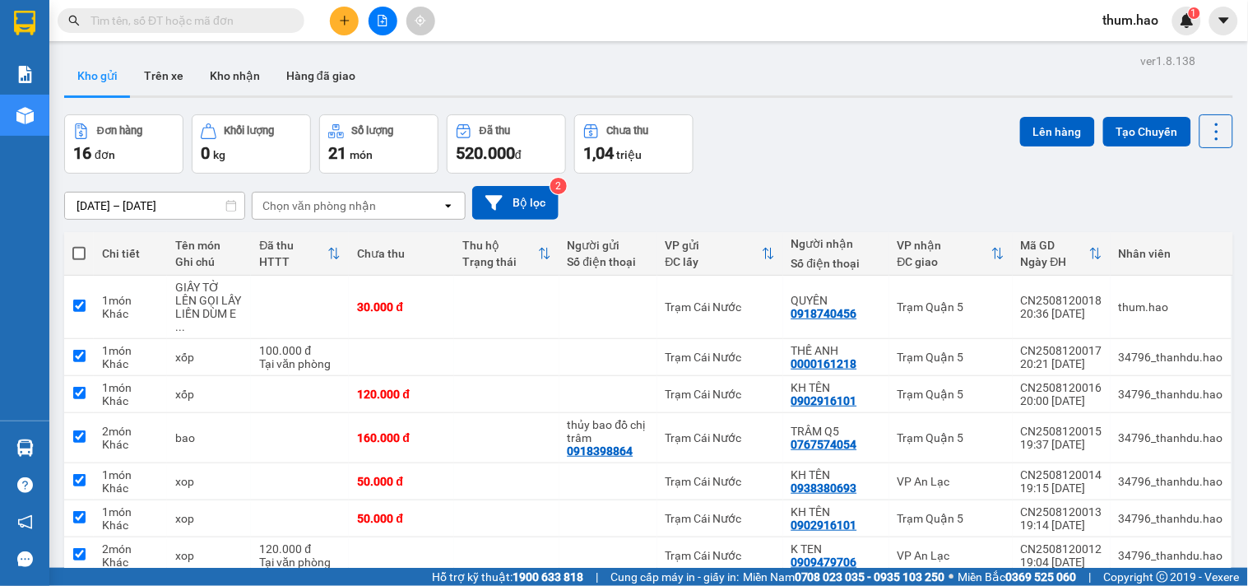
checkbox input "true"
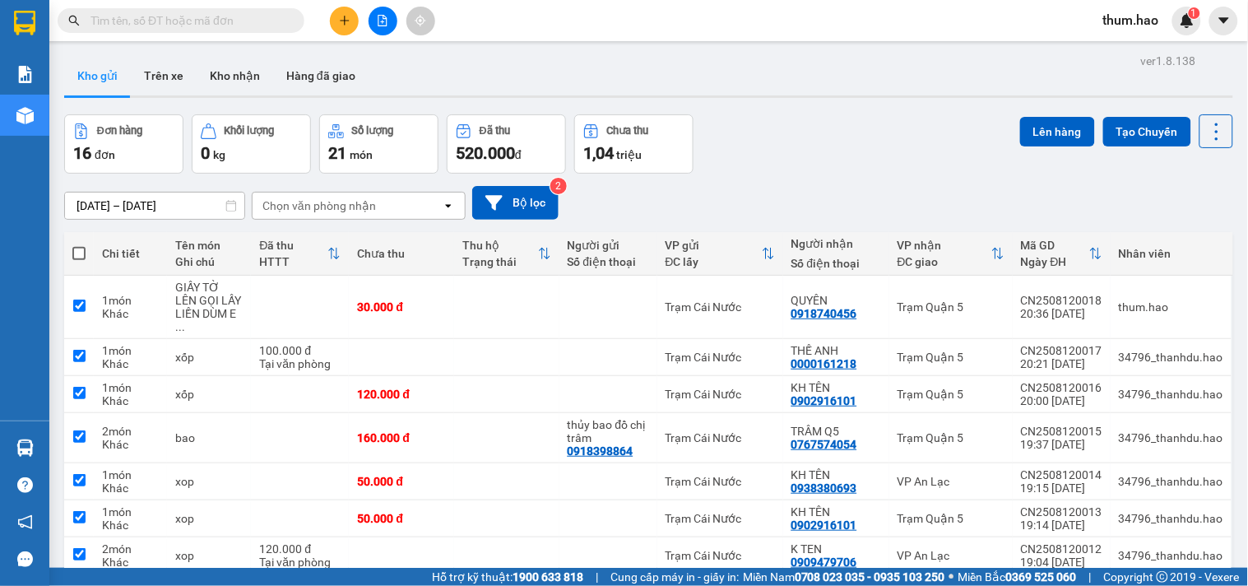
checkbox input "true"
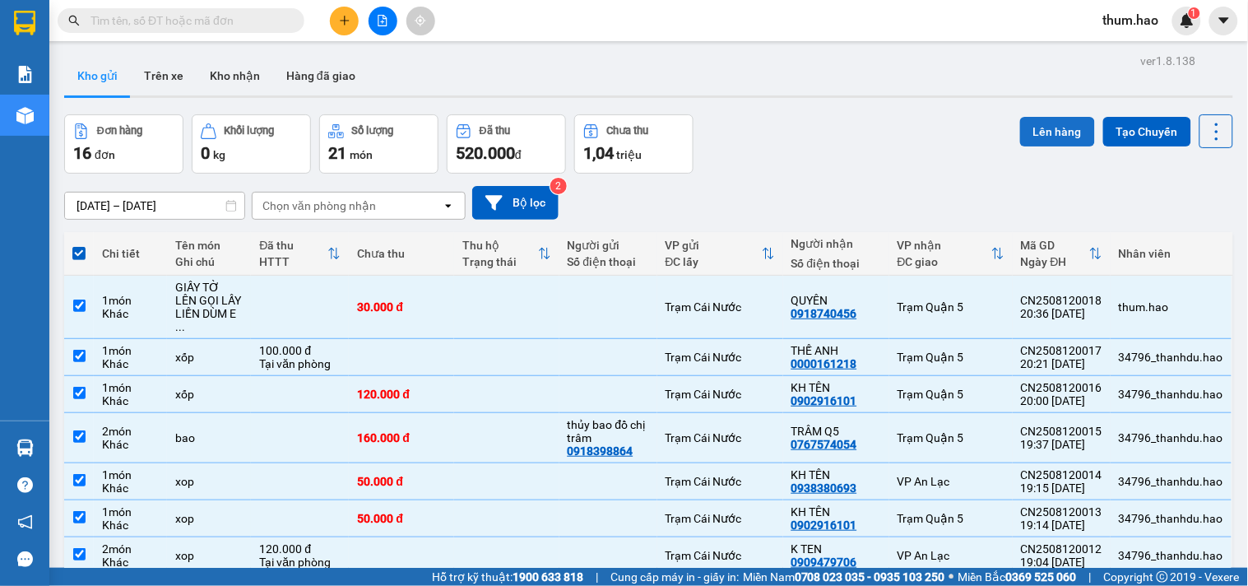
click at [1065, 130] on button "Lên hàng" at bounding box center [1057, 132] width 75 height 30
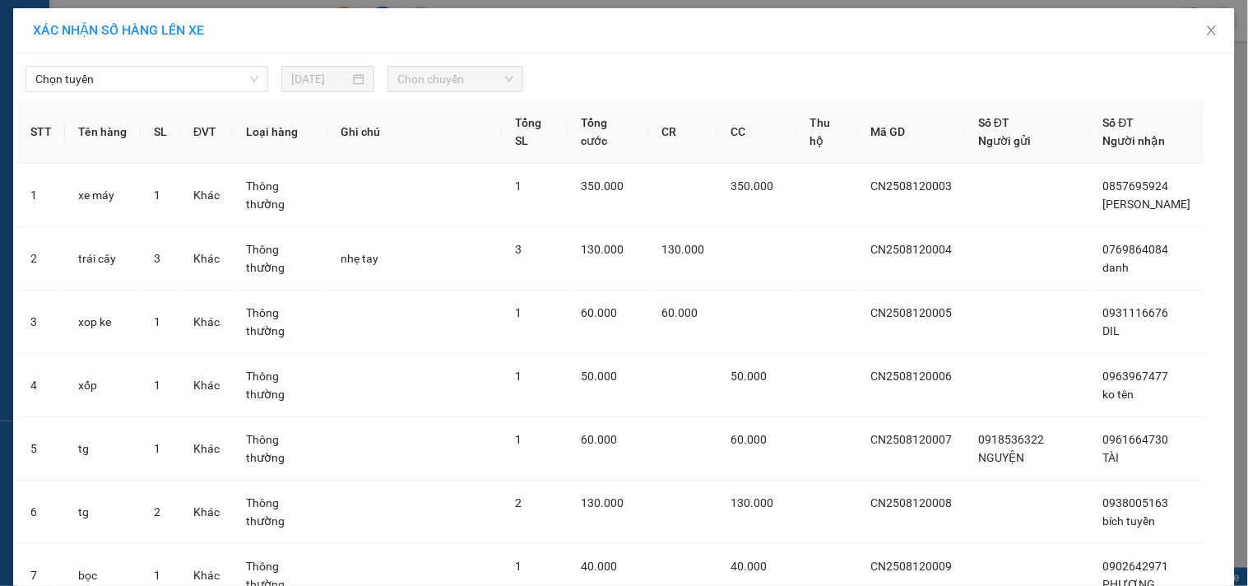
click at [215, 103] on th "ĐVT" at bounding box center [206, 131] width 53 height 63
click at [224, 82] on span "Chọn tuyến" at bounding box center [146, 79] width 223 height 25
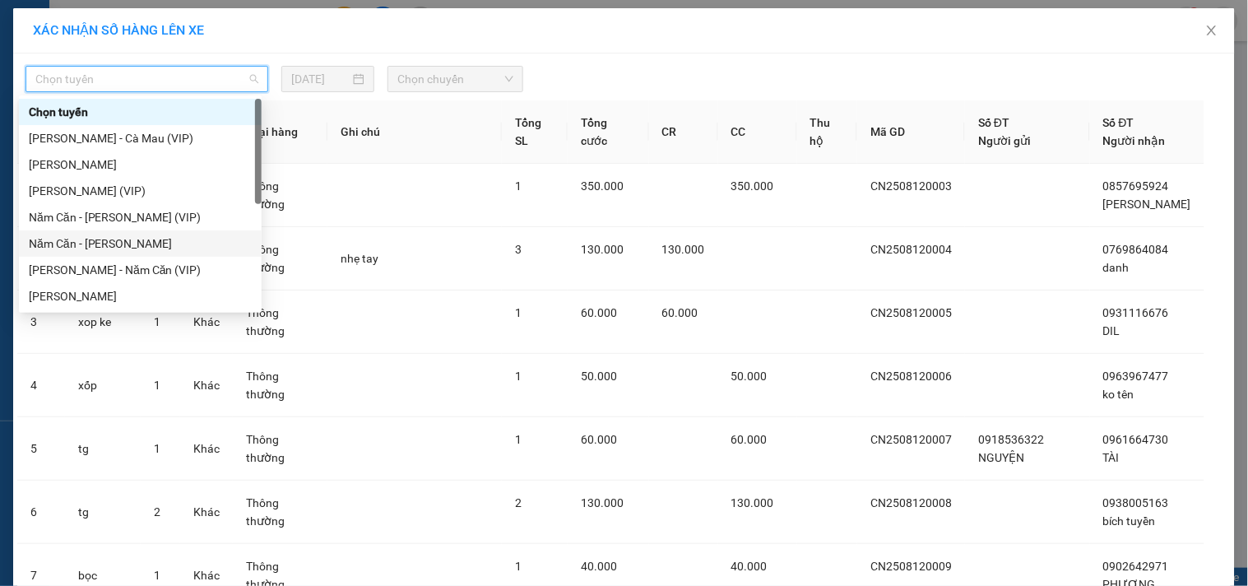
click at [141, 237] on div "Năm Căn - Hồ Chí Minh" at bounding box center [140, 243] width 223 height 18
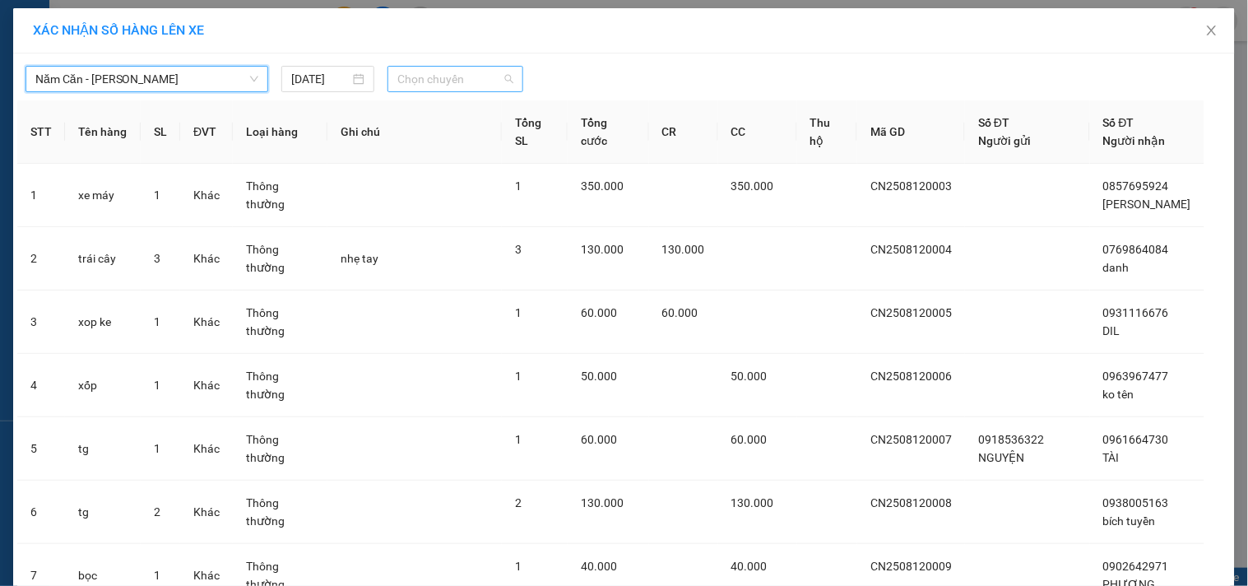
click at [462, 82] on span "Chọn chuyến" at bounding box center [455, 79] width 116 height 25
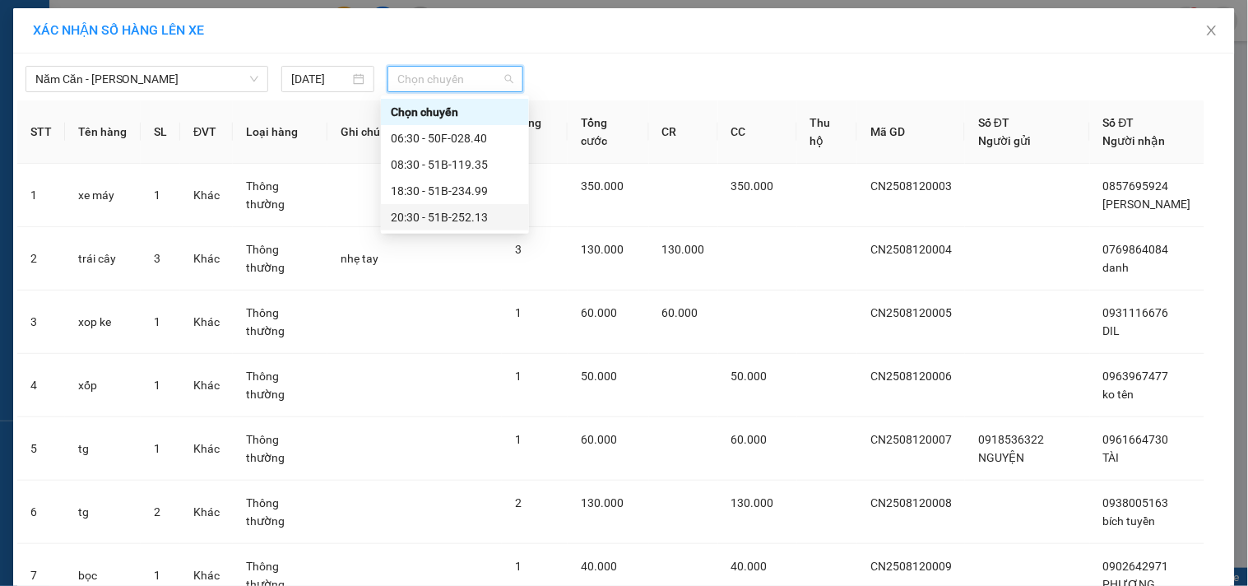
click at [441, 215] on div "20:30 - 51B-252.13" at bounding box center [455, 217] width 128 height 18
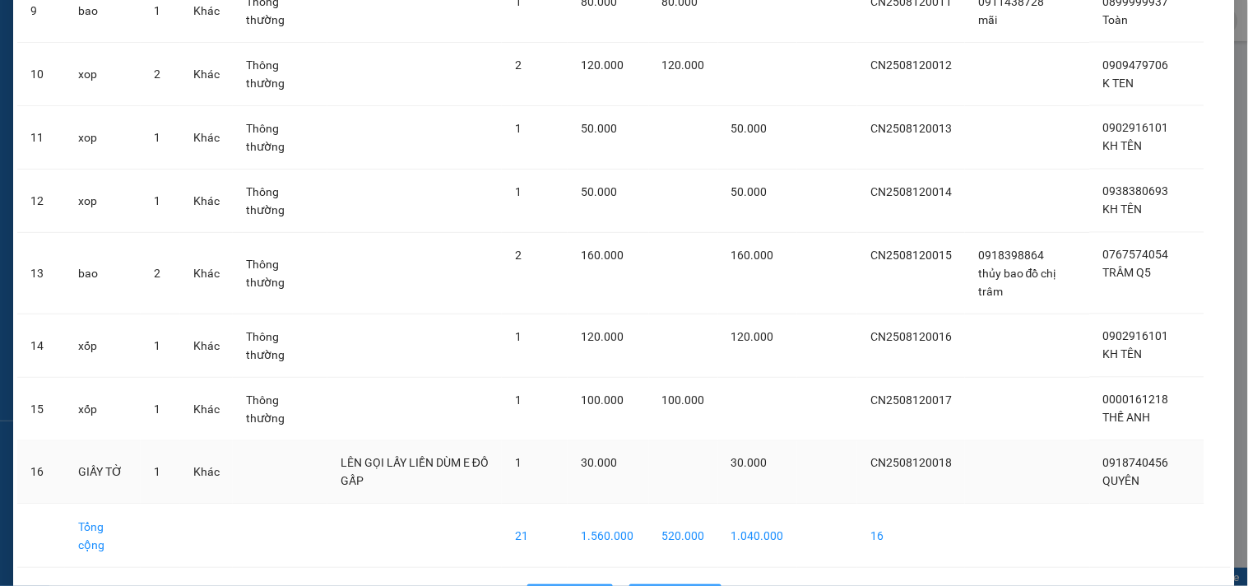
scroll to position [758, 0]
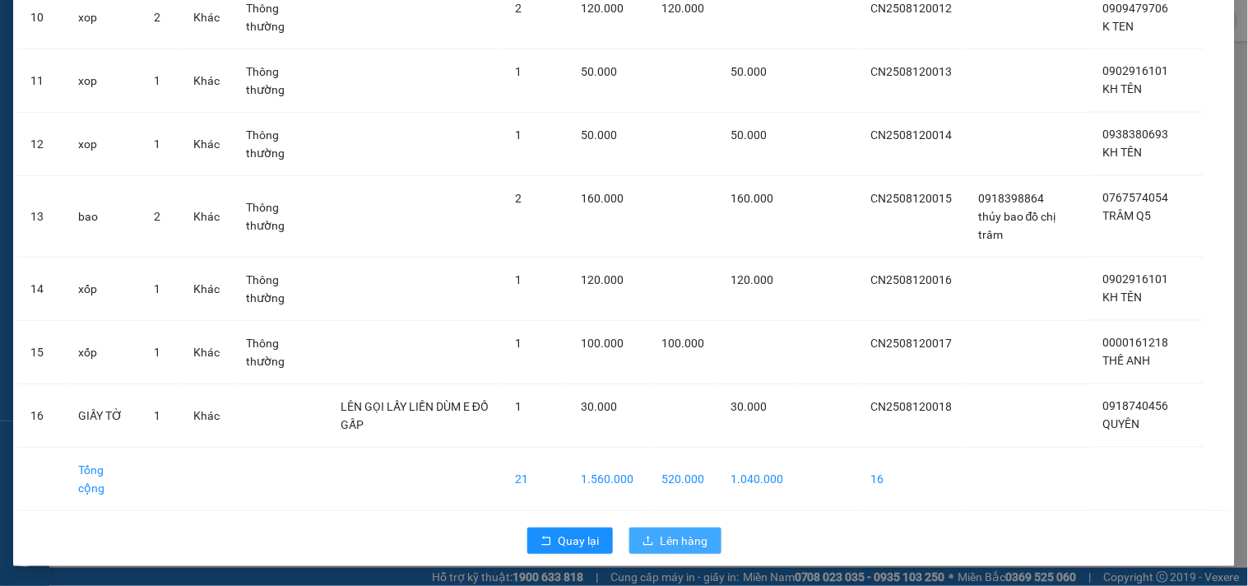
click at [633, 544] on button "Lên hàng" at bounding box center [675, 540] width 92 height 26
